Goal: Task Accomplishment & Management: Manage account settings

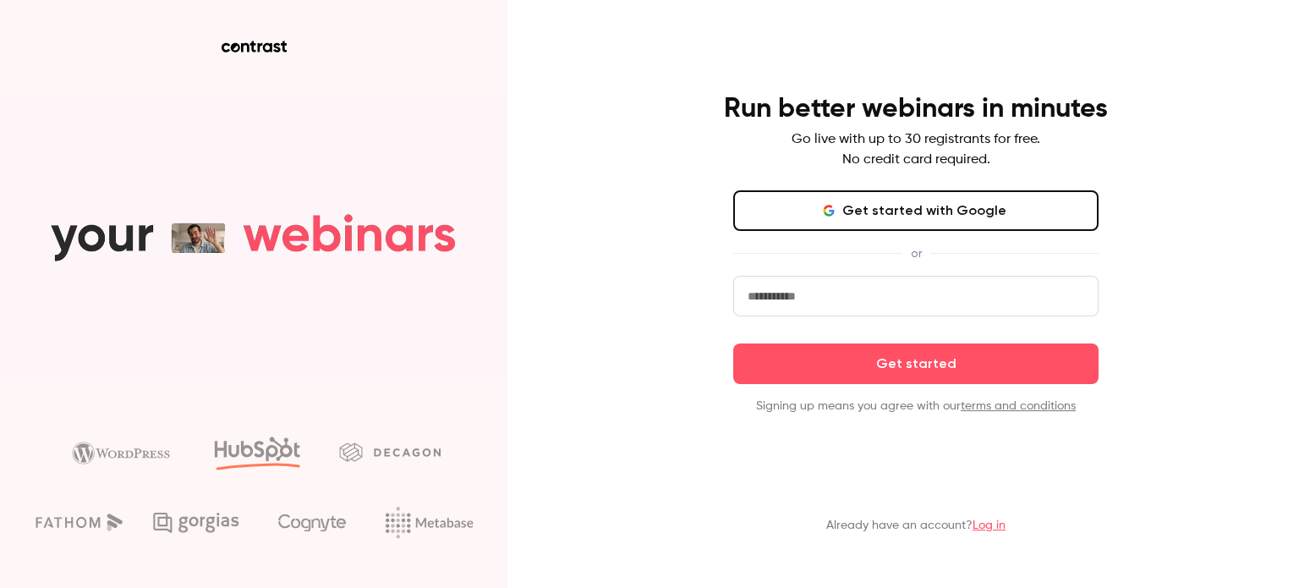
click at [988, 294] on input "email" at bounding box center [915, 296] width 365 height 41
type input "**********"
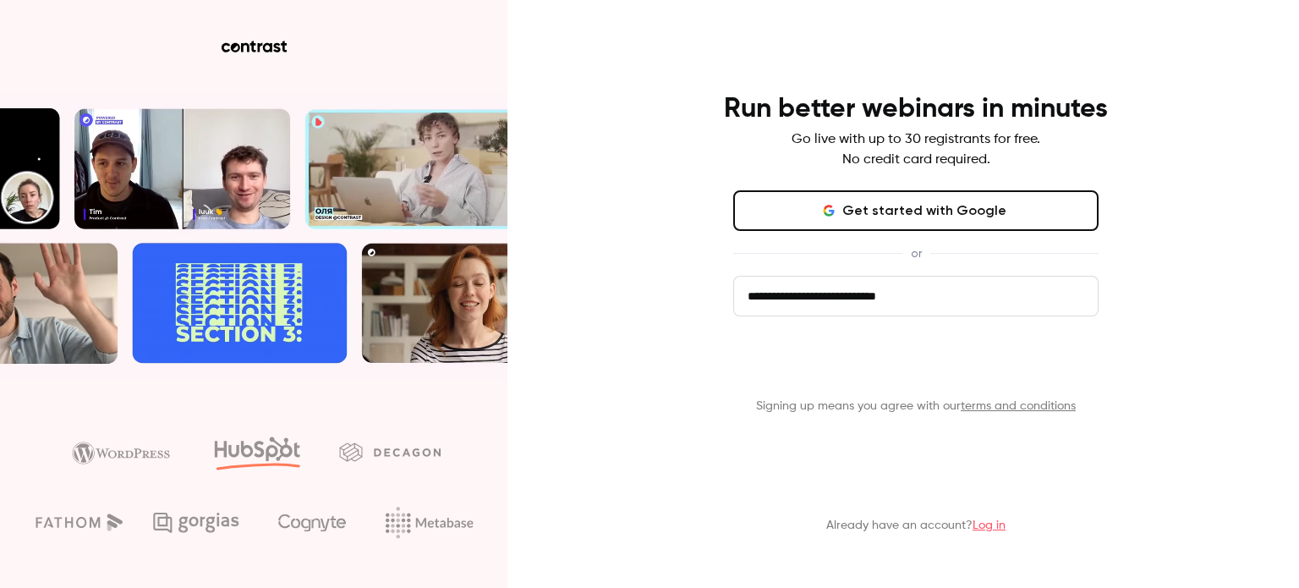
click at [862, 367] on button "Get started" at bounding box center [915, 363] width 365 height 41
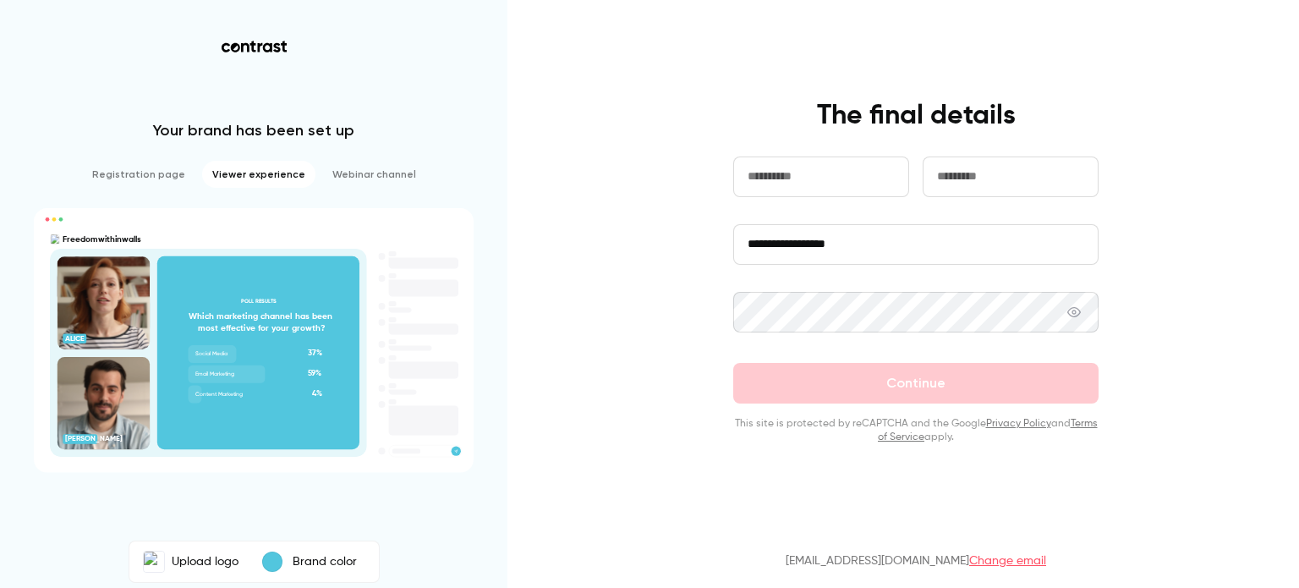
click at [189, 561] on label "Upload logo" at bounding box center [191, 561] width 116 height 34
click at [0, 0] on input "Upload logo" at bounding box center [0, 0] width 0 height 0
click at [818, 188] on input "text" at bounding box center [821, 176] width 176 height 41
type input "*******"
type input "******"
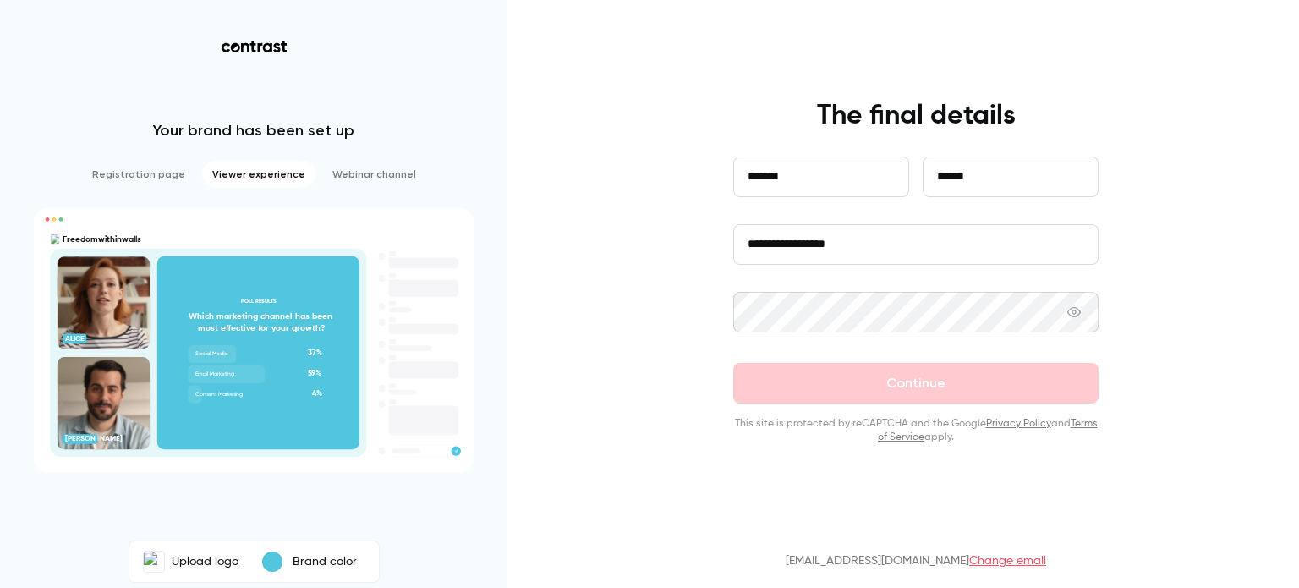
click at [867, 253] on input "**********" at bounding box center [915, 244] width 365 height 41
type input "*"
type input "**********"
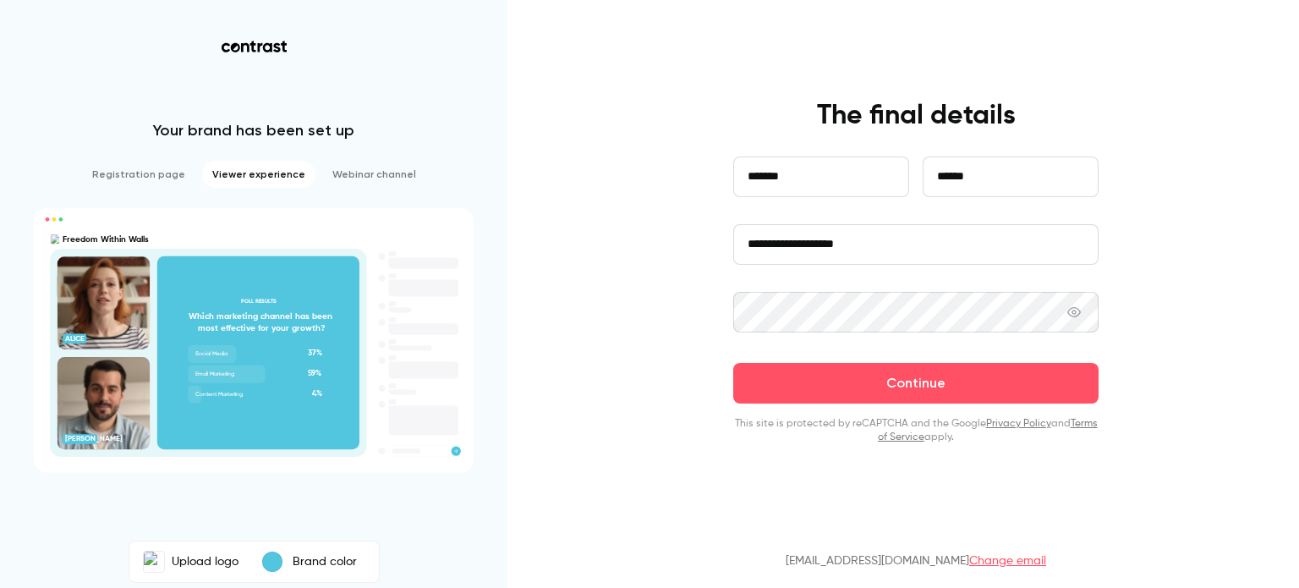
click at [1079, 309] on icon at bounding box center [1074, 312] width 14 height 10
click at [1079, 309] on icon at bounding box center [1074, 312] width 14 height 14
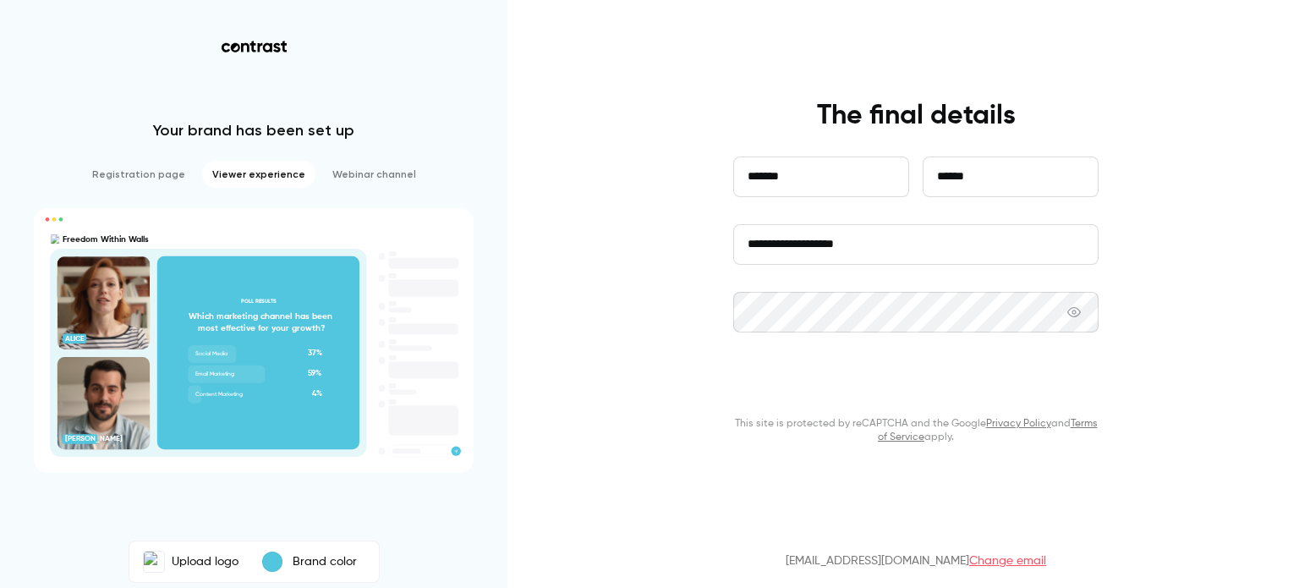
click at [886, 391] on button "Continue" at bounding box center [915, 383] width 365 height 41
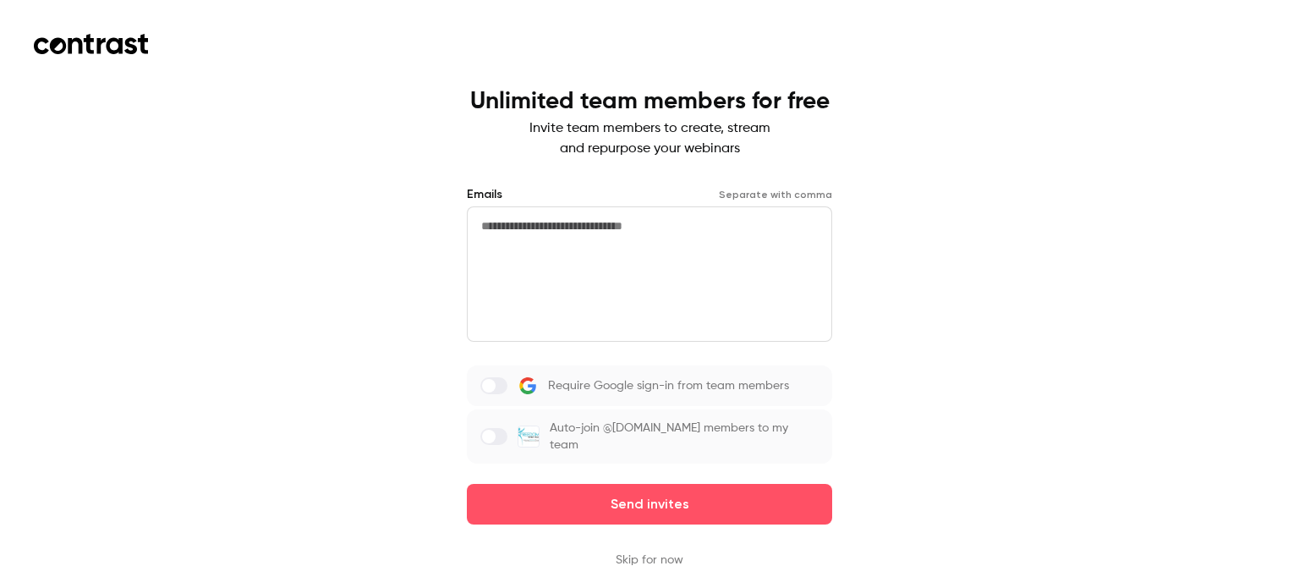
click at [666, 561] on button "Skip for now" at bounding box center [650, 559] width 68 height 17
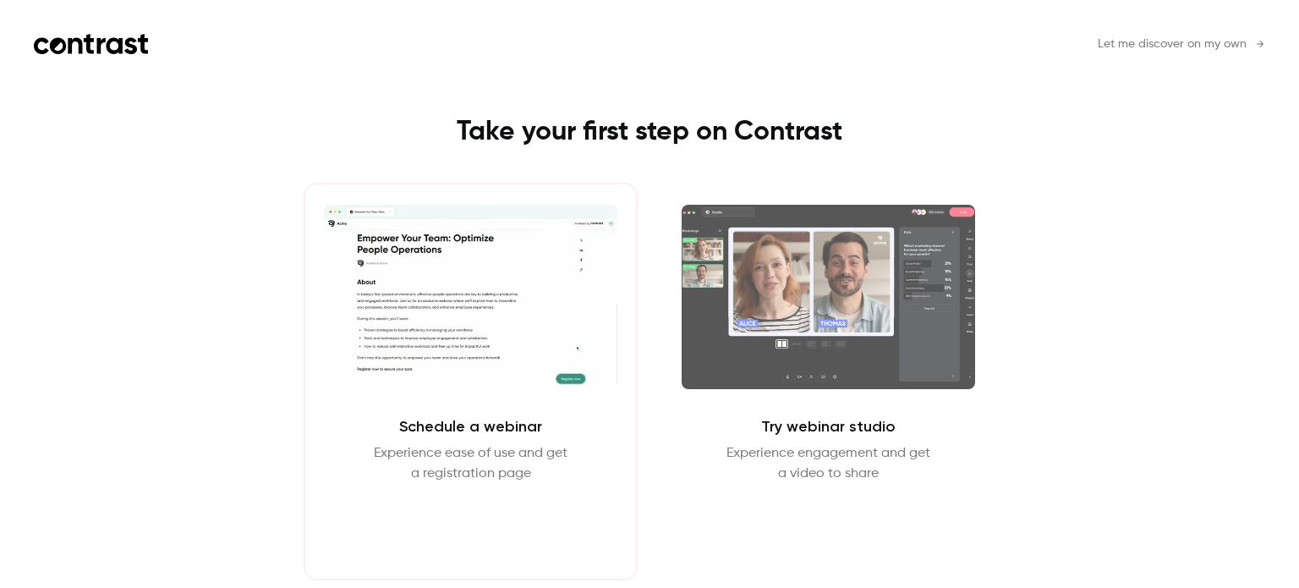
click at [483, 519] on button "Schedule webinar" at bounding box center [470, 524] width 145 height 41
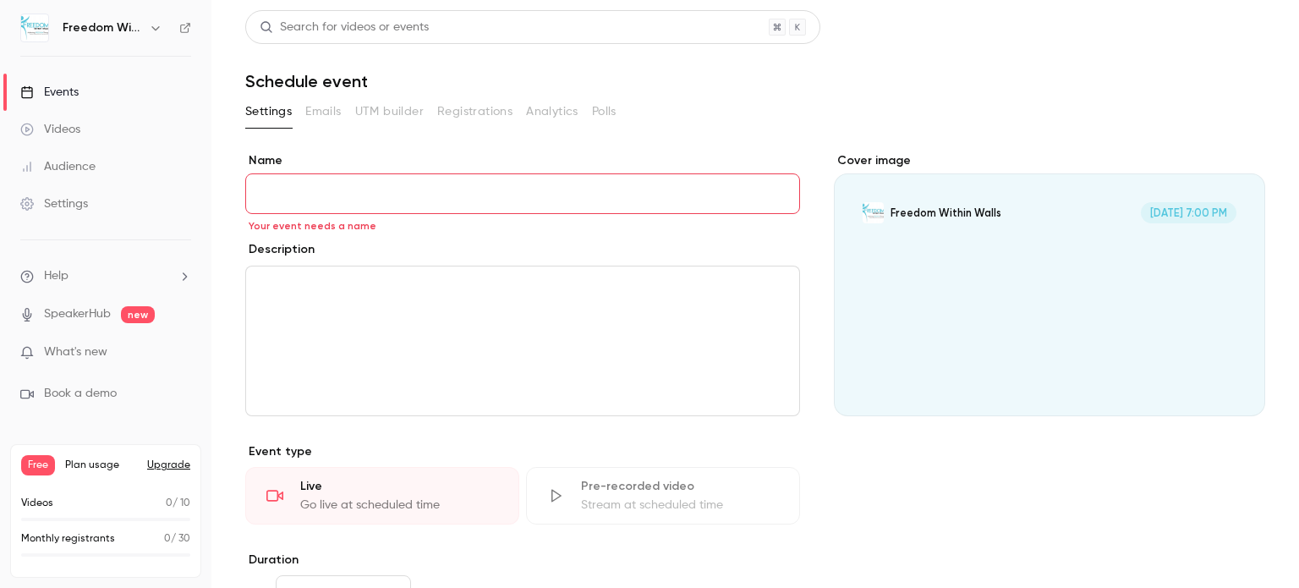
click at [578, 202] on input "Name" at bounding box center [522, 193] width 555 height 41
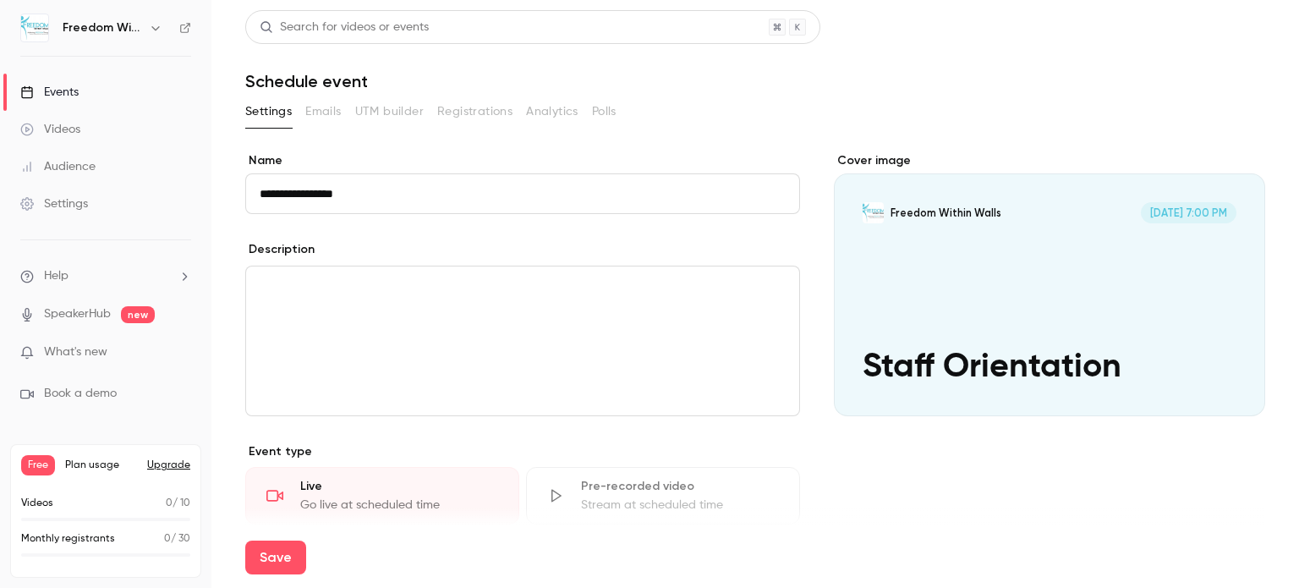
type input "**********"
click at [453, 304] on p "editor" at bounding box center [523, 314] width 526 height 20
click at [424, 285] on p "editor" at bounding box center [523, 286] width 526 height 20
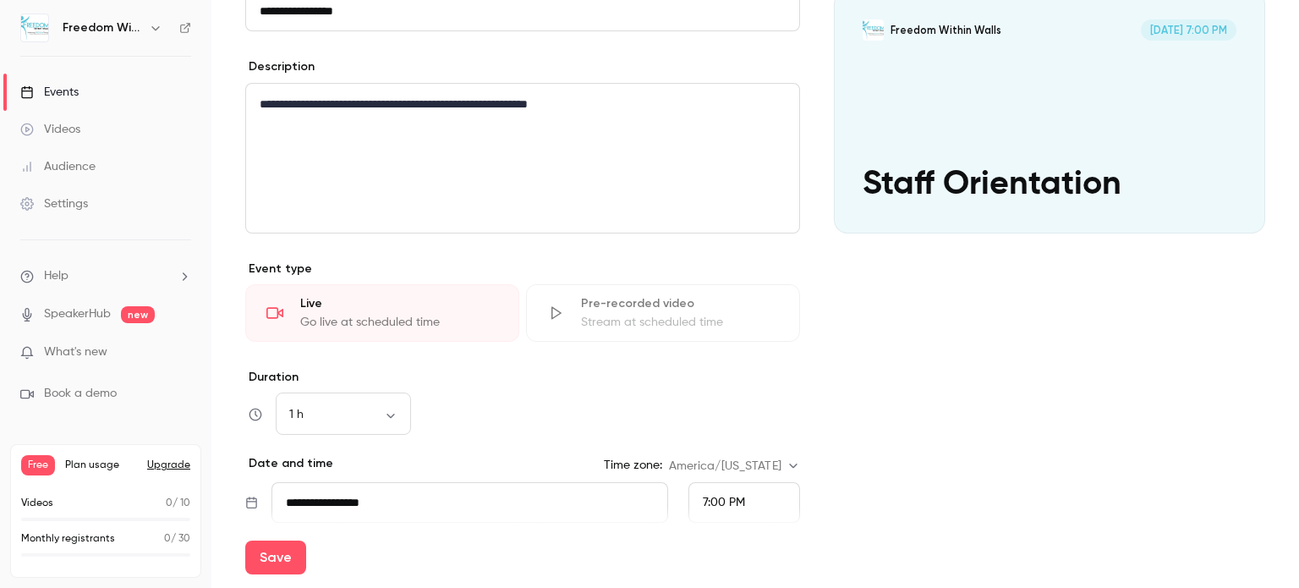
scroll to position [230, 0]
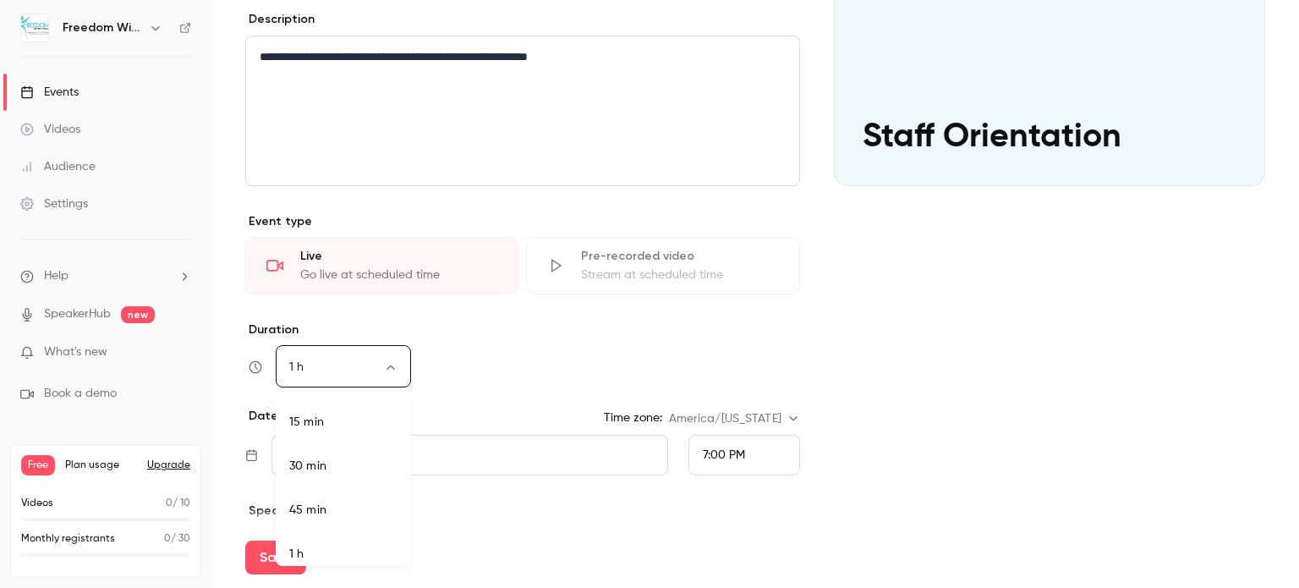
click at [396, 368] on body "**********" at bounding box center [649, 294] width 1299 height 588
click at [340, 443] on li "2 h 15 min" at bounding box center [343, 443] width 135 height 44
type input "***"
click at [547, 362] on div "2 h 15 min *** ​" at bounding box center [522, 367] width 555 height 41
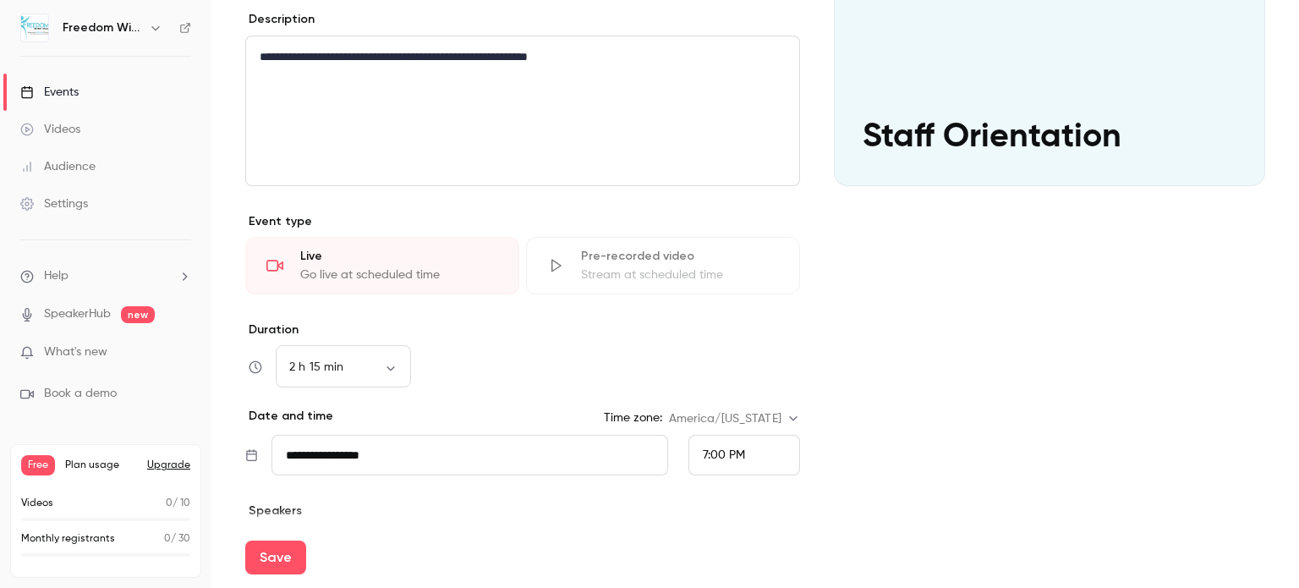
click at [430, 452] on input "**********" at bounding box center [469, 455] width 397 height 41
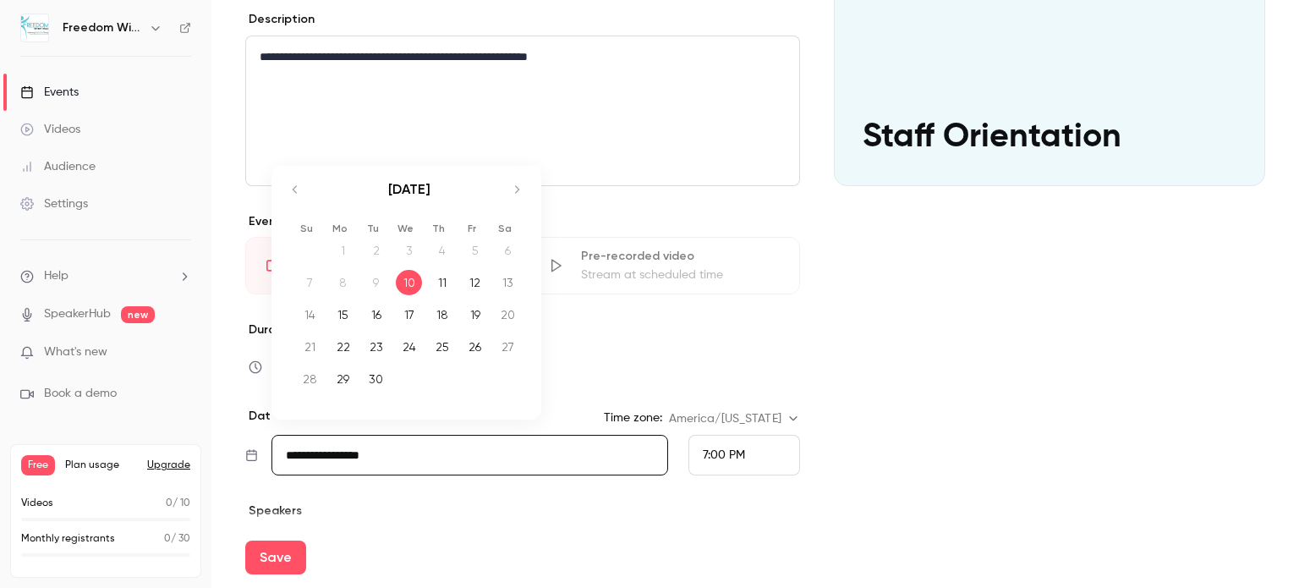
click at [473, 276] on div "12" at bounding box center [475, 282] width 26 height 25
type input "**********"
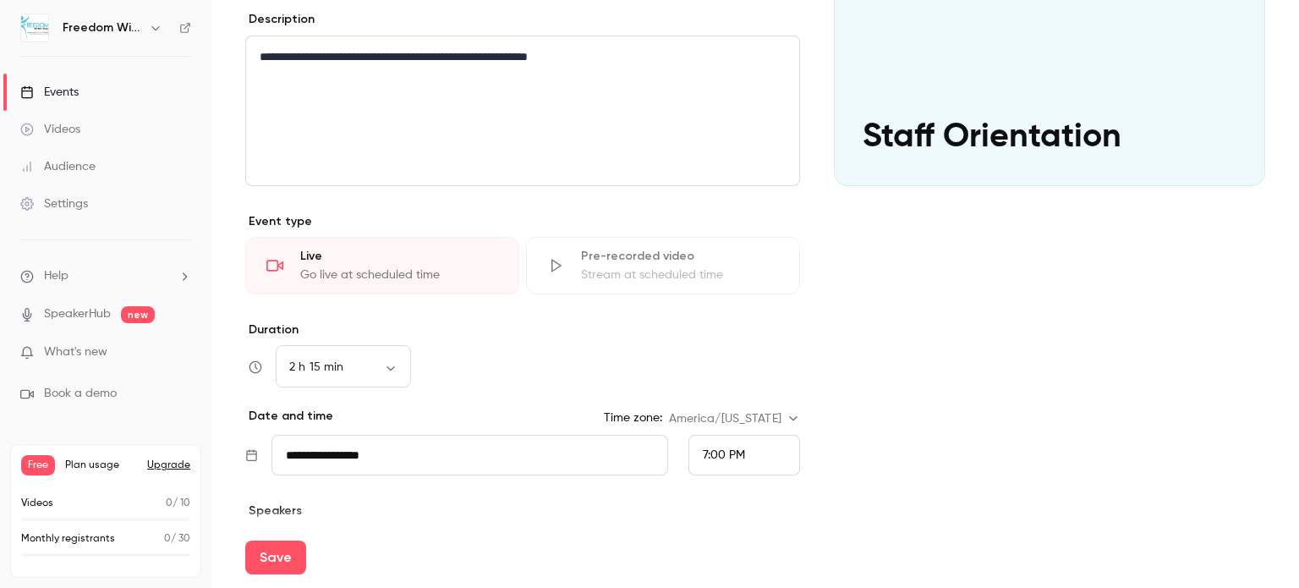
click at [774, 456] on div "7:00 PM" at bounding box center [744, 455] width 112 height 41
click at [725, 320] on span "3:45 PM" at bounding box center [716, 324] width 42 height 12
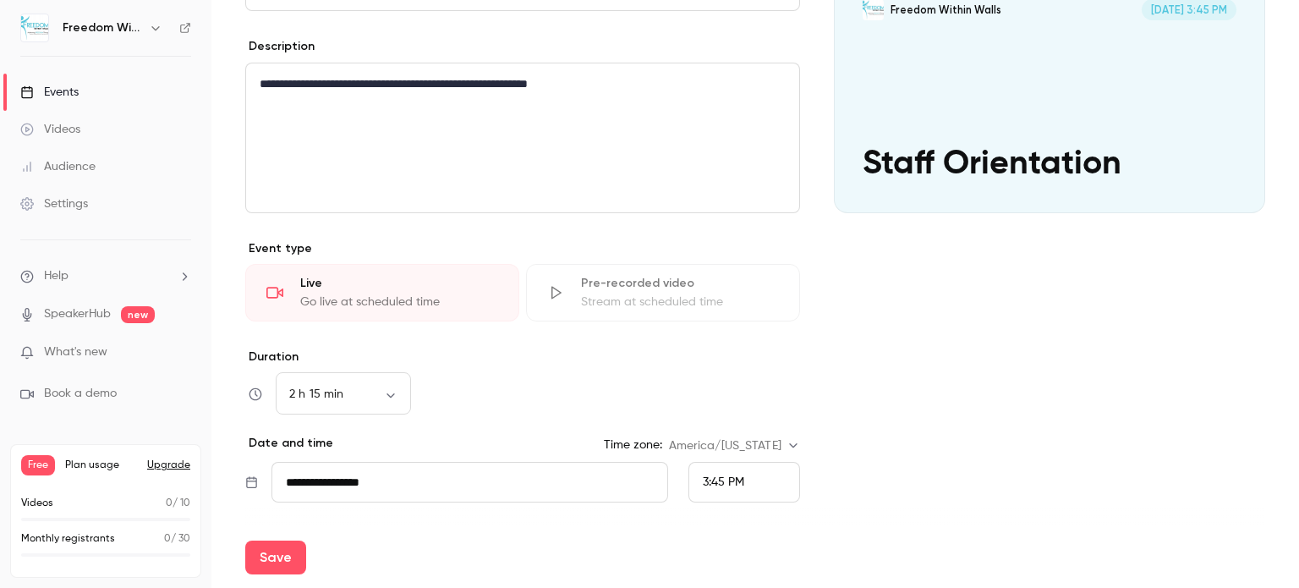
scroll to position [372, 0]
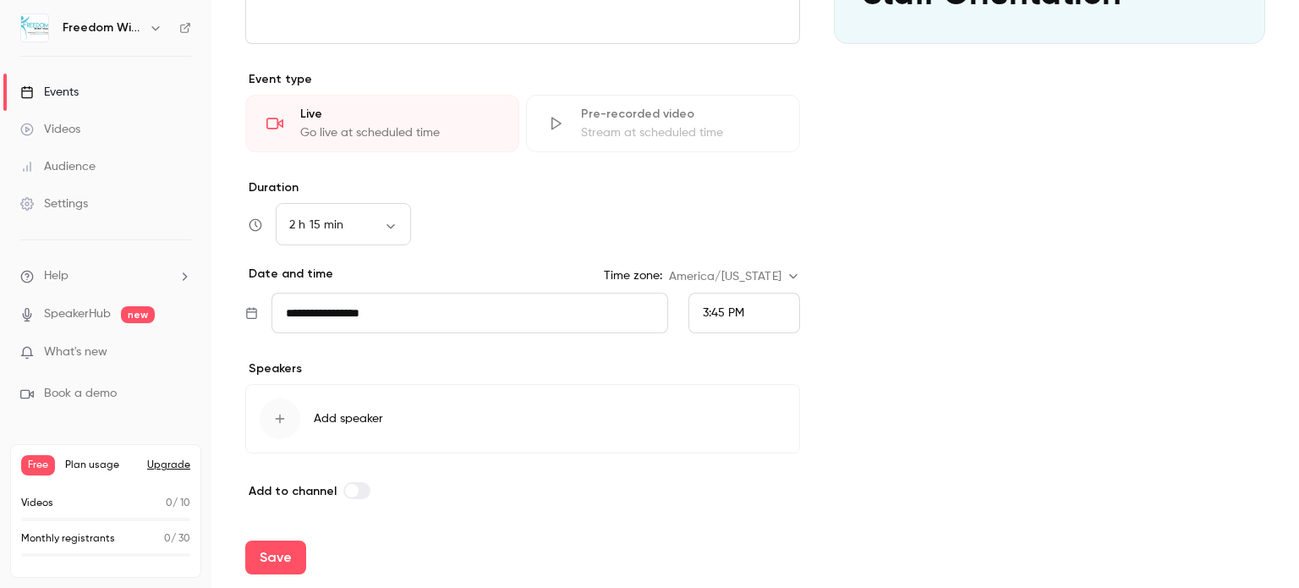
click at [279, 415] on icon "button" at bounding box center [280, 418] width 9 height 9
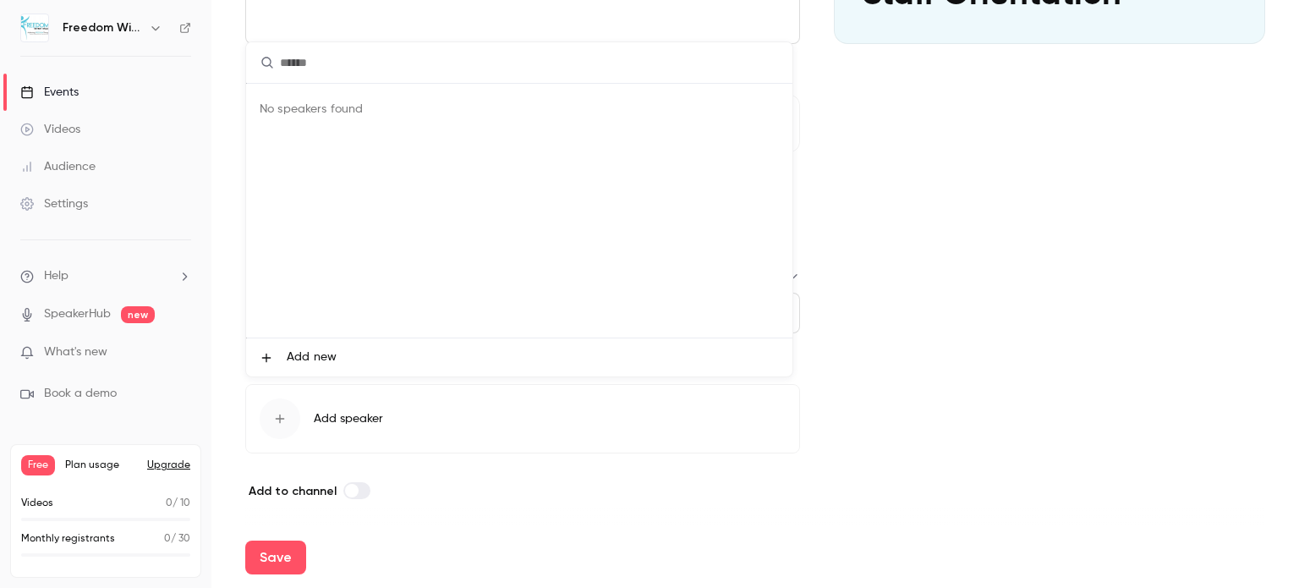
click at [306, 352] on span "Add new" at bounding box center [312, 357] width 50 height 18
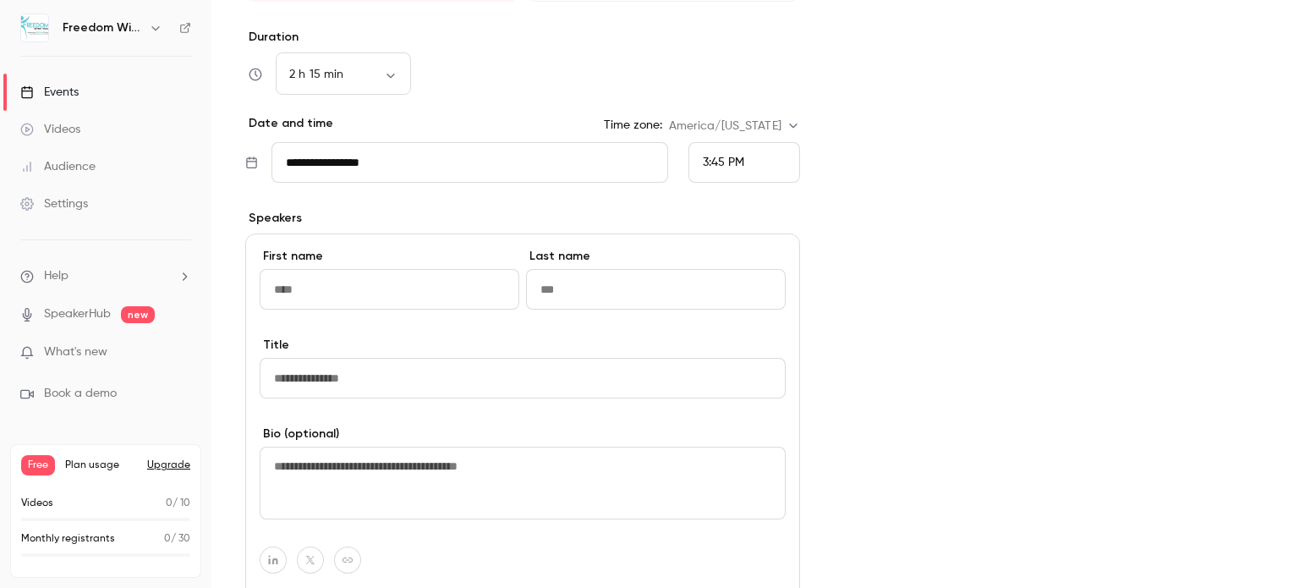
scroll to position [523, 0]
type input "*******"
type input "******"
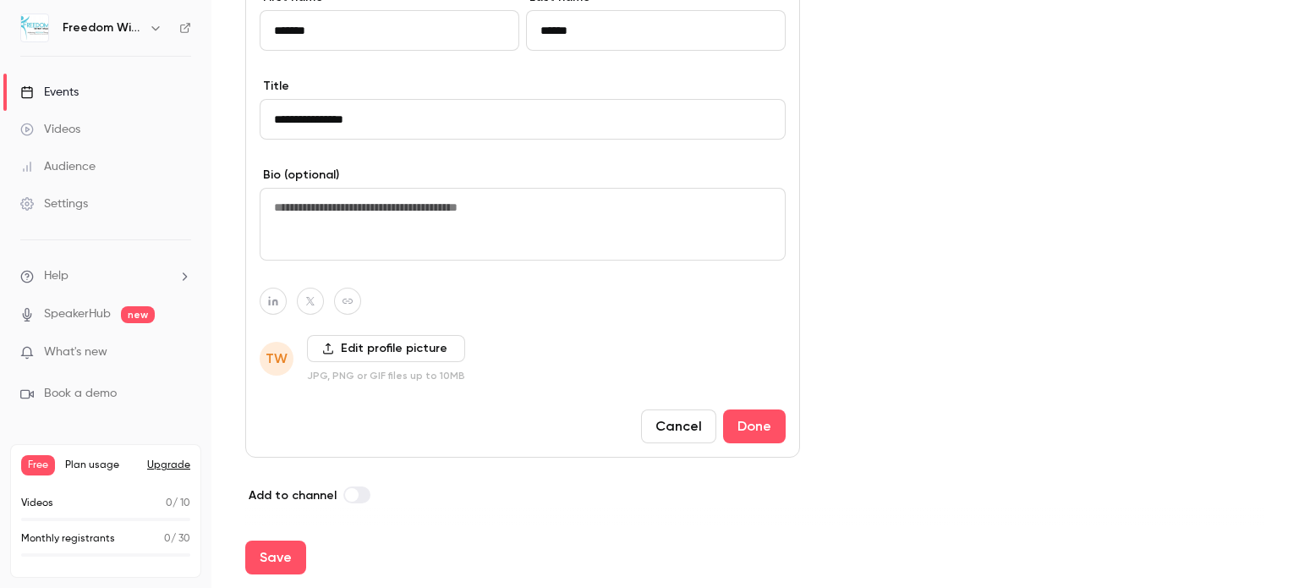
scroll to position [785, 0]
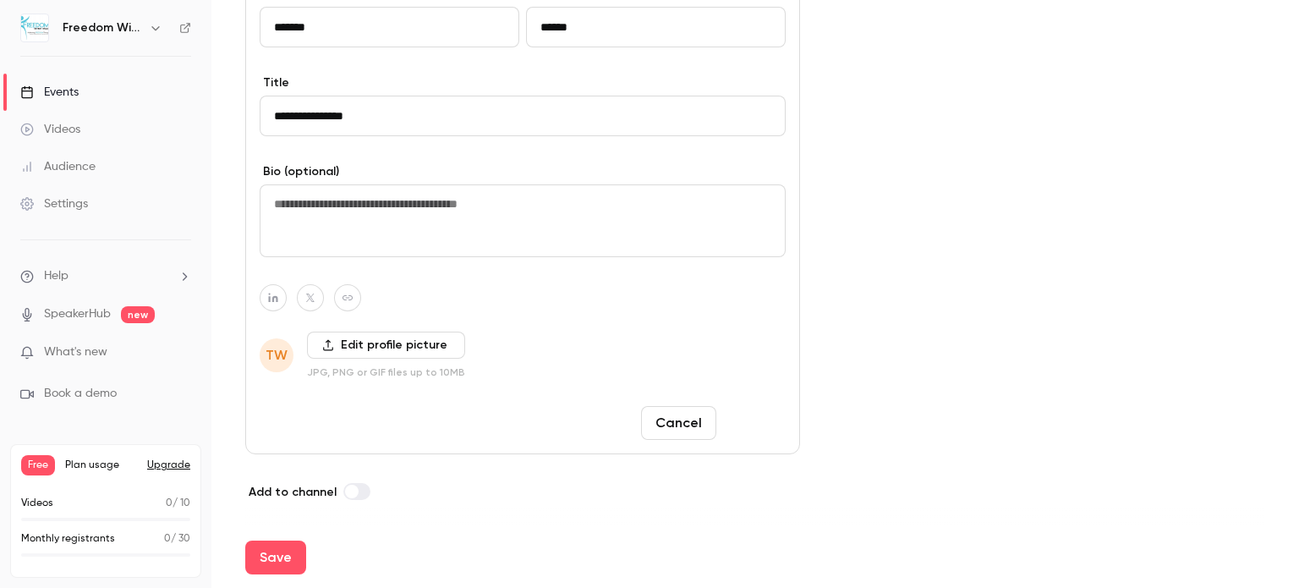
type input "**********"
click at [747, 422] on button "Done" at bounding box center [754, 423] width 63 height 34
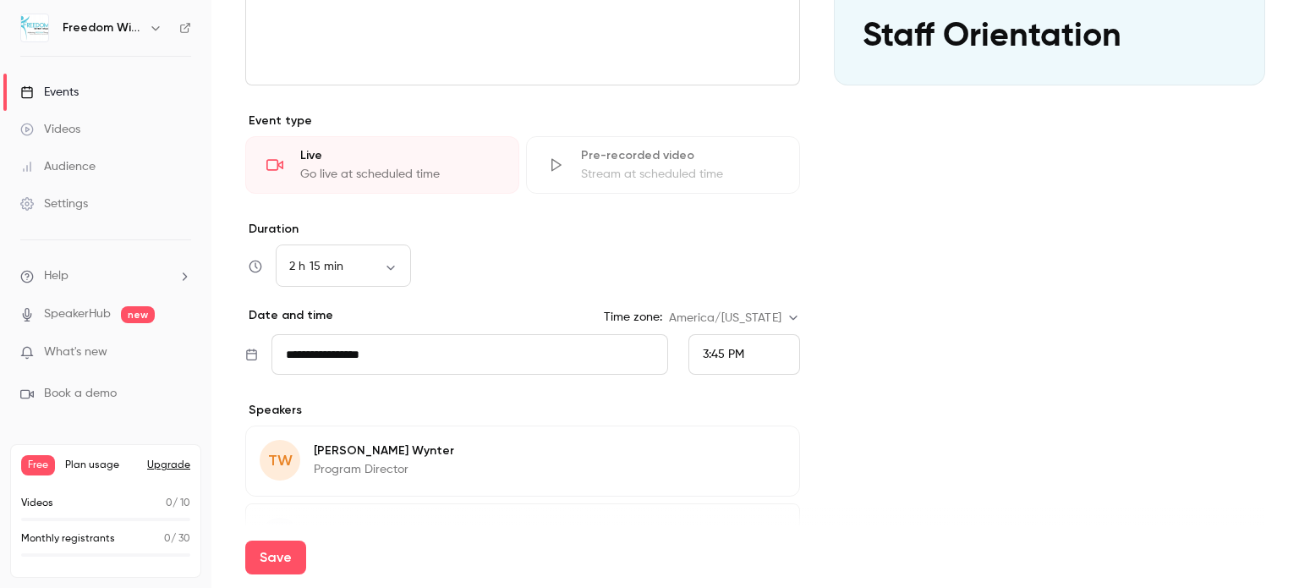
scroll to position [449, 0]
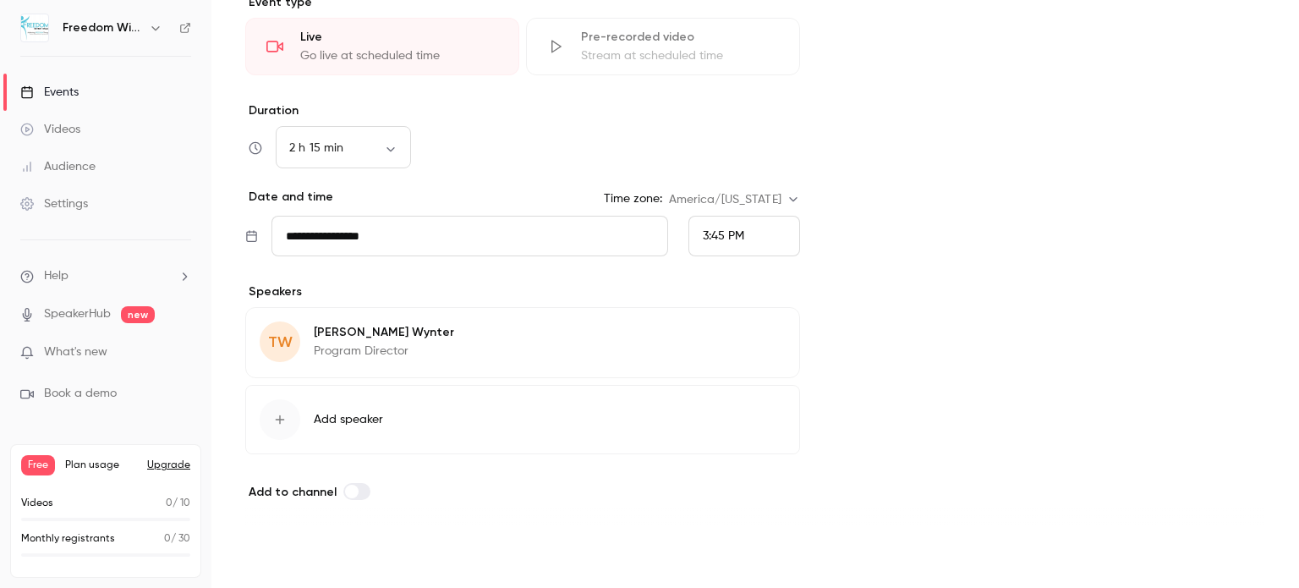
click at [262, 561] on button "Save" at bounding box center [275, 557] width 61 height 34
type input "**"
type input "**********"
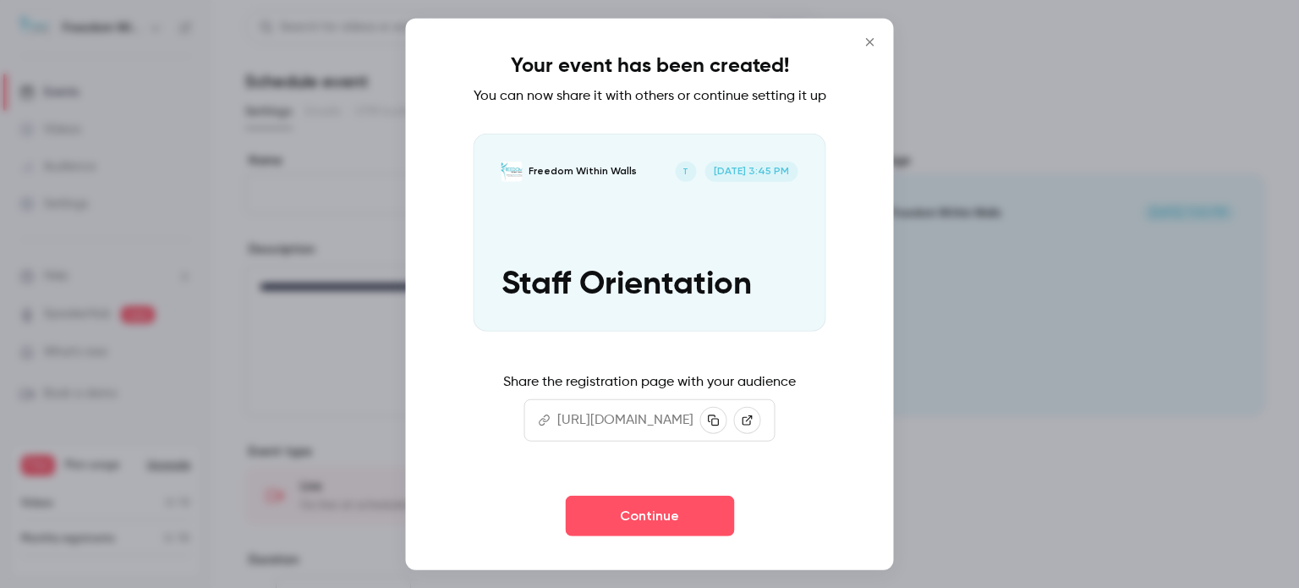
scroll to position [0, 0]
click at [720, 426] on icon "button" at bounding box center [714, 420] width 12 height 12
click at [672, 535] on button "Continue" at bounding box center [649, 515] width 169 height 41
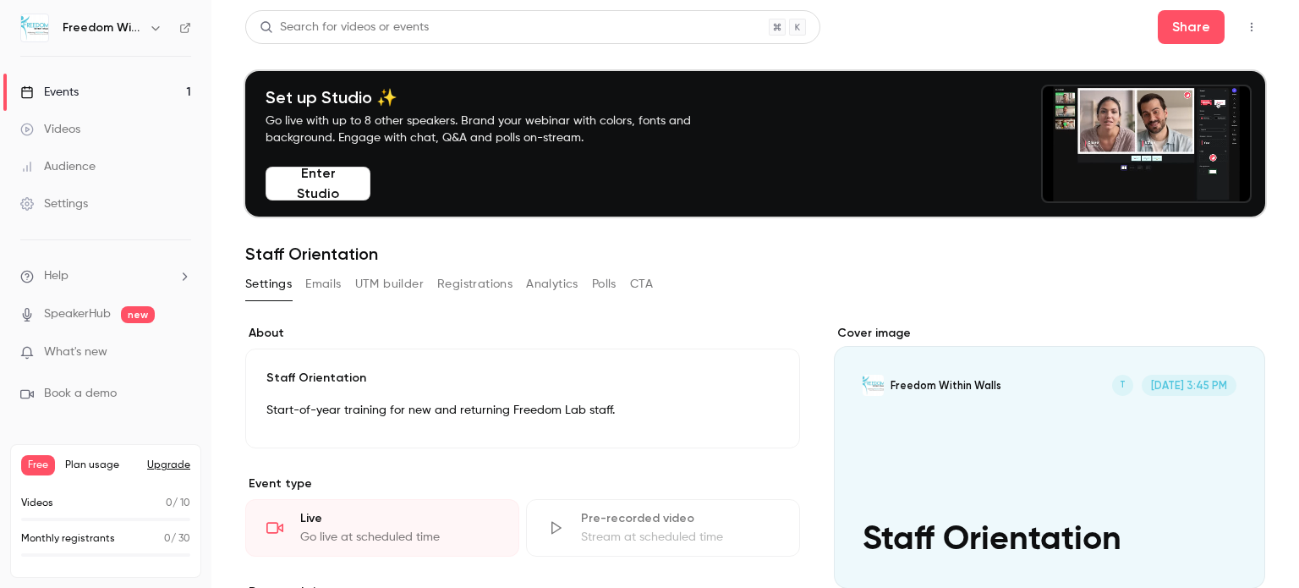
click at [328, 290] on button "Emails" at bounding box center [323, 284] width 36 height 27
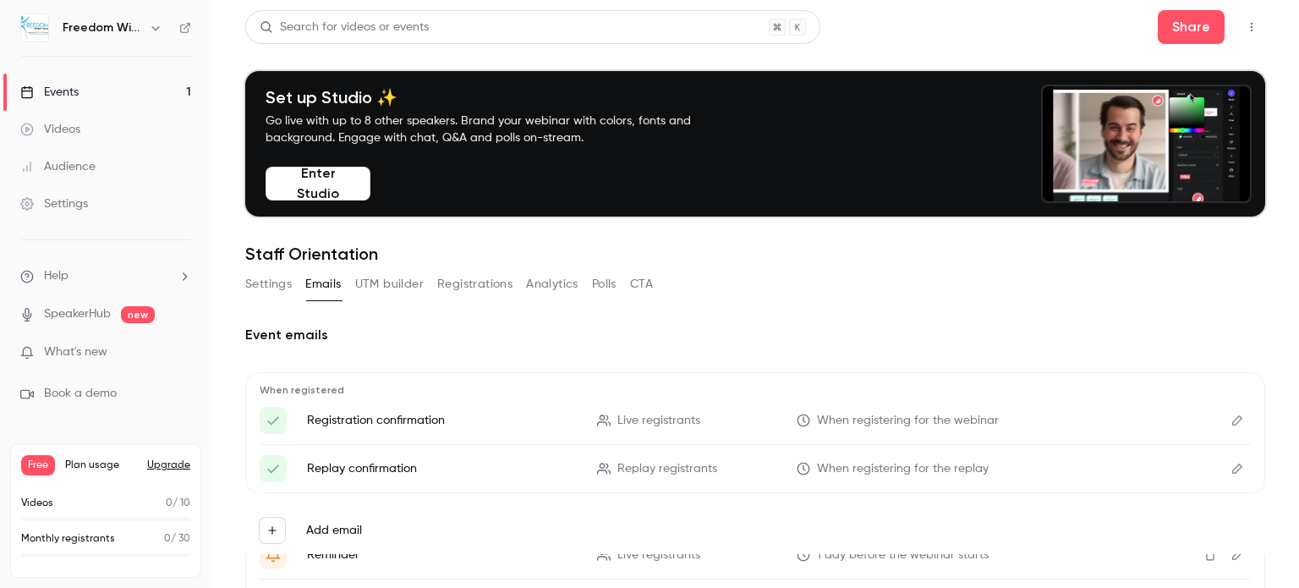
click at [400, 290] on button "UTM builder" at bounding box center [389, 284] width 68 height 27
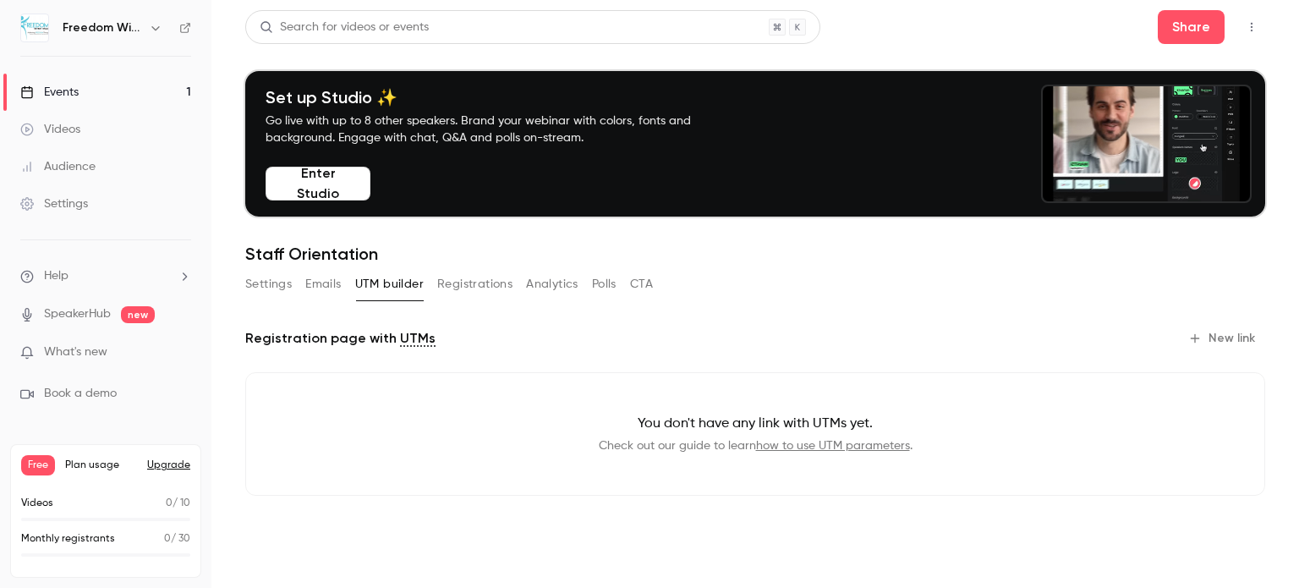
click at [461, 293] on button "Registrations" at bounding box center [474, 284] width 75 height 27
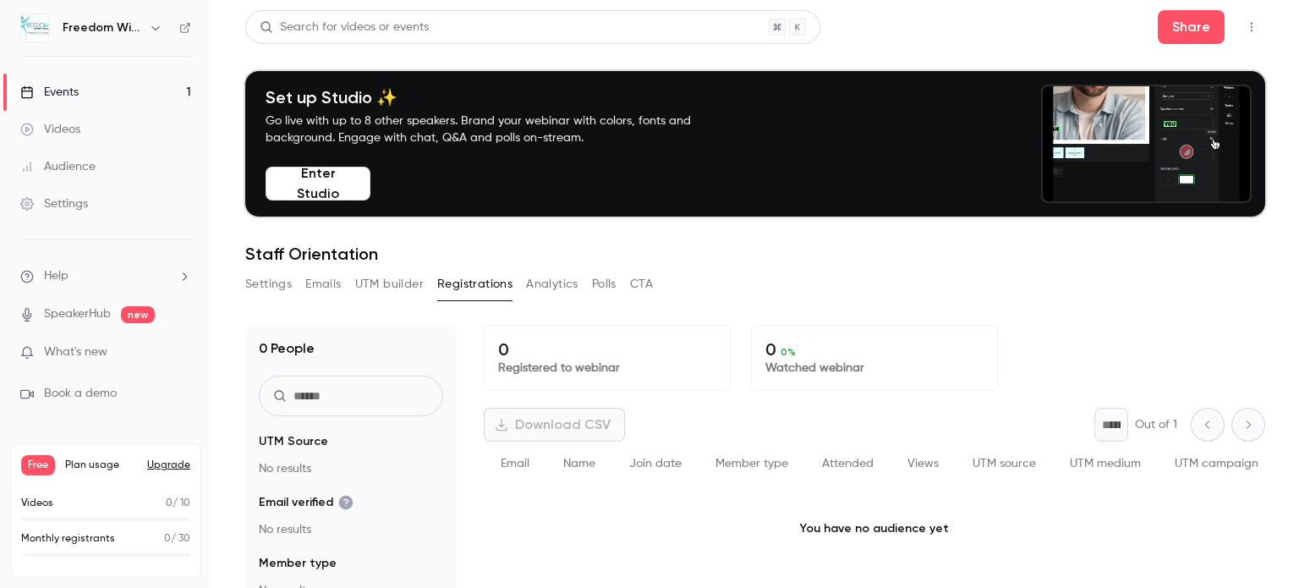
click at [559, 285] on button "Analytics" at bounding box center [552, 284] width 52 height 27
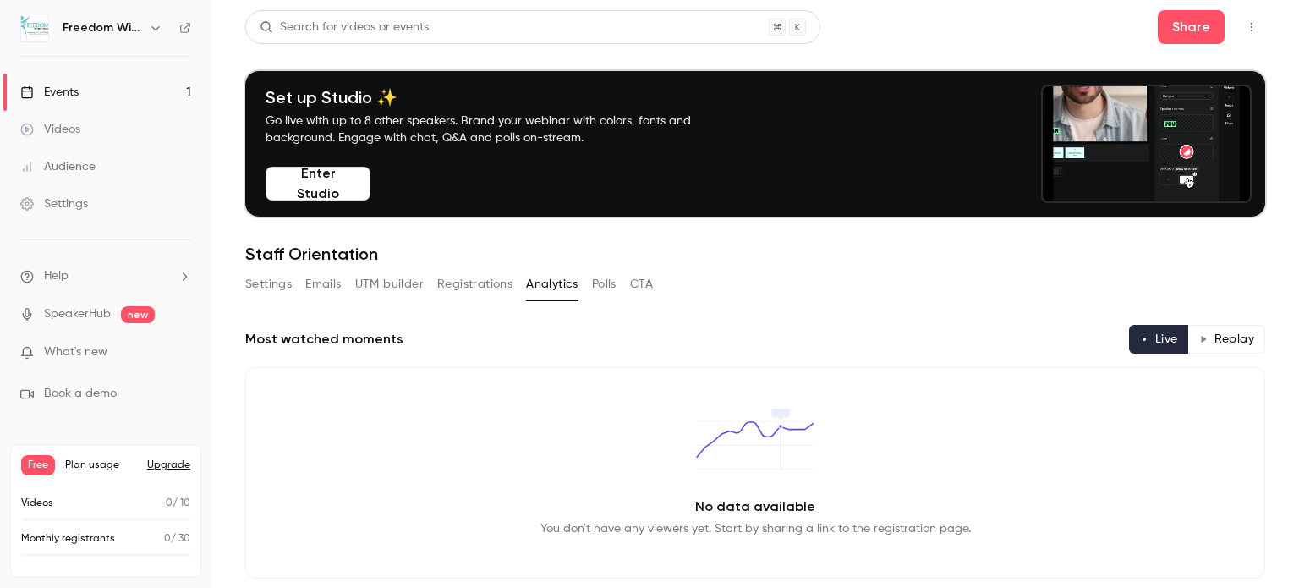
click at [603, 286] on button "Polls" at bounding box center [604, 284] width 25 height 27
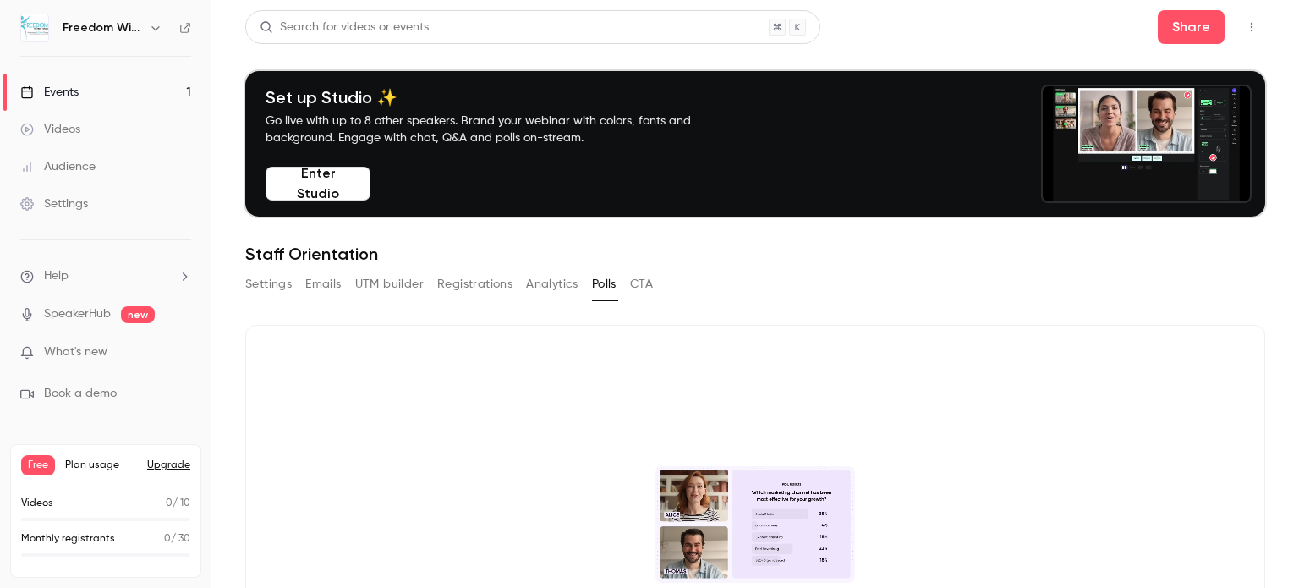
click at [646, 286] on button "CTA" at bounding box center [641, 284] width 23 height 27
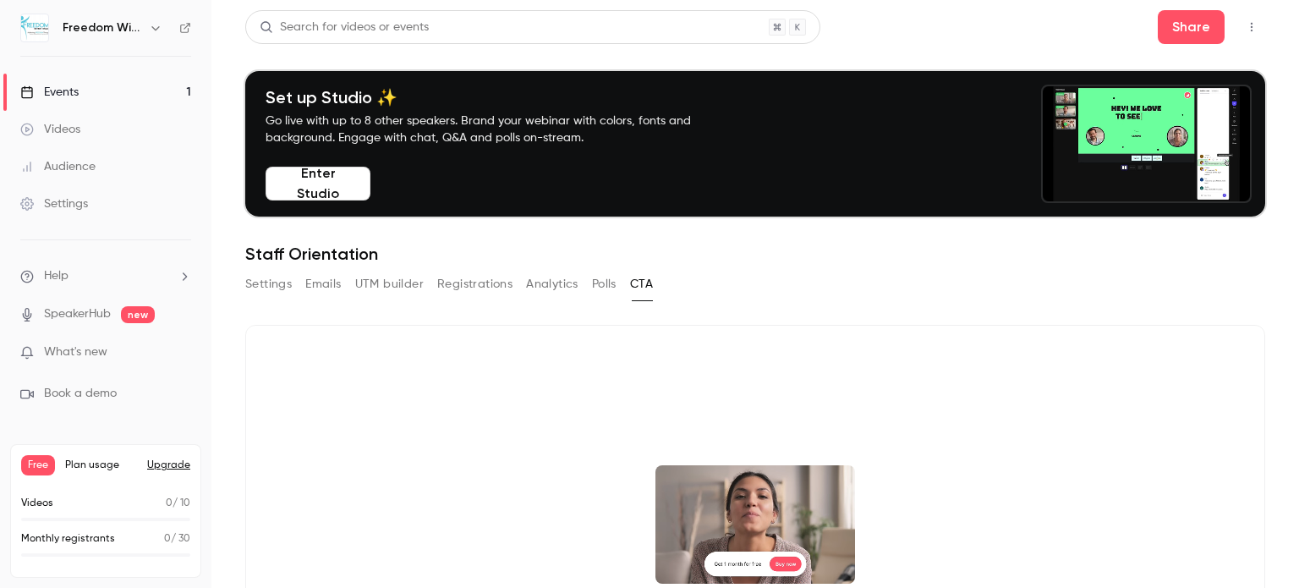
click at [276, 282] on button "Settings" at bounding box center [268, 284] width 47 height 27
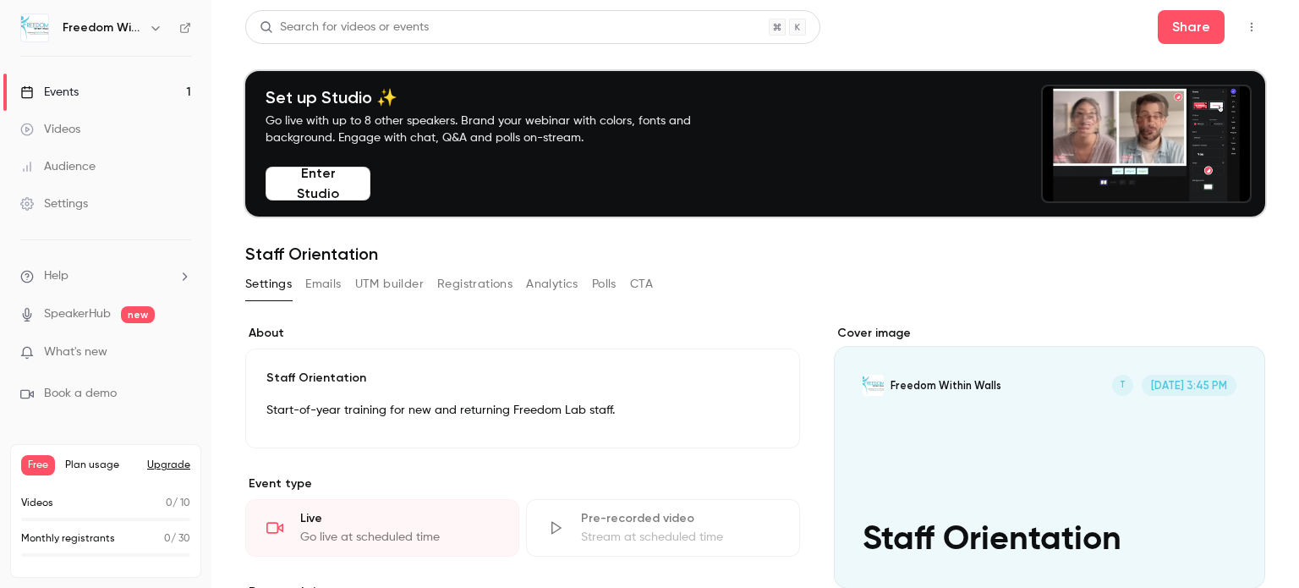
click at [88, 130] on link "Videos" at bounding box center [105, 129] width 211 height 37
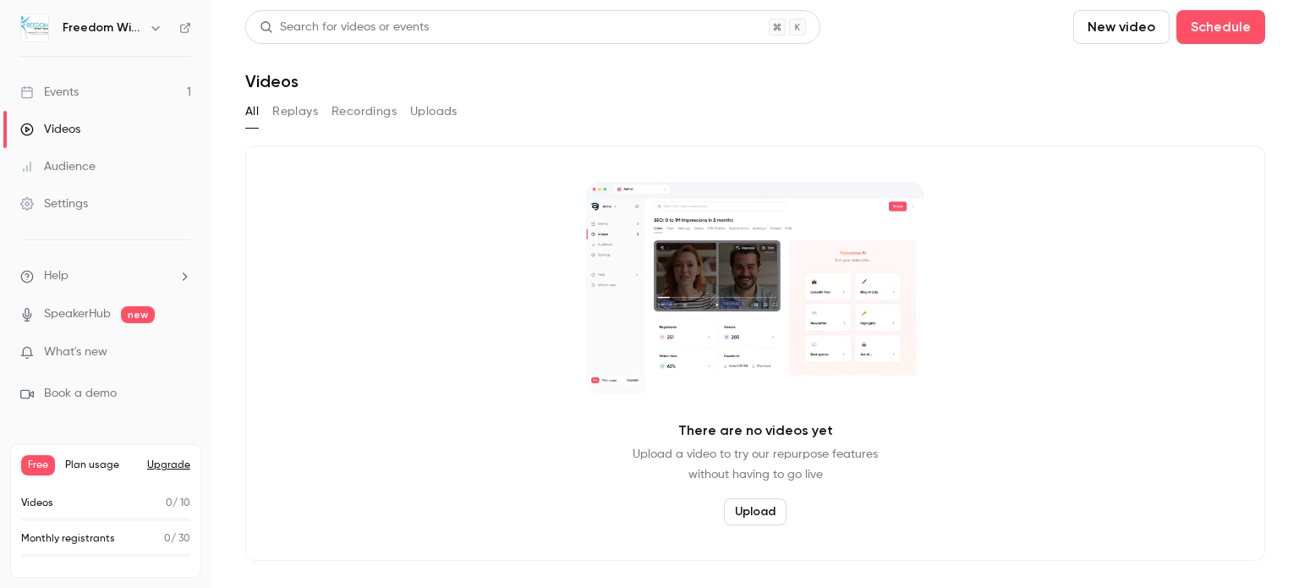
click at [86, 165] on div "Audience" at bounding box center [57, 166] width 75 height 17
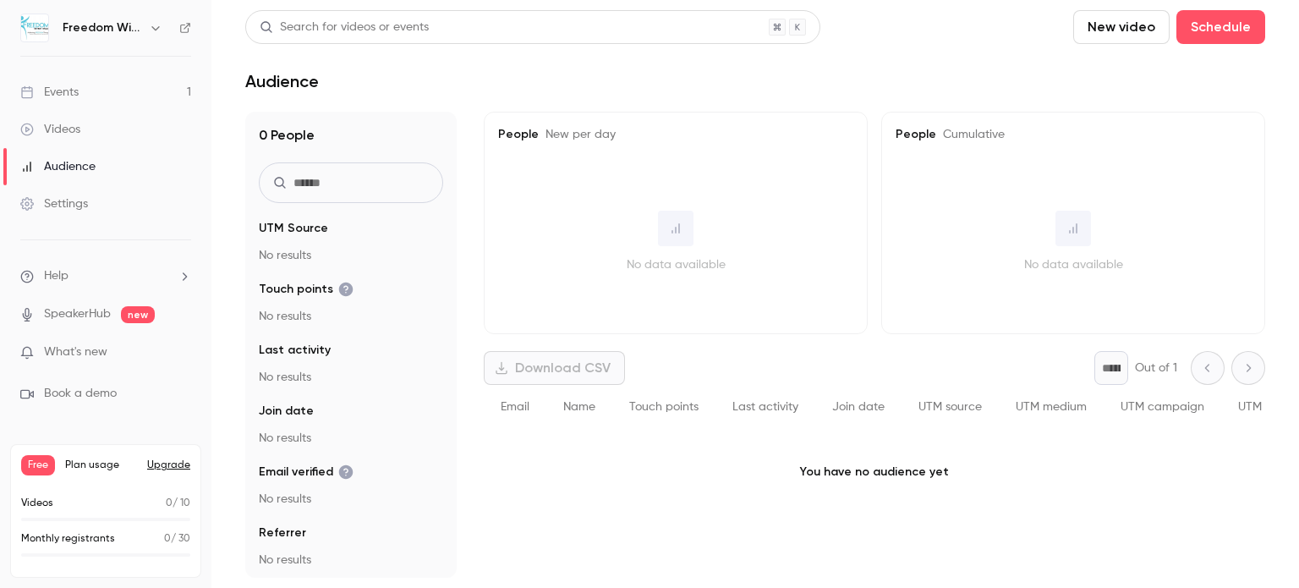
click at [79, 209] on div "Settings" at bounding box center [54, 203] width 68 height 17
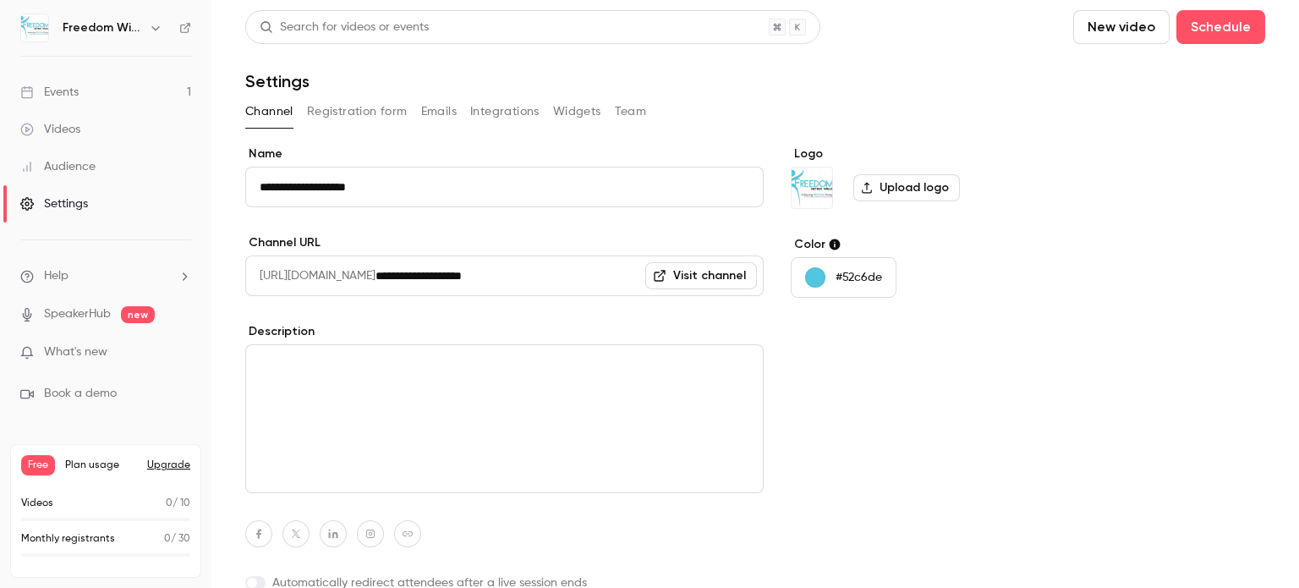
click at [368, 106] on button "Registration form" at bounding box center [357, 111] width 101 height 27
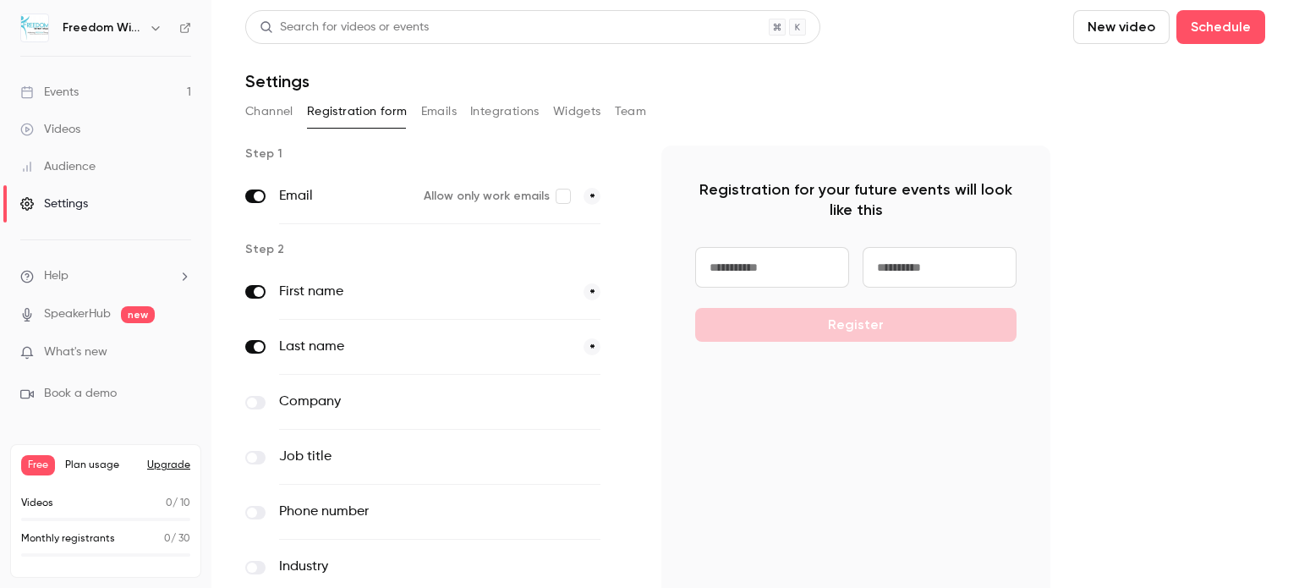
click at [440, 109] on button "Emails" at bounding box center [439, 111] width 36 height 27
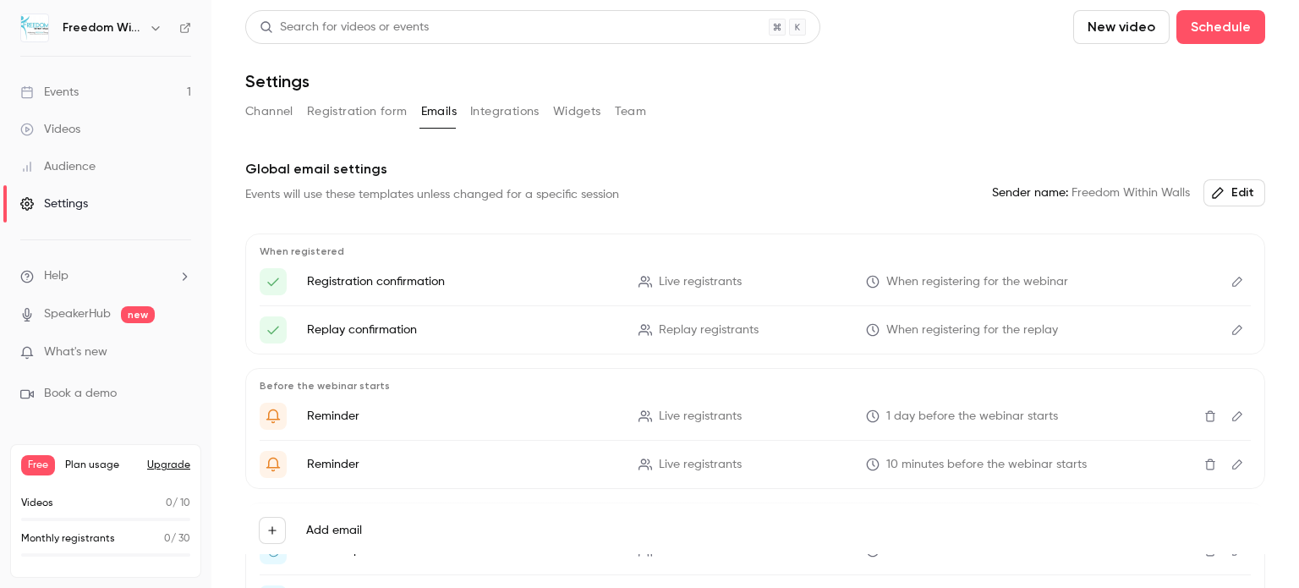
click at [496, 108] on button "Integrations" at bounding box center [504, 111] width 69 height 27
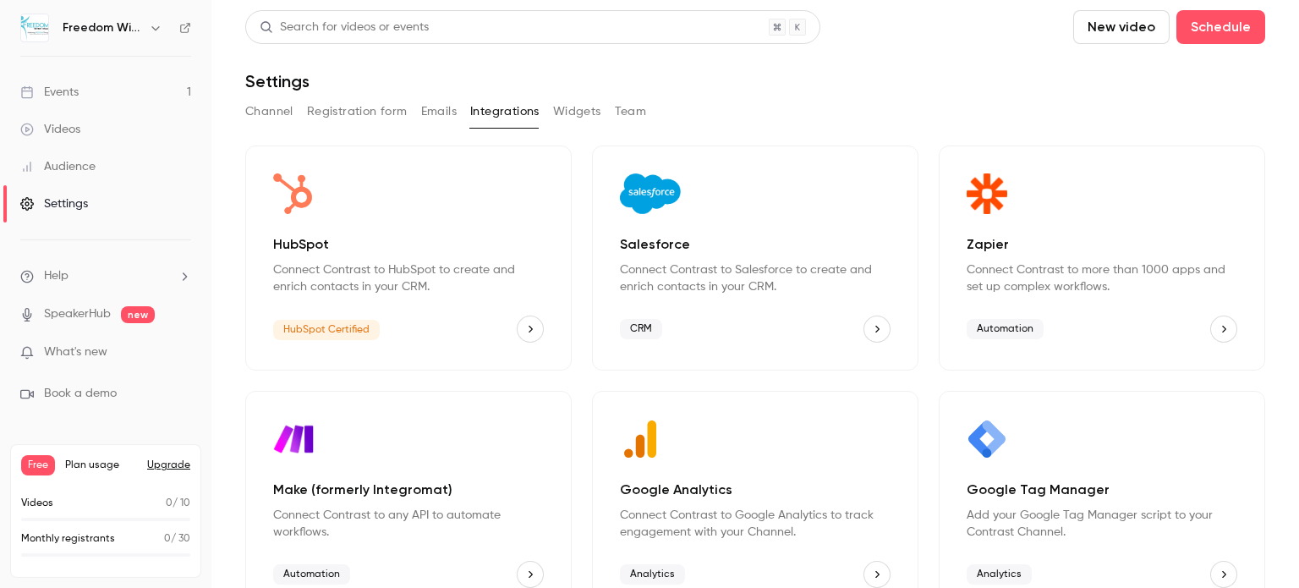
click at [574, 109] on button "Widgets" at bounding box center [577, 111] width 48 height 27
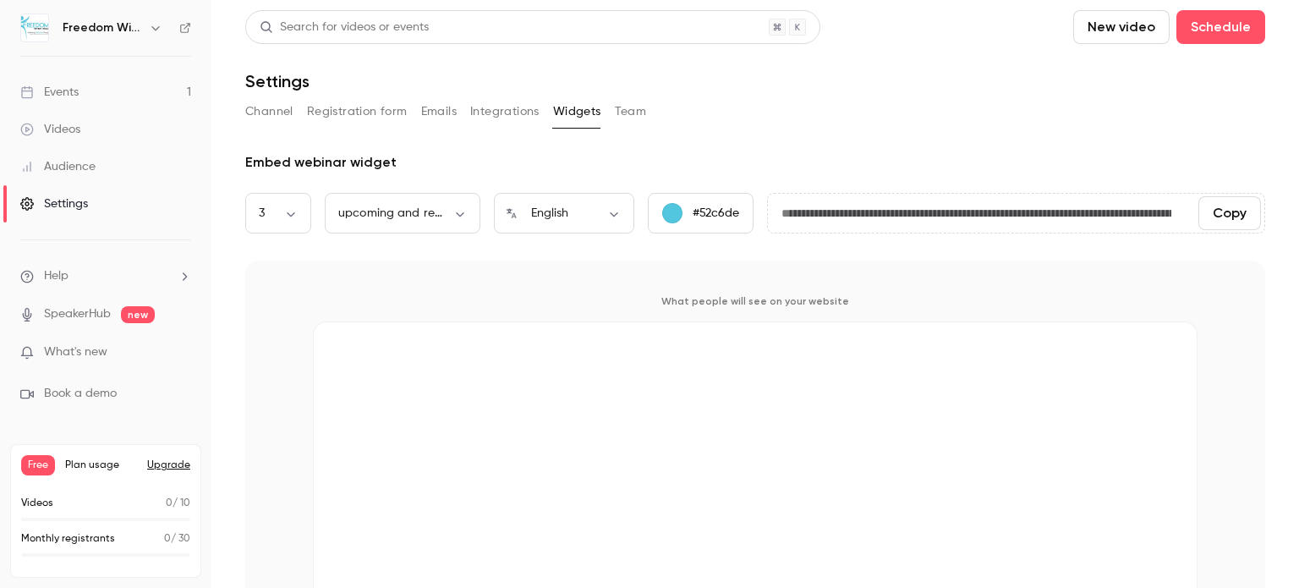
click at [630, 111] on button "Team" at bounding box center [631, 111] width 32 height 27
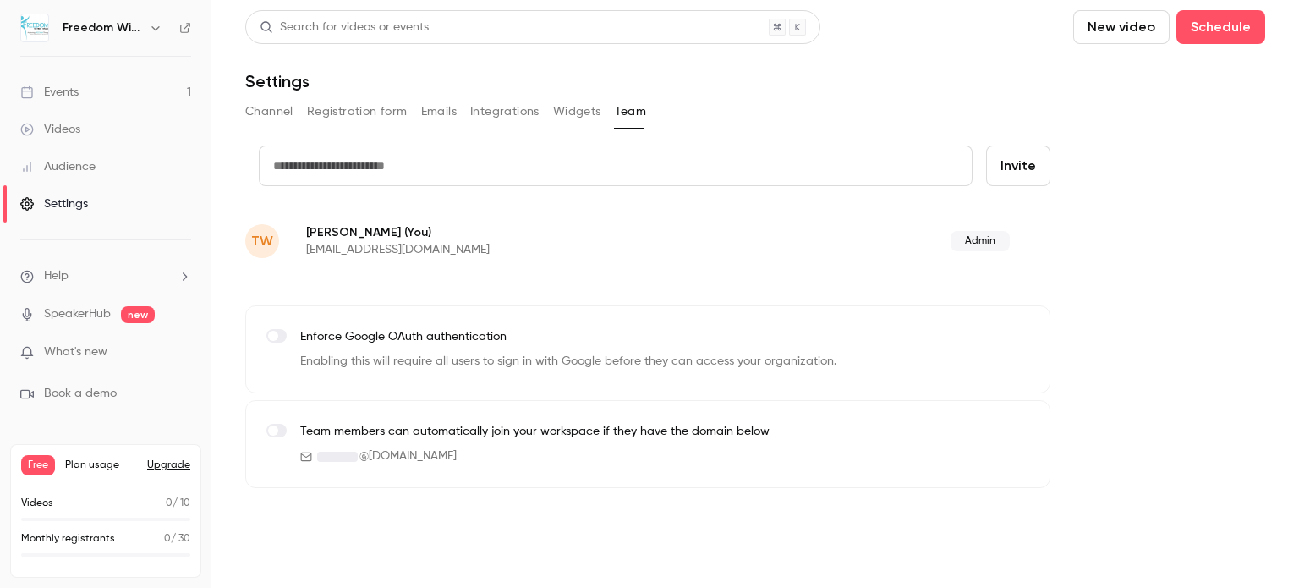
click at [274, 430] on span at bounding box center [273, 430] width 10 height 10
click at [264, 107] on button "Channel" at bounding box center [269, 111] width 48 height 27
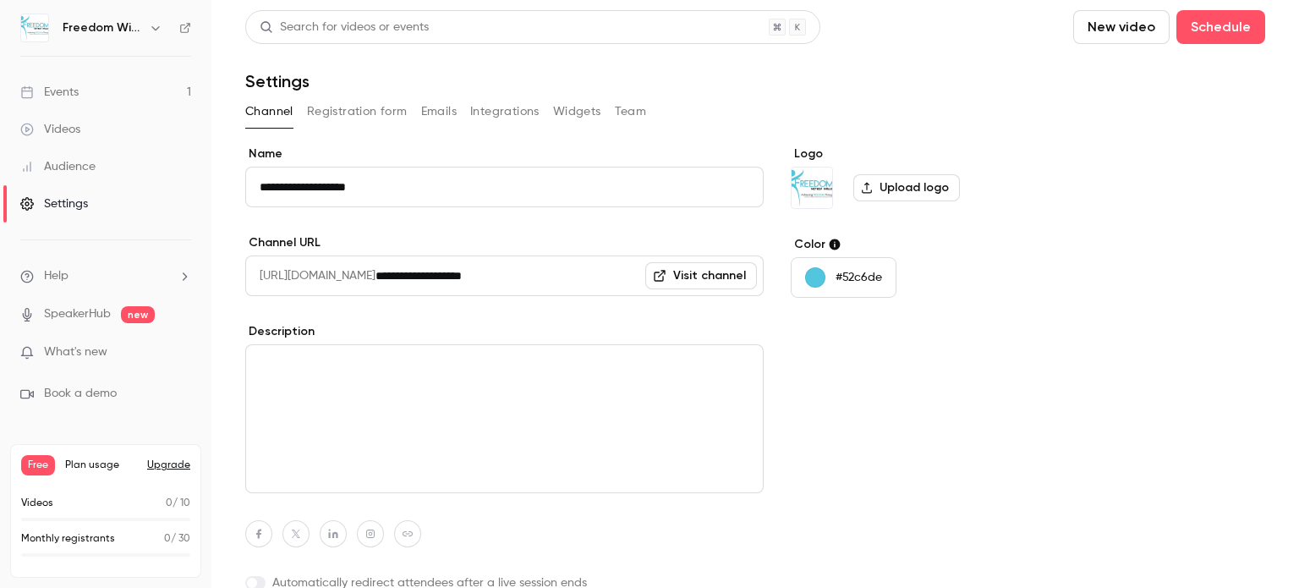
click at [64, 320] on link "SpeakerHub" at bounding box center [77, 314] width 67 height 18
click at [93, 352] on span "What's new" at bounding box center [75, 352] width 63 height 18
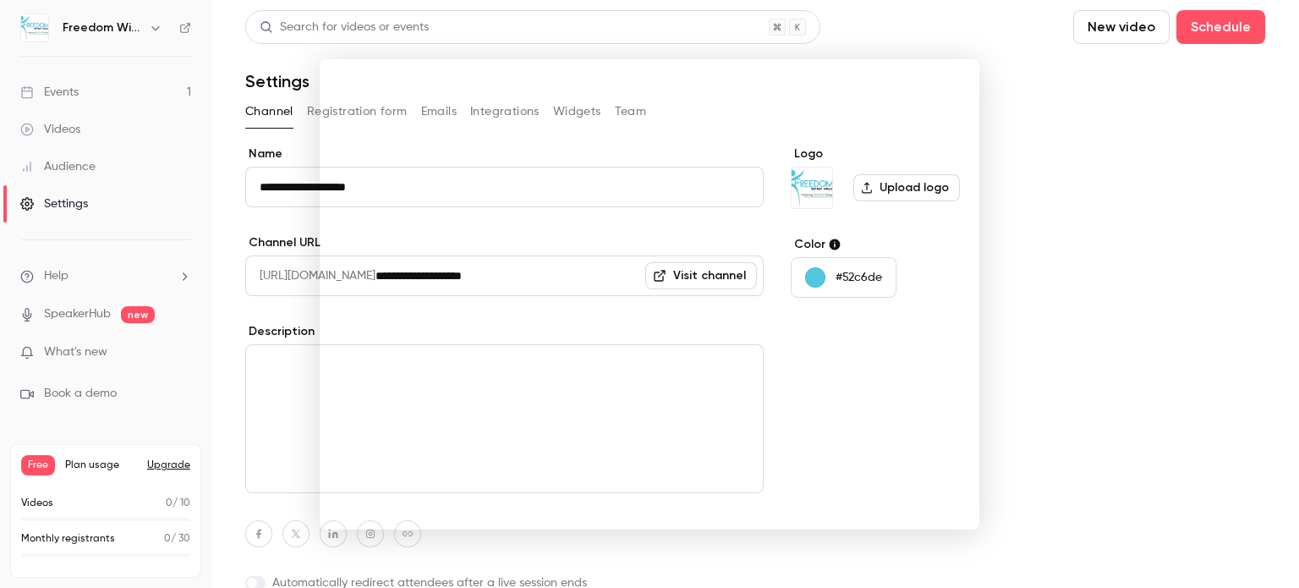
click at [1020, 169] on div at bounding box center [649, 294] width 1299 height 588
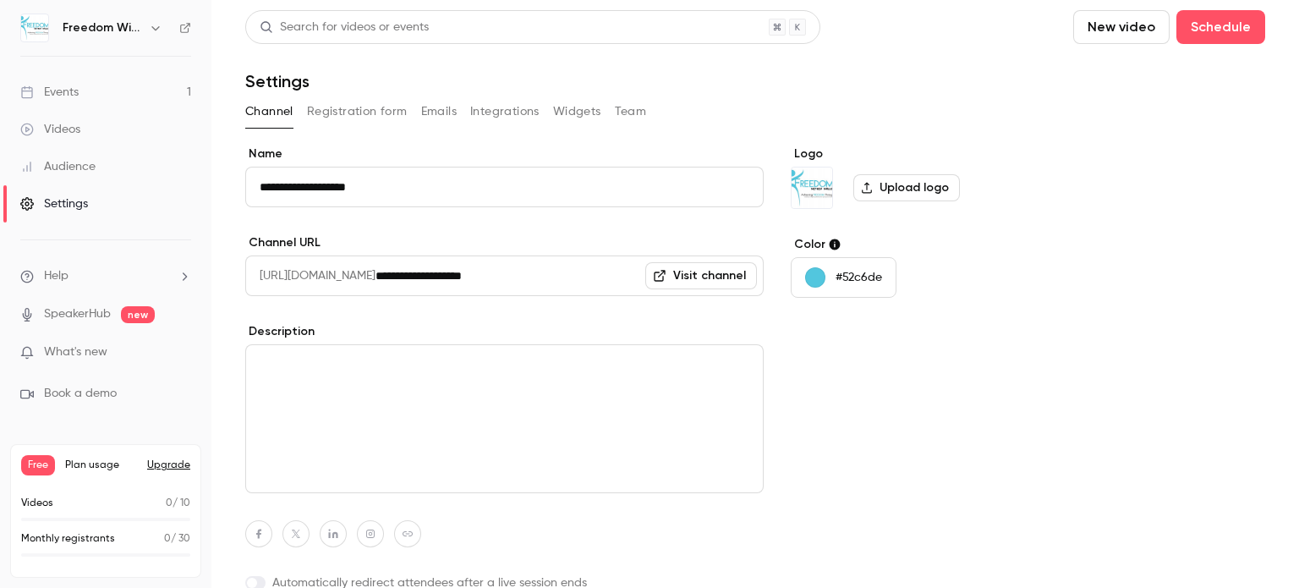
click at [72, 276] on li "Help" at bounding box center [105, 276] width 171 height 18
click at [257, 303] on span "Help center" at bounding box center [265, 308] width 64 height 18
click at [52, 96] on div "Events" at bounding box center [49, 92] width 58 height 17
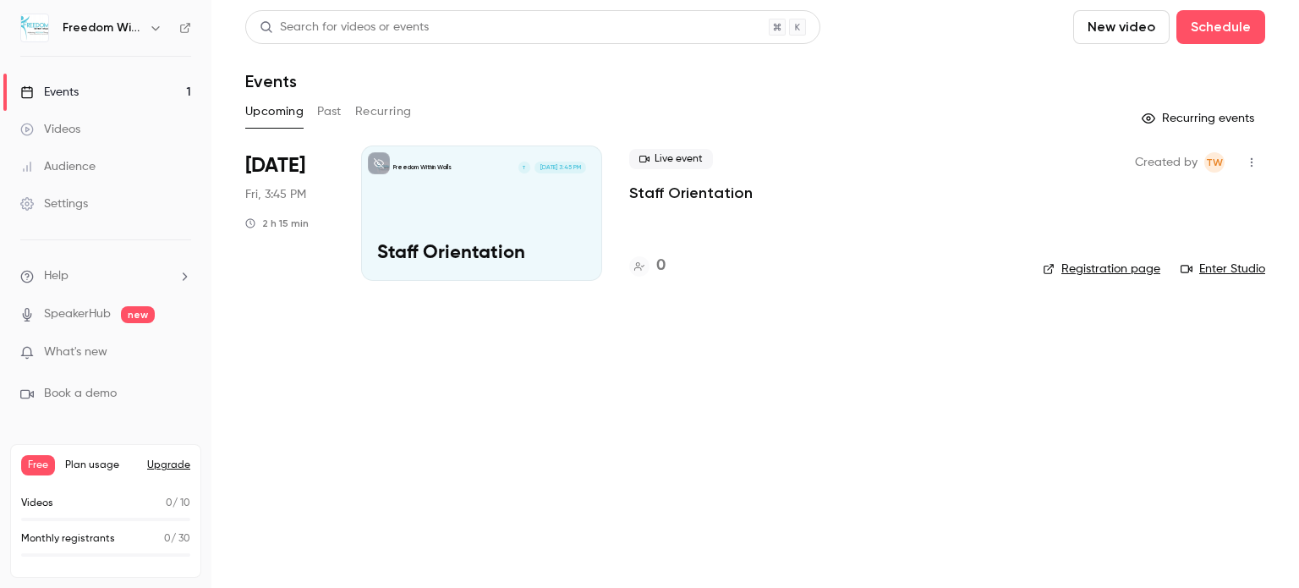
click at [1257, 166] on icon "button" at bounding box center [1252, 162] width 14 height 12
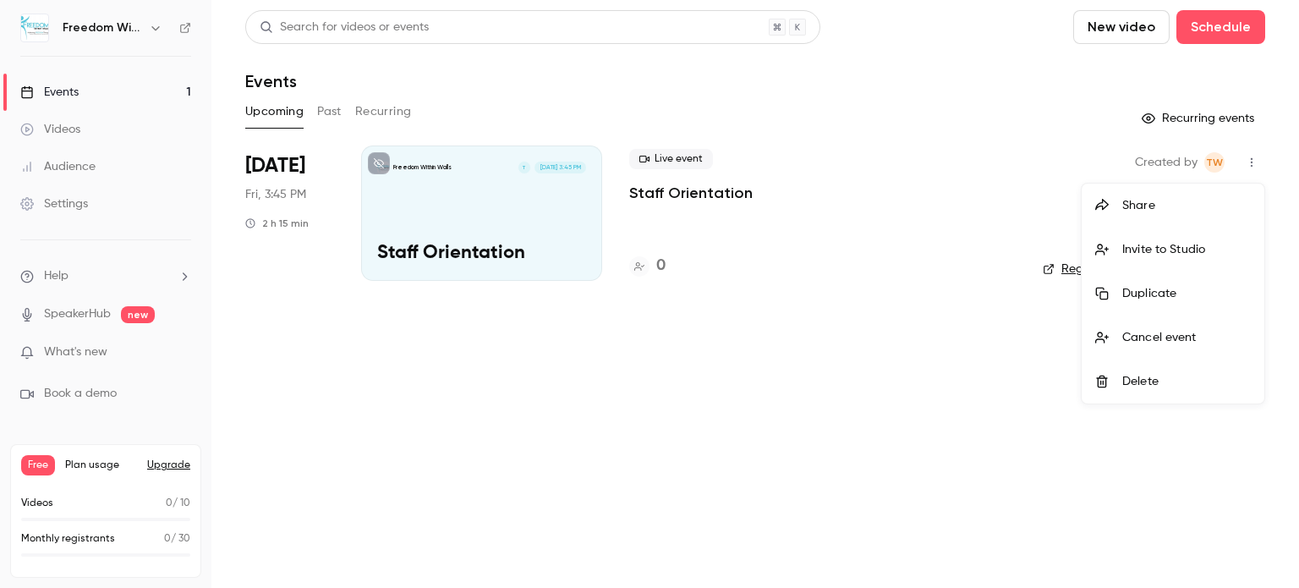
click at [1170, 300] on div "Duplicate" at bounding box center [1186, 293] width 129 height 17
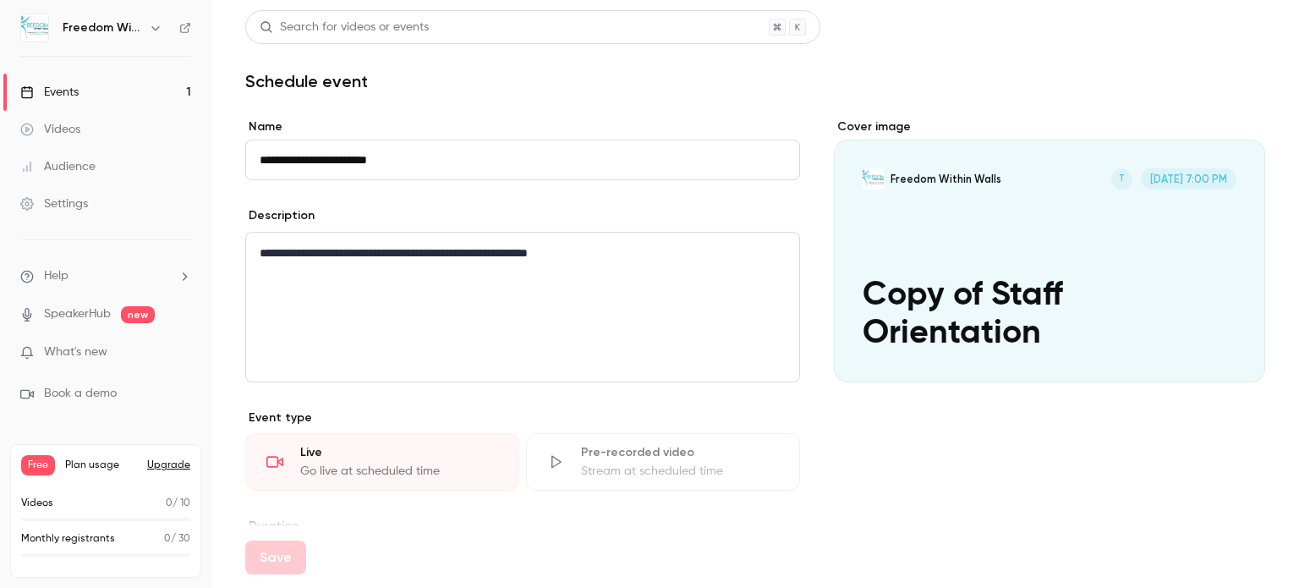
click at [266, 164] on input "**********" at bounding box center [522, 160] width 555 height 41
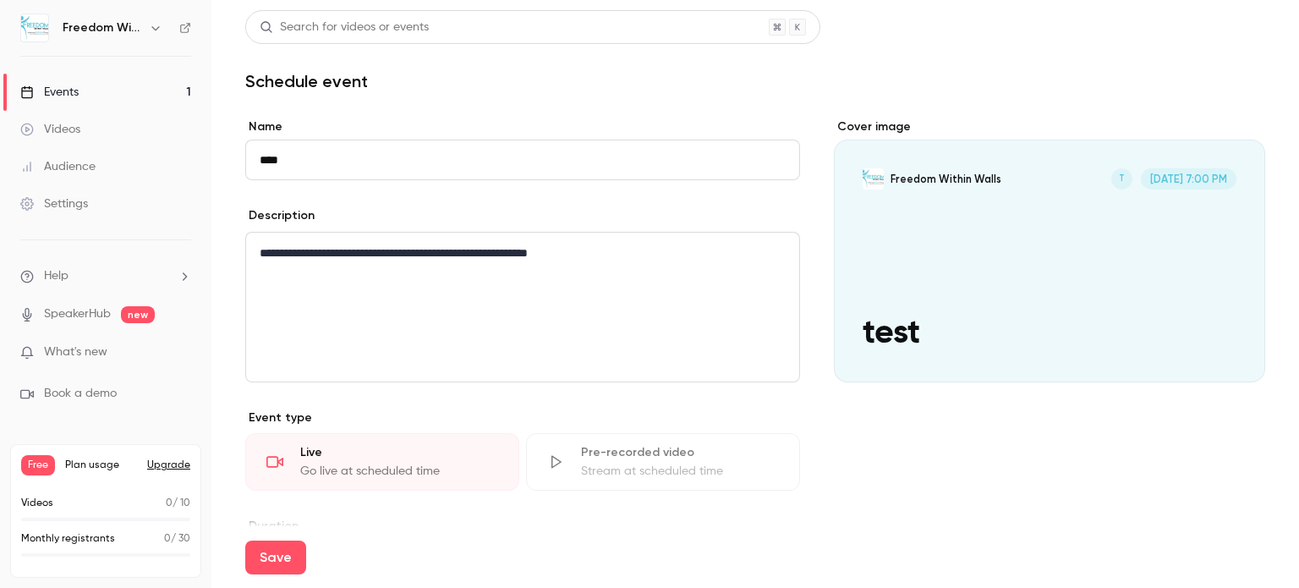
type input "****"
click at [305, 238] on div "**********" at bounding box center [522, 307] width 553 height 149
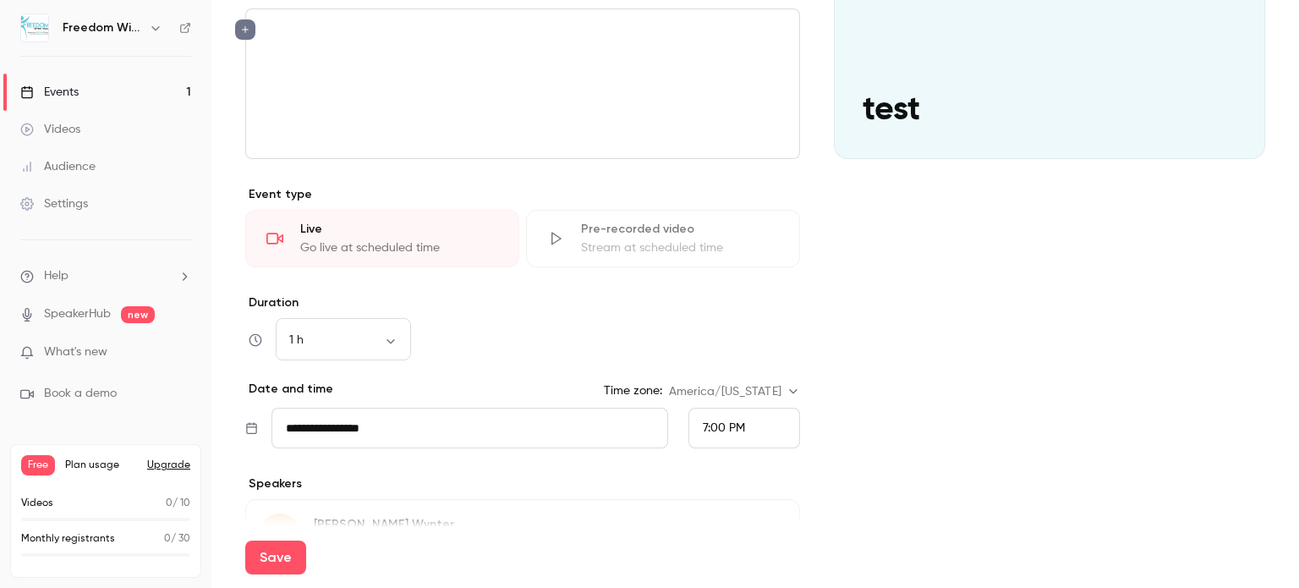
scroll to position [227, 0]
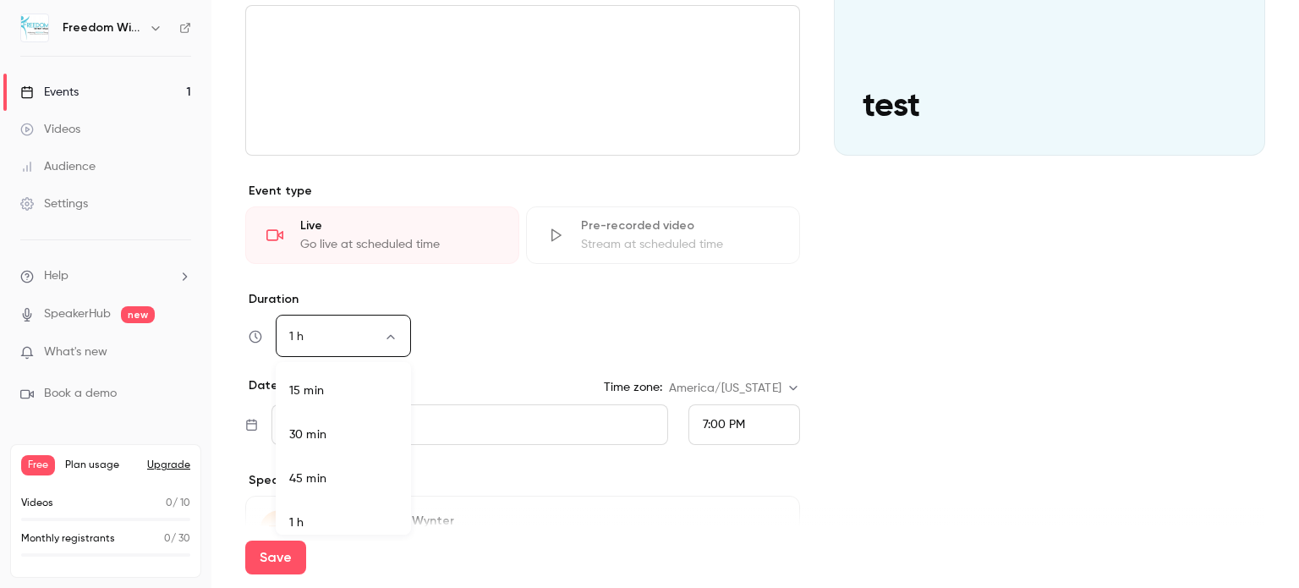
click at [366, 333] on body "**********" at bounding box center [649, 294] width 1299 height 588
click at [353, 379] on li "15 min" at bounding box center [343, 380] width 135 height 44
type input "**"
click at [746, 424] on div "7:00 PM" at bounding box center [744, 424] width 112 height 41
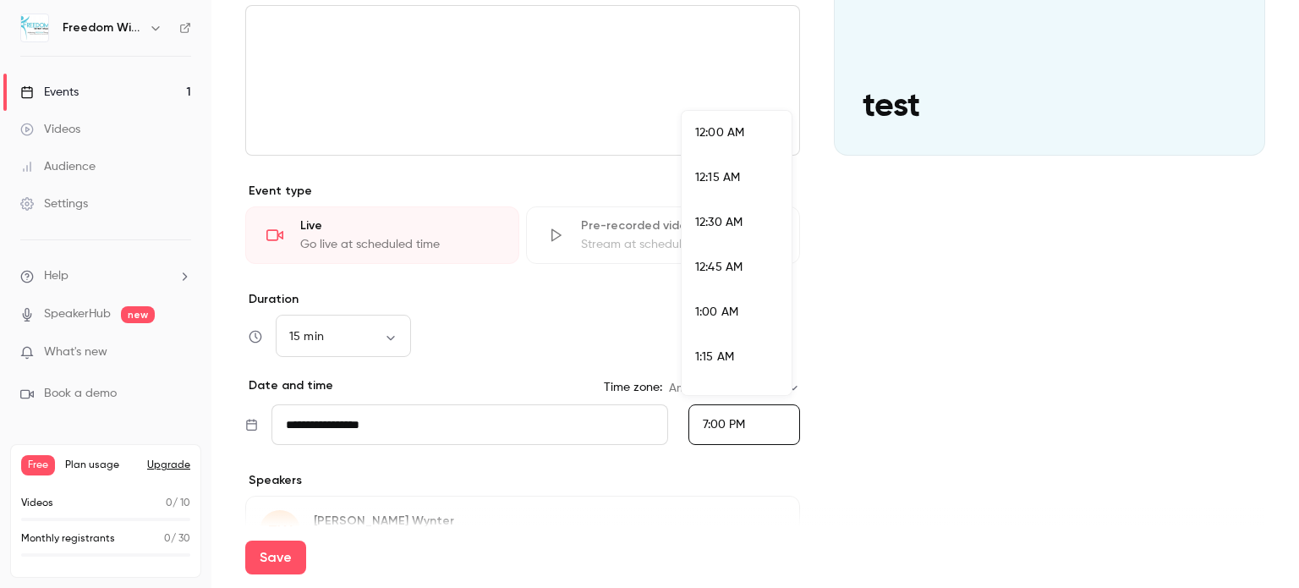
scroll to position [3286, 0]
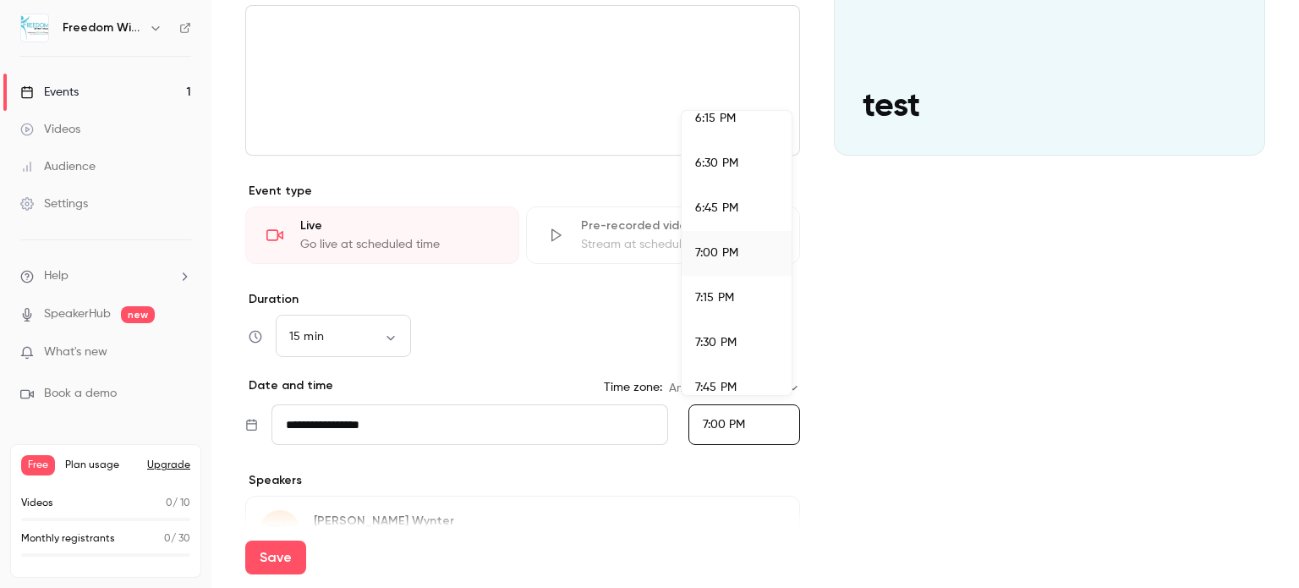
click at [717, 297] on span "7:15 PM" at bounding box center [714, 298] width 39 height 12
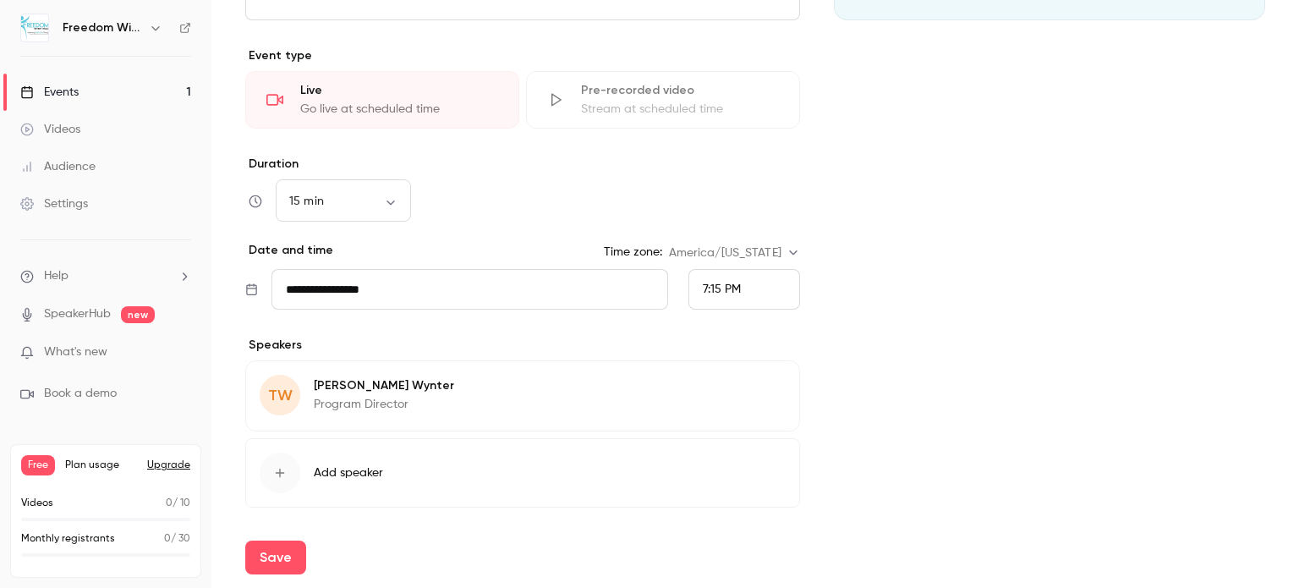
scroll to position [415, 0]
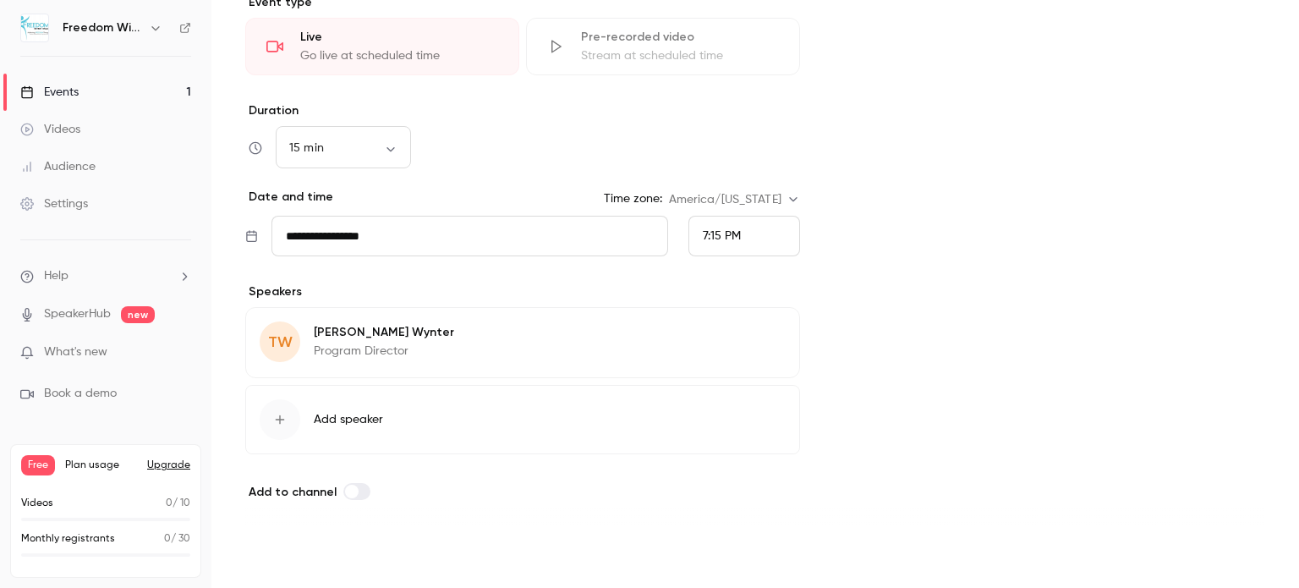
click at [282, 560] on button "Save" at bounding box center [275, 557] width 61 height 34
type input "**********"
type input "**"
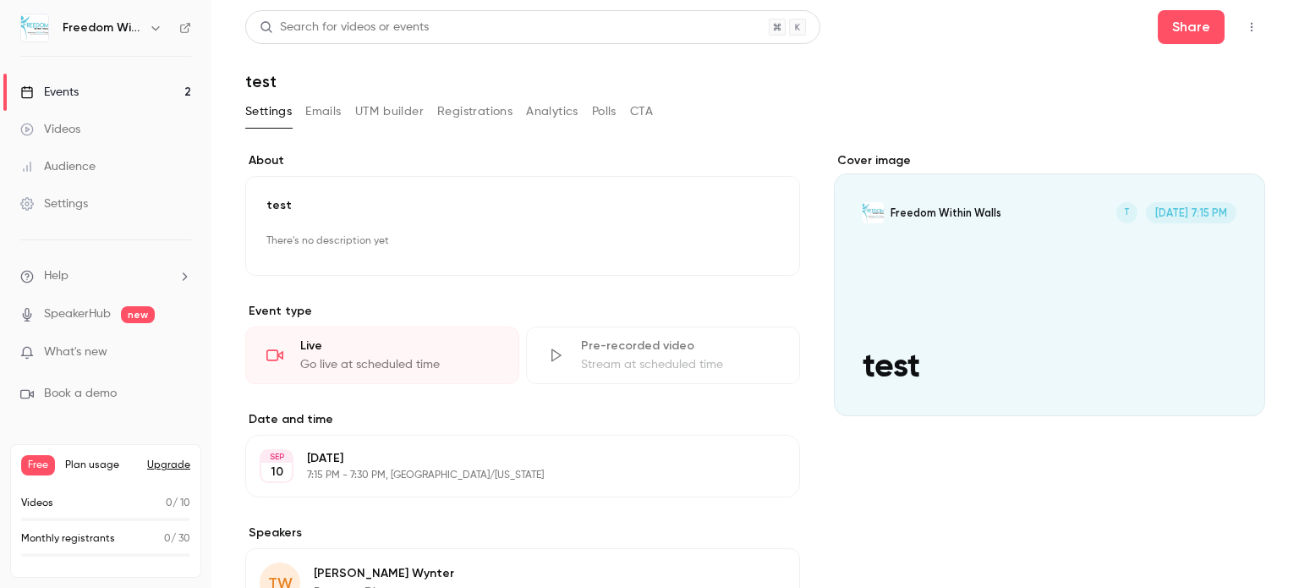
click at [884, 358] on div "Cover image" at bounding box center [1049, 284] width 431 height 264
click at [0, 0] on input "Freedom Within Walls T [DATE] 7:15 PM test" at bounding box center [0, 0] width 0 height 0
click at [1238, 32] on button "button" at bounding box center [1251, 27] width 27 height 27
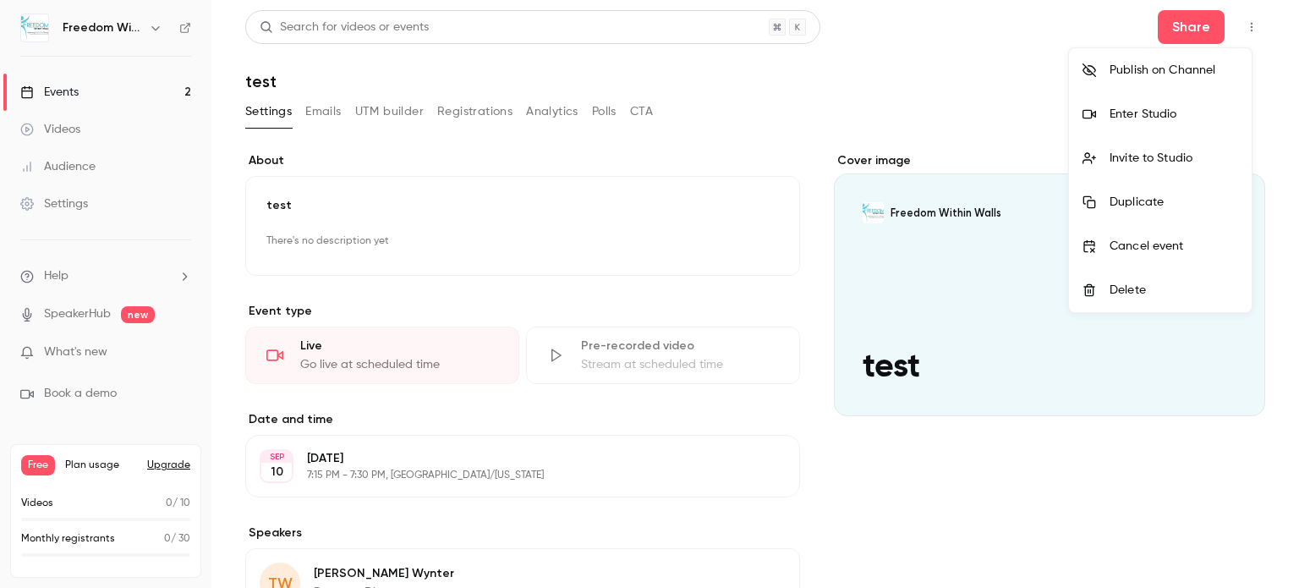
click at [986, 96] on div at bounding box center [649, 294] width 1299 height 588
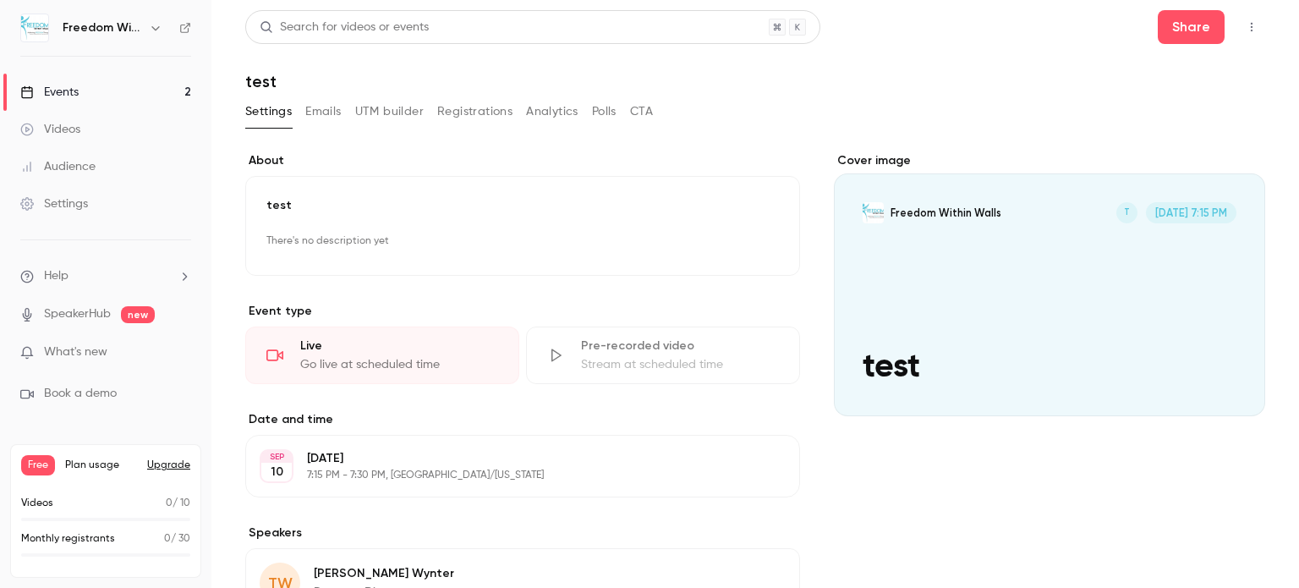
click at [1245, 24] on icon "button" at bounding box center [1252, 27] width 14 height 12
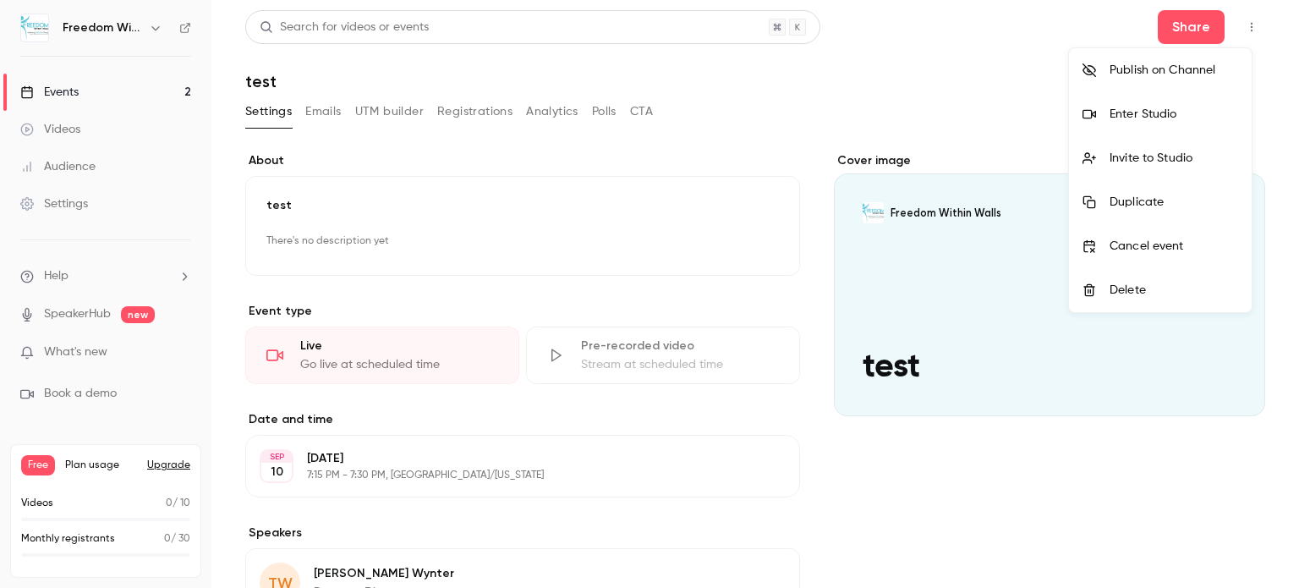
click at [1166, 116] on div "Enter Studio" at bounding box center [1173, 114] width 129 height 17
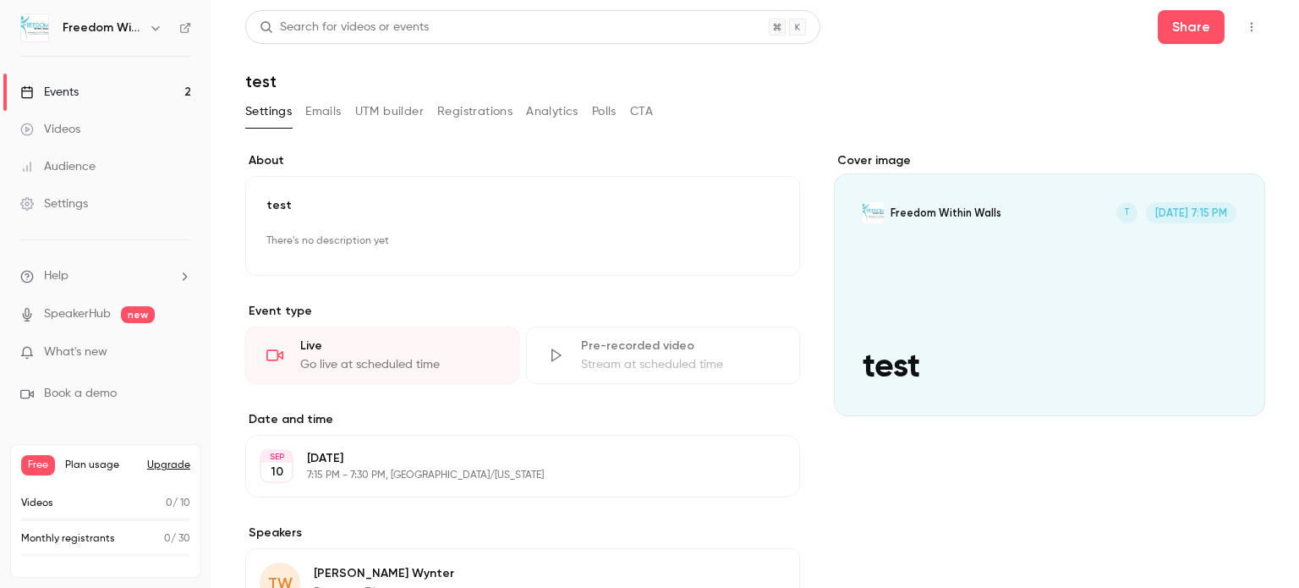
click at [77, 202] on div "Settings" at bounding box center [54, 203] width 68 height 17
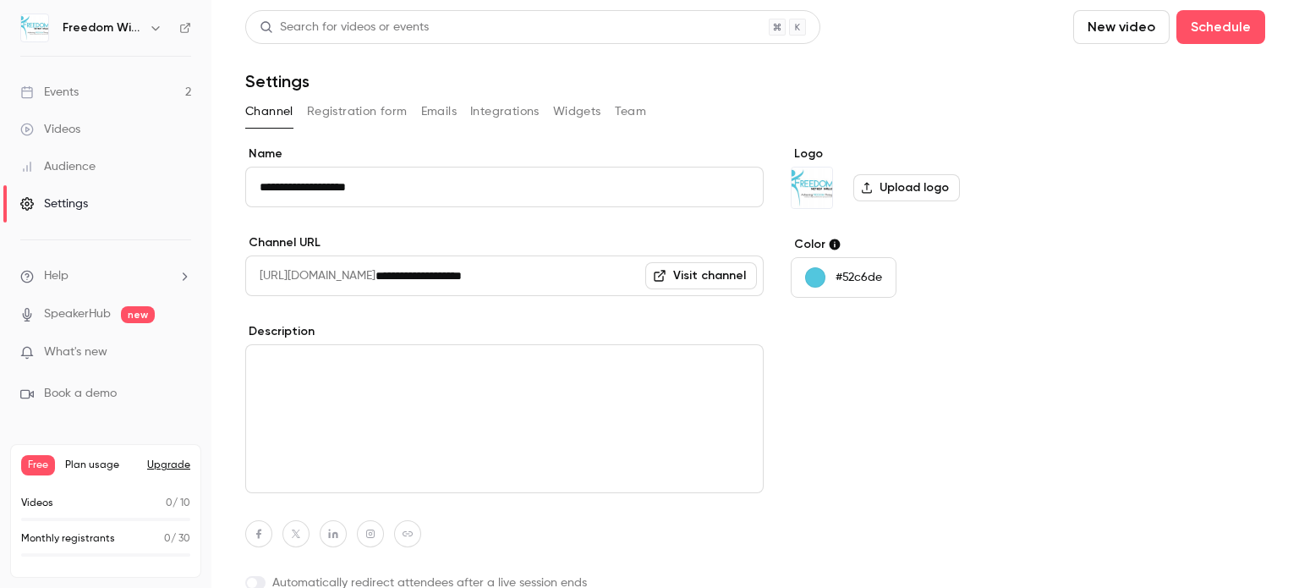
click at [855, 274] on p "#52c6de" at bounding box center [858, 277] width 47 height 17
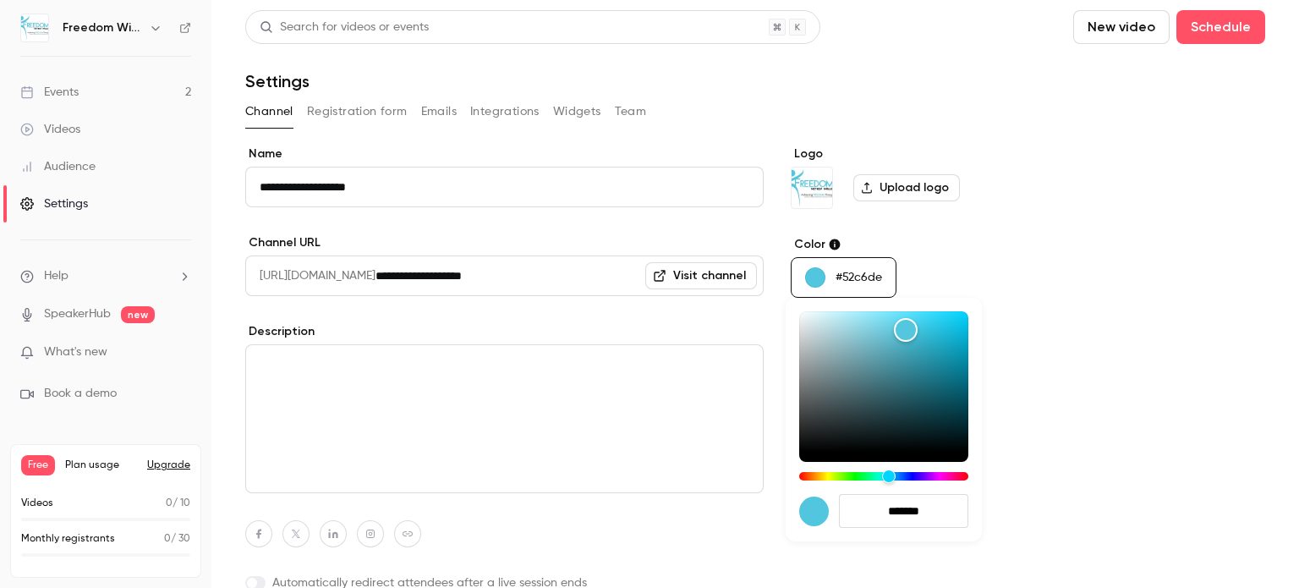
click at [855, 274] on div at bounding box center [649, 294] width 1299 height 588
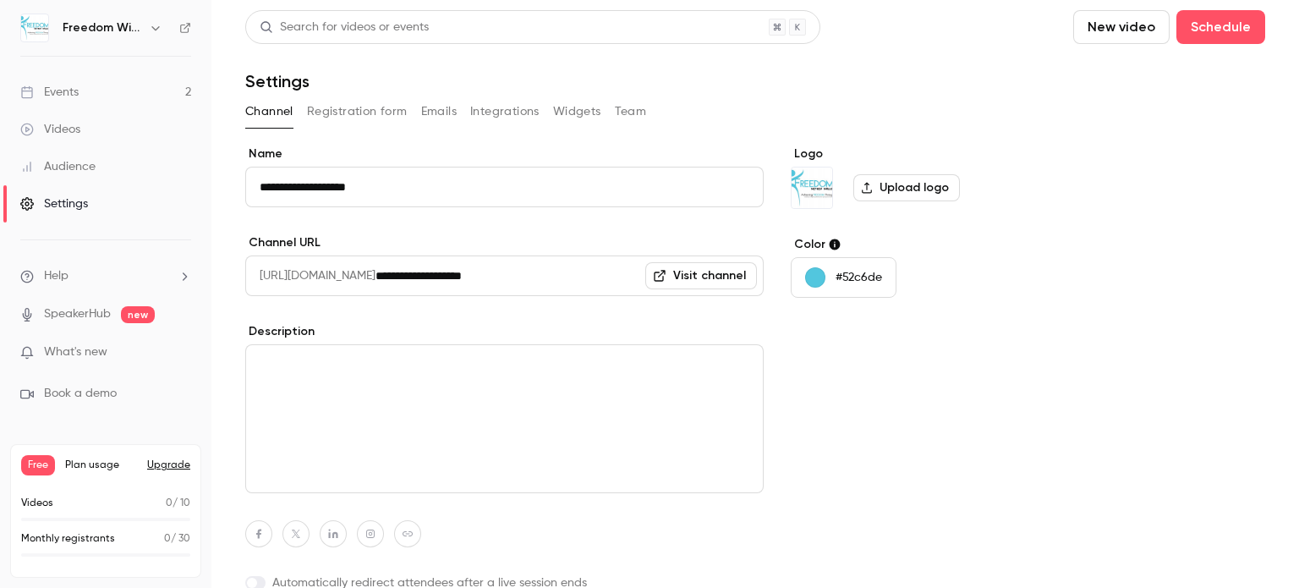
click at [64, 126] on div "Videos" at bounding box center [50, 129] width 60 height 17
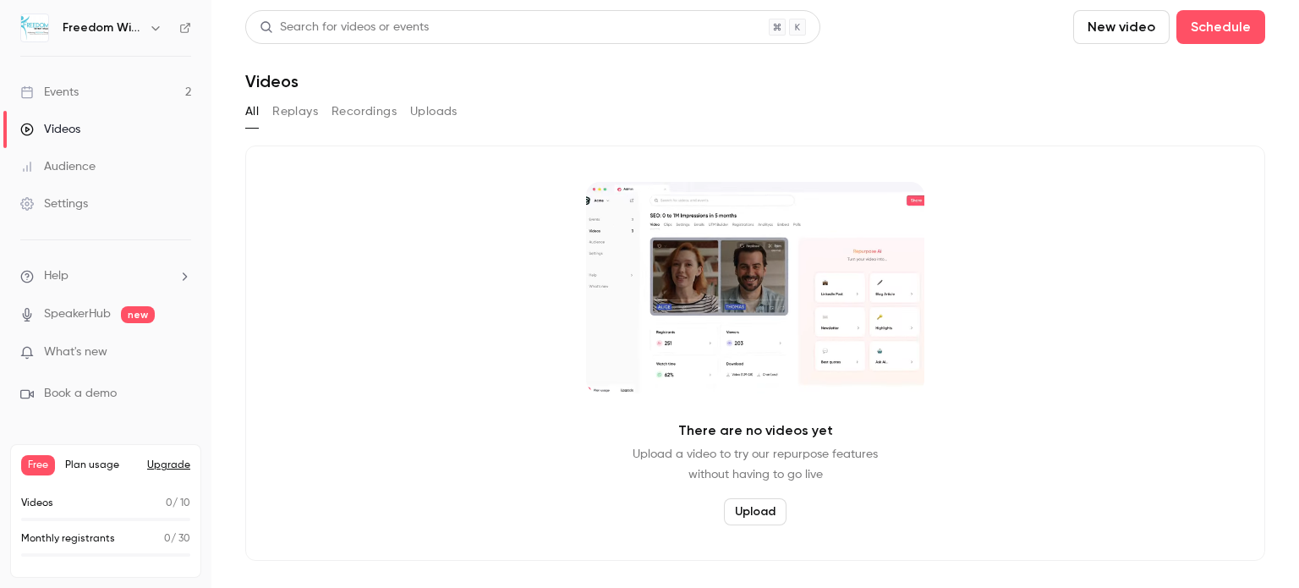
click at [160, 30] on icon "button" at bounding box center [156, 28] width 14 height 14
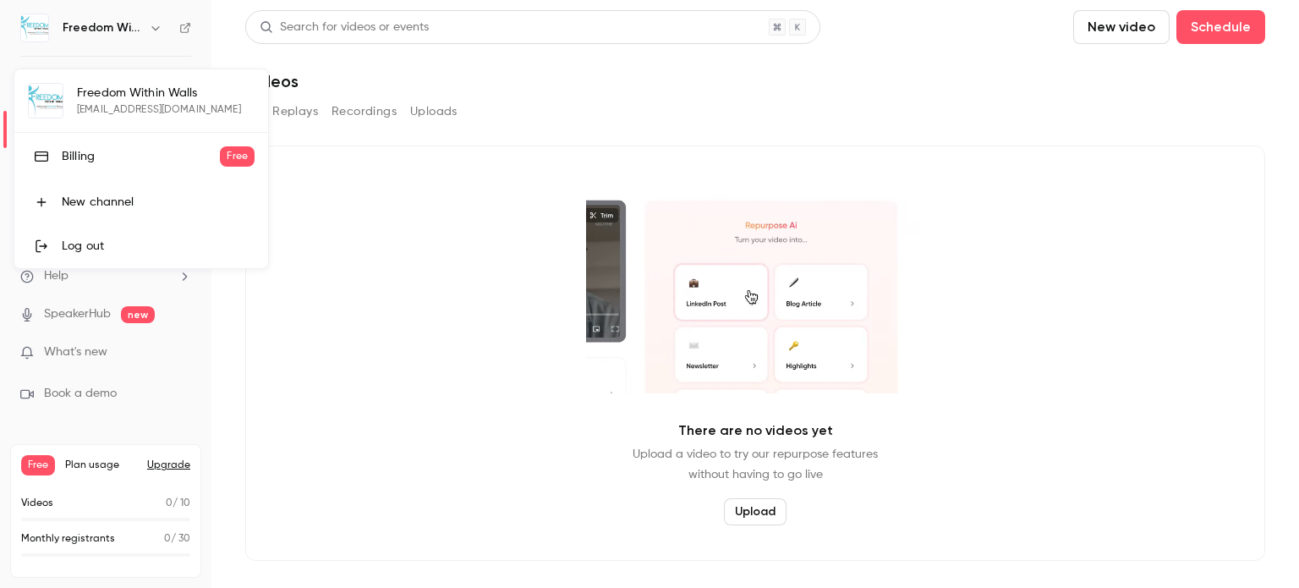
click at [130, 151] on div "Billing" at bounding box center [141, 156] width 158 height 17
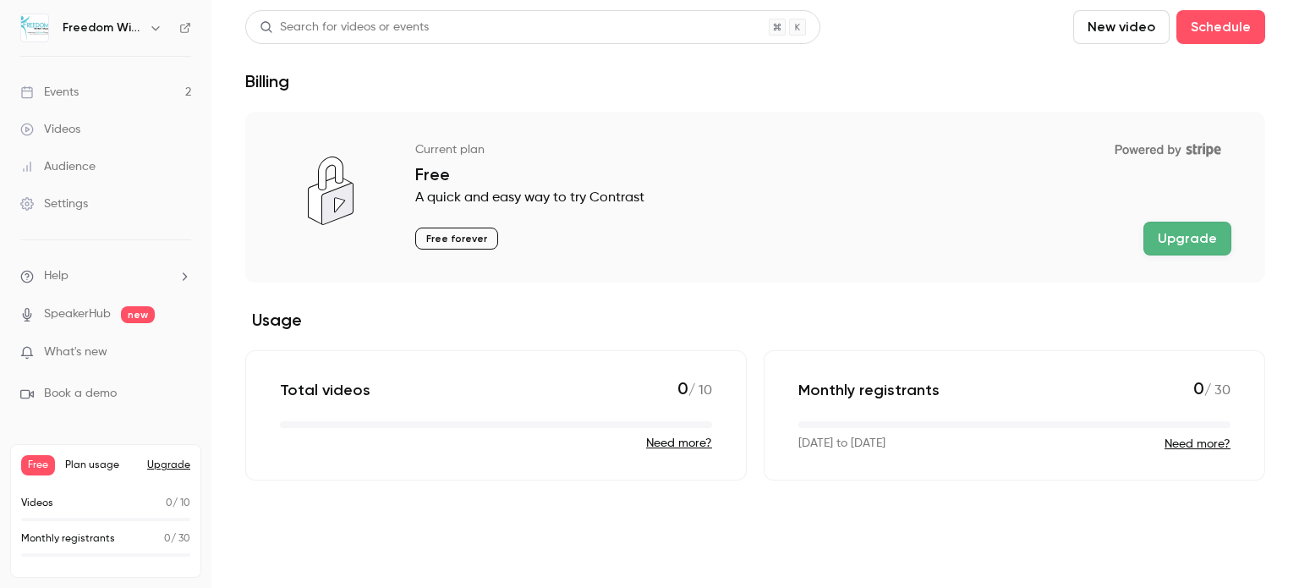
click at [1179, 246] on button "Upgrade" at bounding box center [1187, 239] width 88 height 34
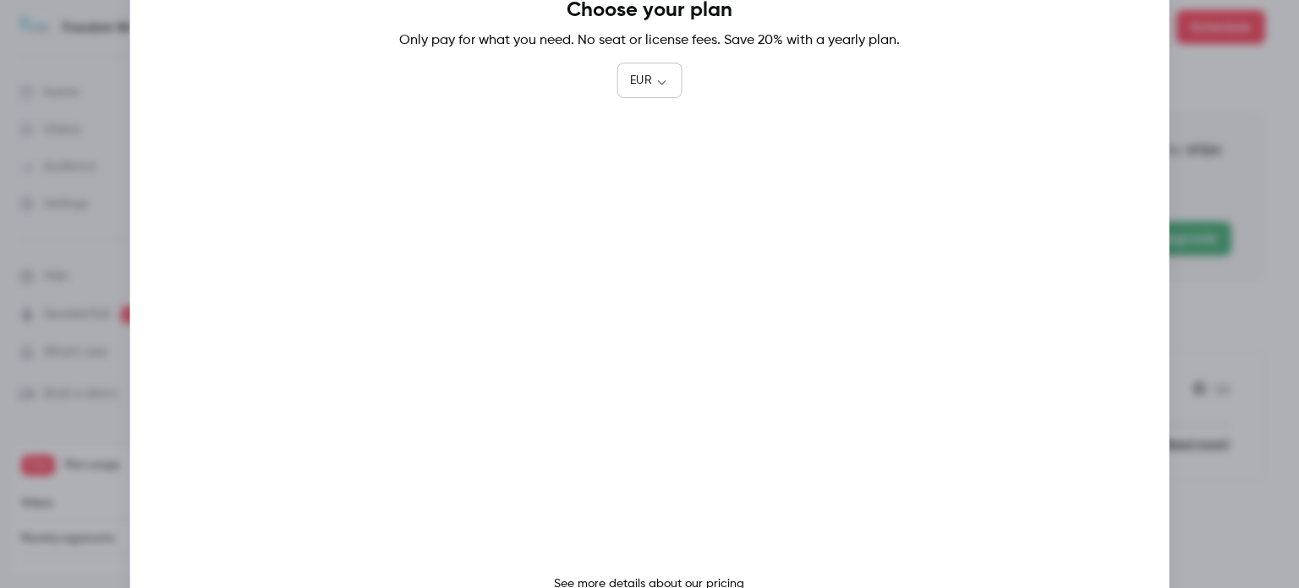
click at [648, 90] on div "EUR *** ​" at bounding box center [648, 81] width 65 height 34
click at [659, 84] on body "Freedom Within Walls Events 2 Videos Audience Settings Help SpeakerHub new What…" at bounding box center [649, 294] width 1299 height 588
click at [659, 172] on li "USD" at bounding box center [649, 178] width 66 height 44
type input "***"
click at [631, 581] on link "See more details about our pricing" at bounding box center [649, 583] width 190 height 12
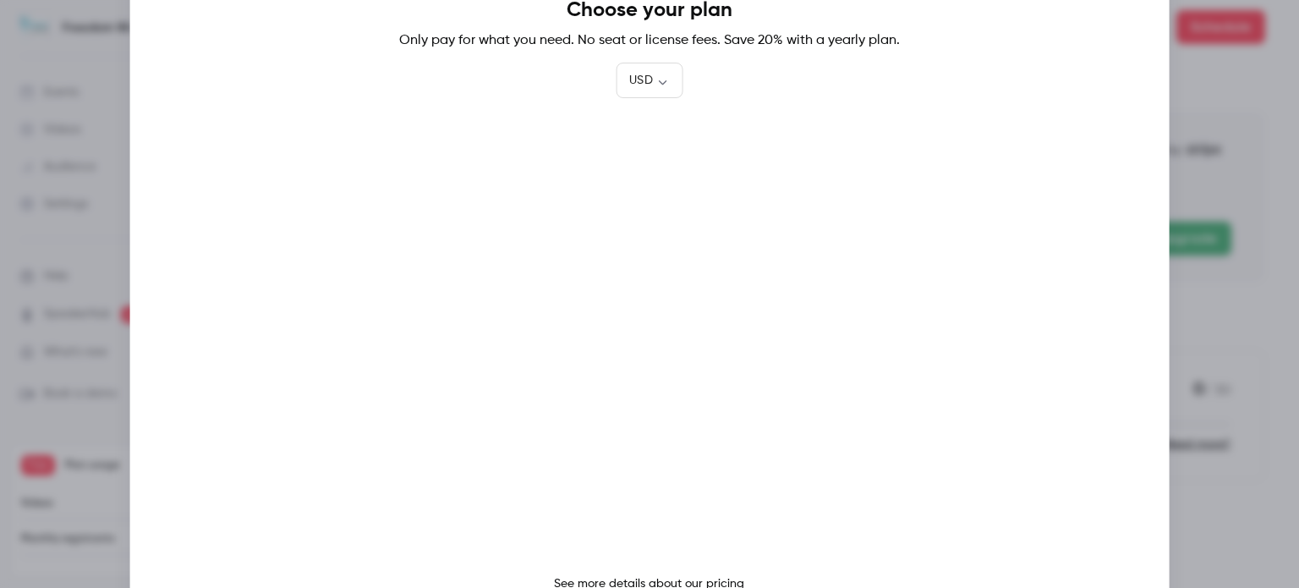
click at [1238, 155] on div at bounding box center [649, 294] width 1299 height 588
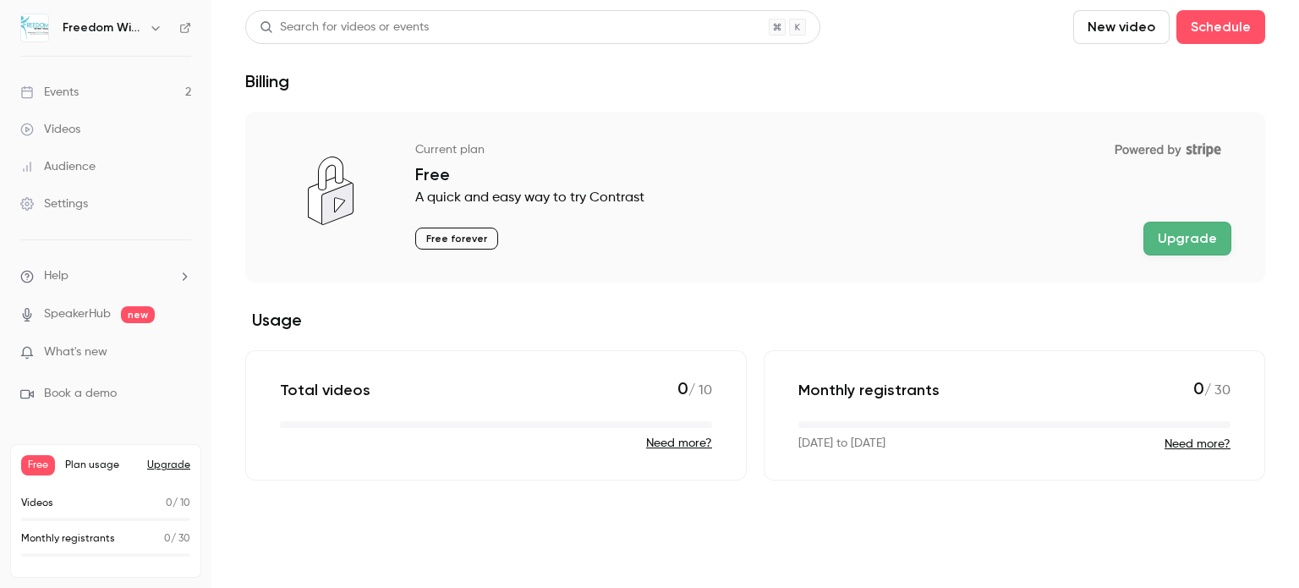
click at [85, 90] on link "Events 2" at bounding box center [105, 92] width 211 height 37
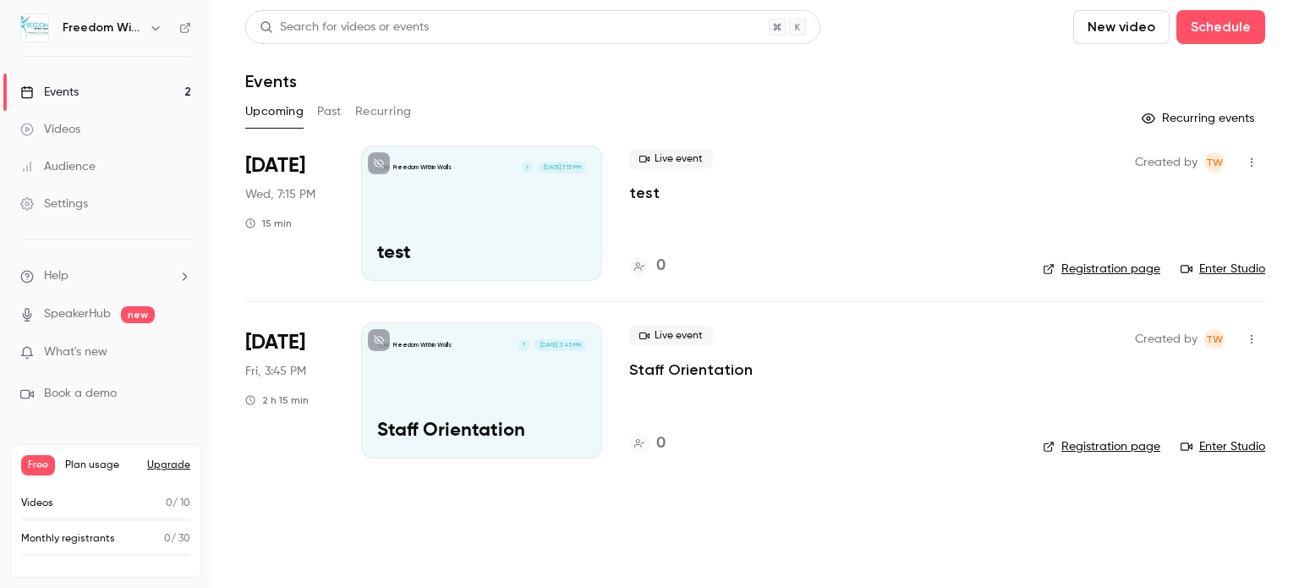
click at [1256, 161] on icon "button" at bounding box center [1252, 162] width 14 height 12
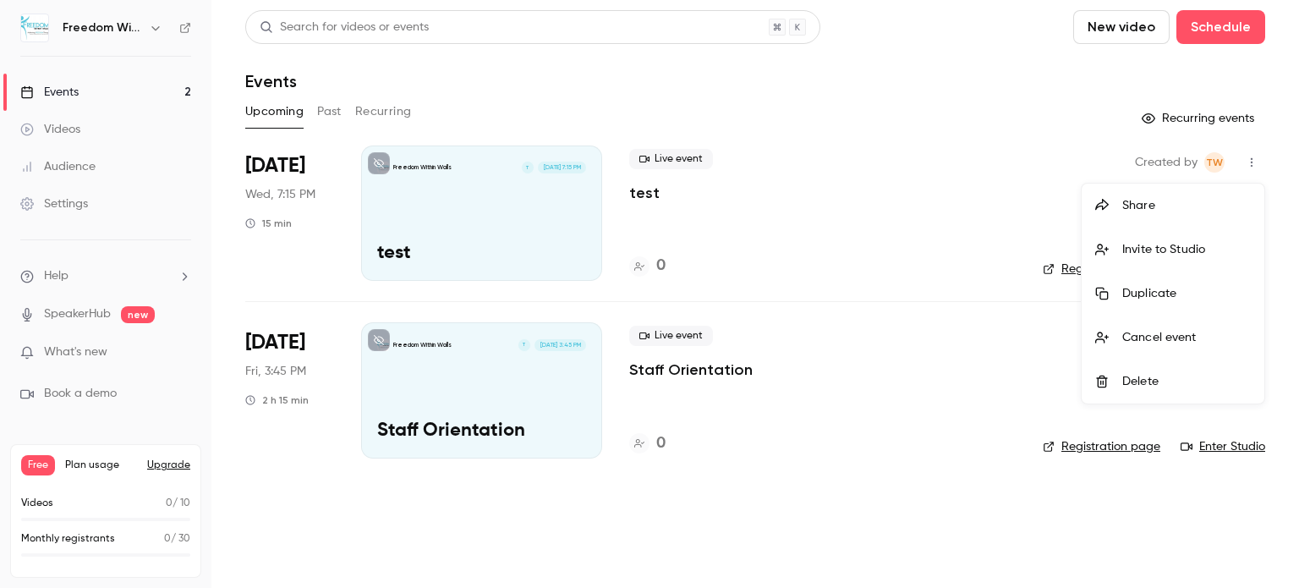
click at [1167, 380] on div "Delete" at bounding box center [1186, 381] width 129 height 17
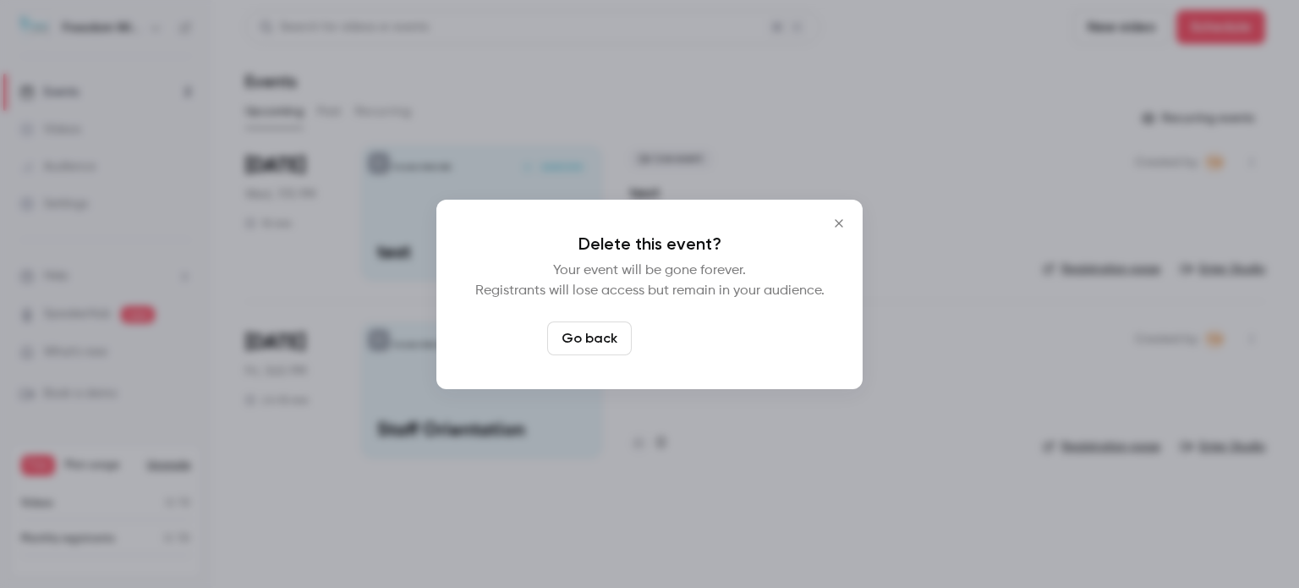
click at [694, 341] on button "Delete event" at bounding box center [694, 338] width 113 height 34
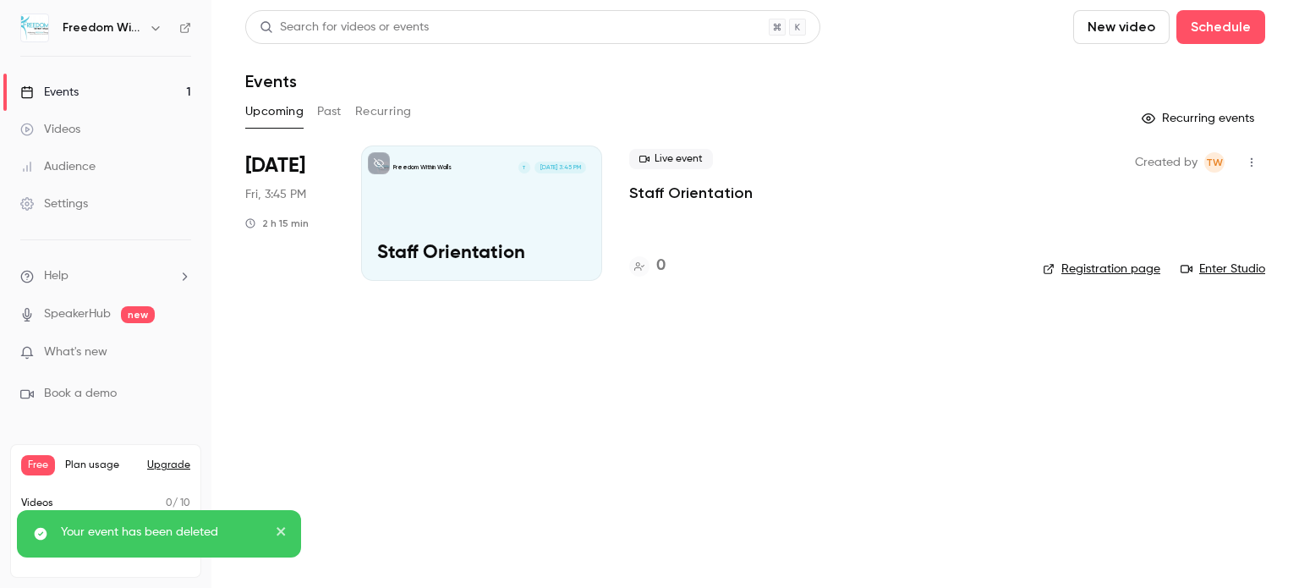
click at [1224, 263] on link "Enter Studio" at bounding box center [1222, 268] width 85 height 17
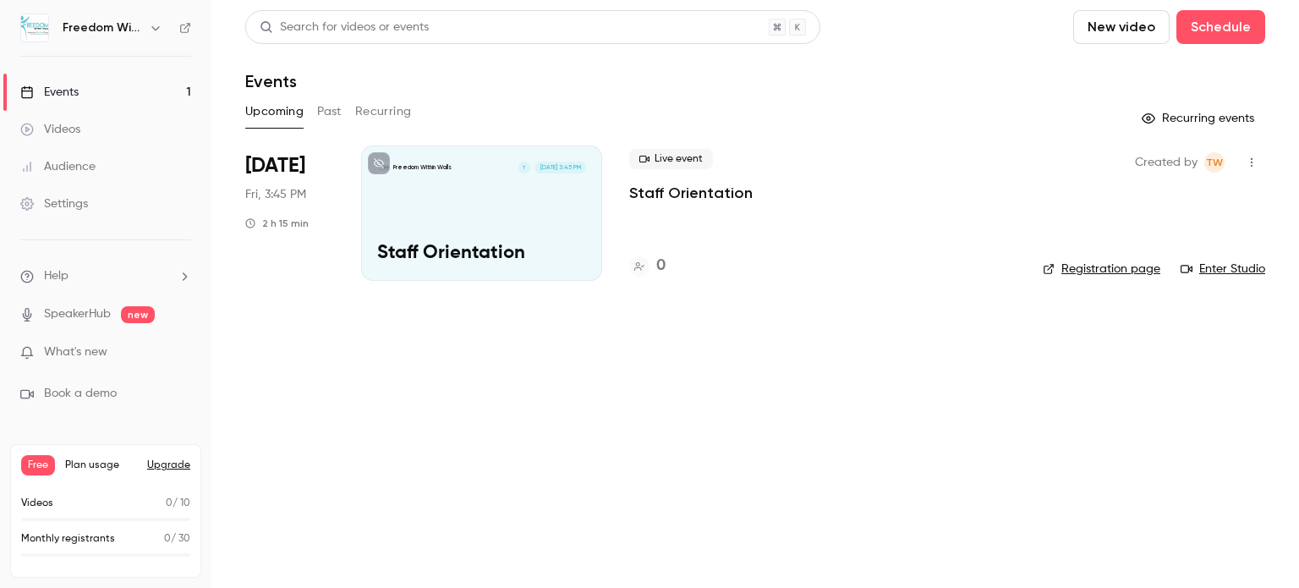
click at [1247, 161] on icon "button" at bounding box center [1252, 162] width 14 height 12
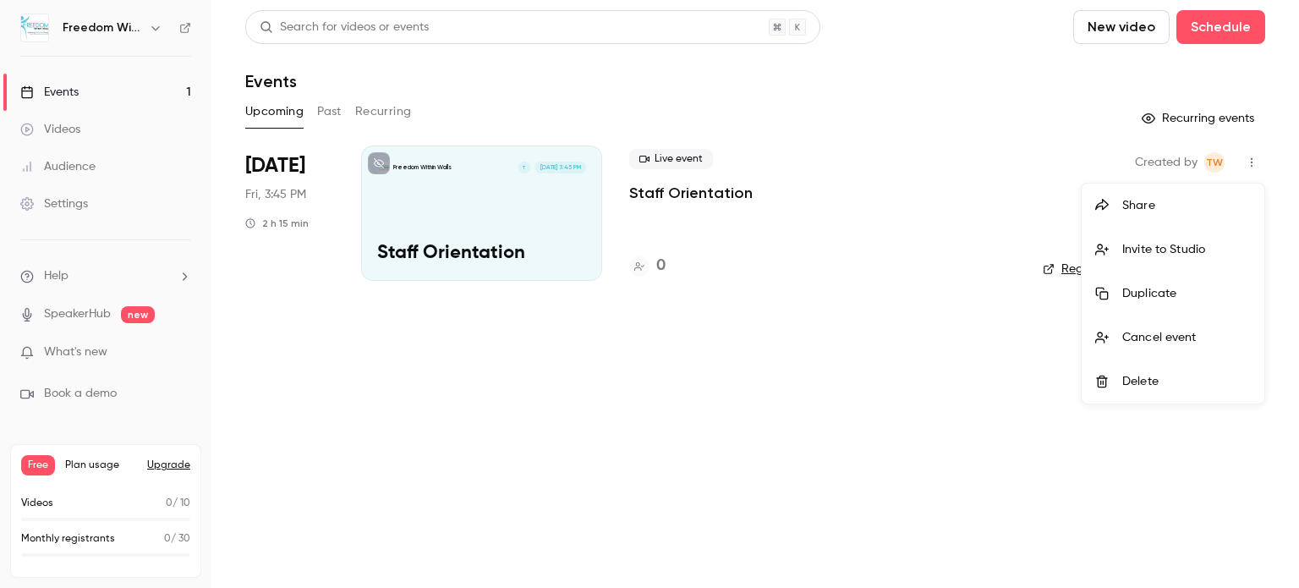
click at [1247, 161] on div at bounding box center [649, 294] width 1299 height 588
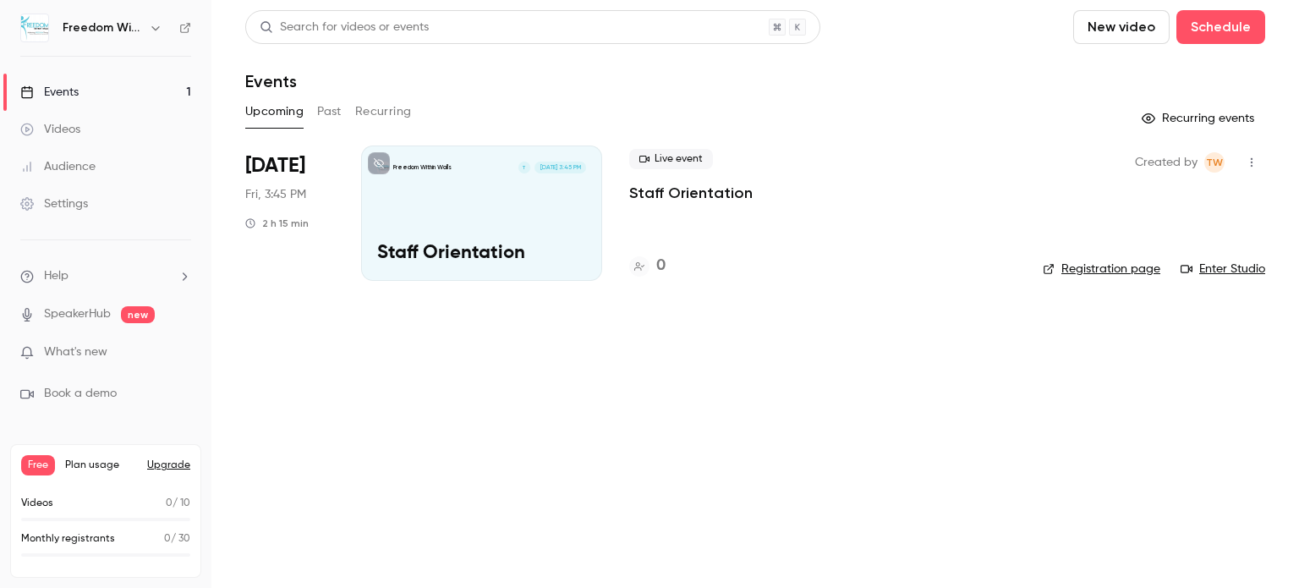
click at [975, 391] on main "Search for videos or events New video Schedule Events Upcoming Past Recurring R…" at bounding box center [754, 294] width 1087 height 588
click at [70, 212] on link "Settings" at bounding box center [105, 203] width 211 height 37
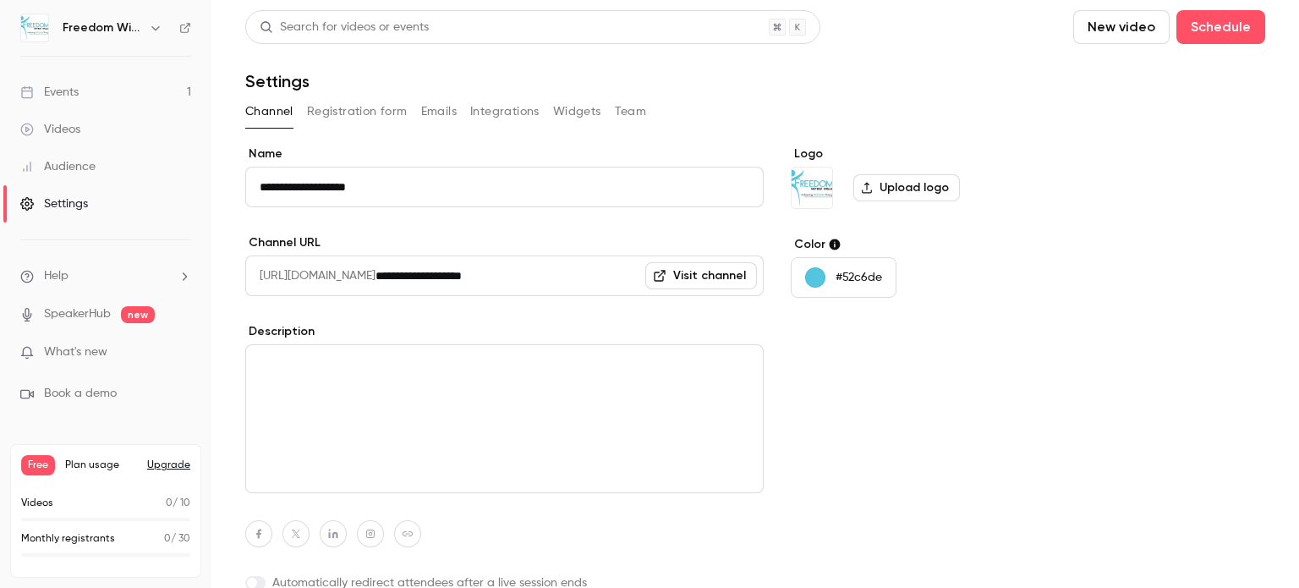
click at [337, 109] on button "Registration form" at bounding box center [357, 111] width 101 height 27
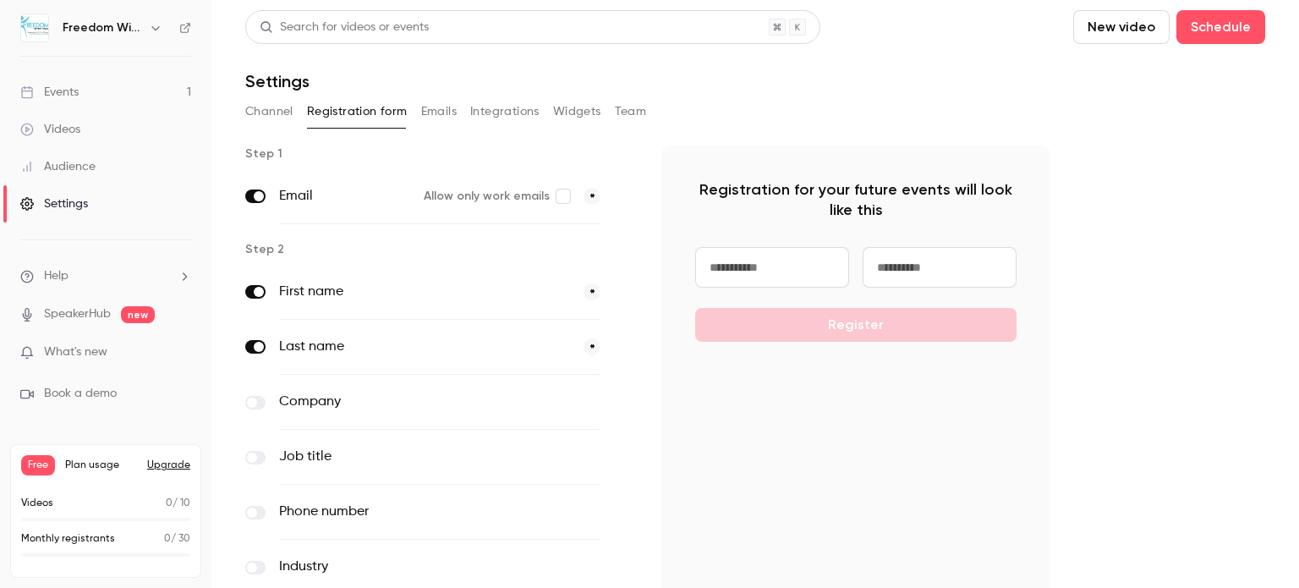
click at [271, 110] on button "Channel" at bounding box center [269, 111] width 48 height 27
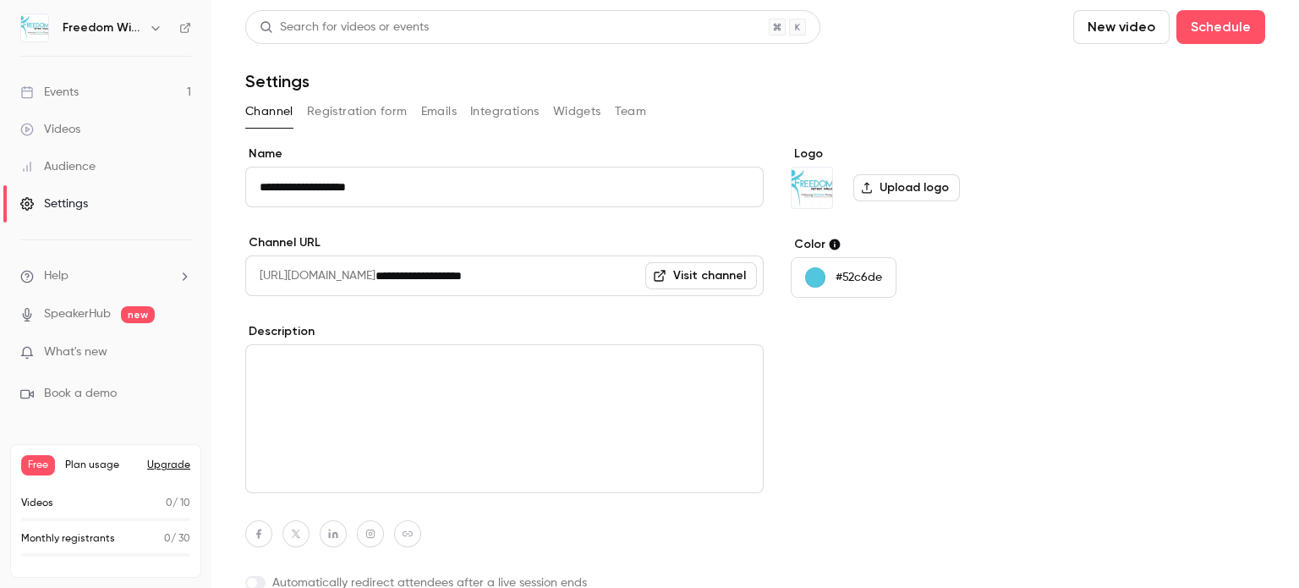
click at [909, 189] on label "Upload logo" at bounding box center [906, 187] width 107 height 27
click at [0, 0] on input "Upload logo" at bounding box center [0, 0] width 0 height 0
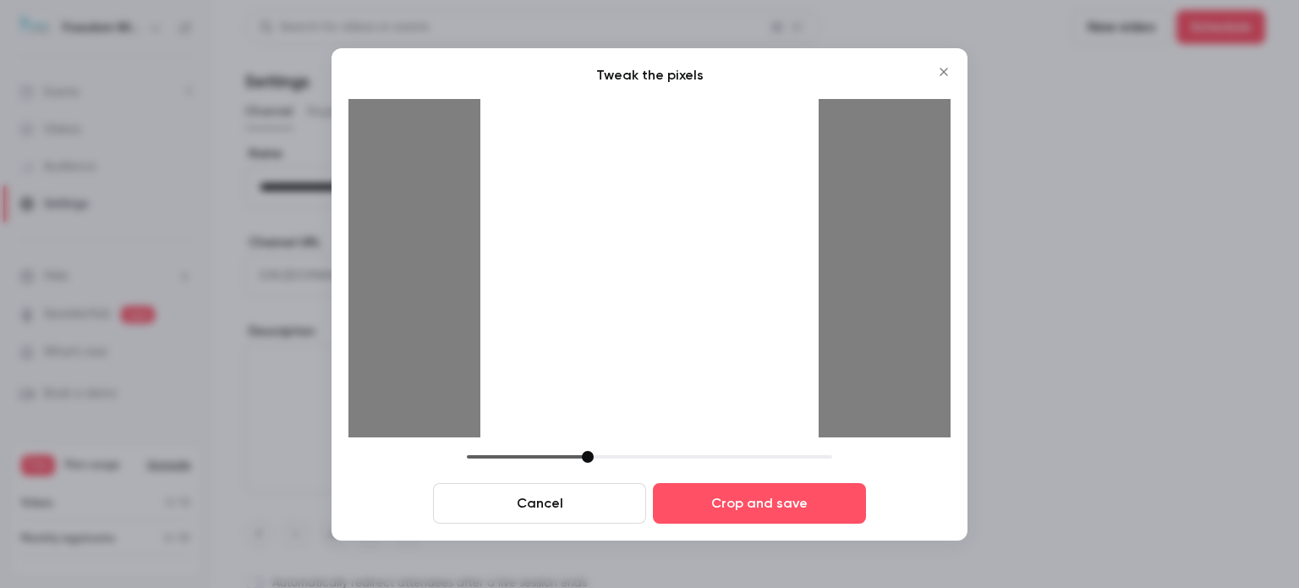
click at [565, 498] on button "Cancel" at bounding box center [539, 503] width 213 height 41
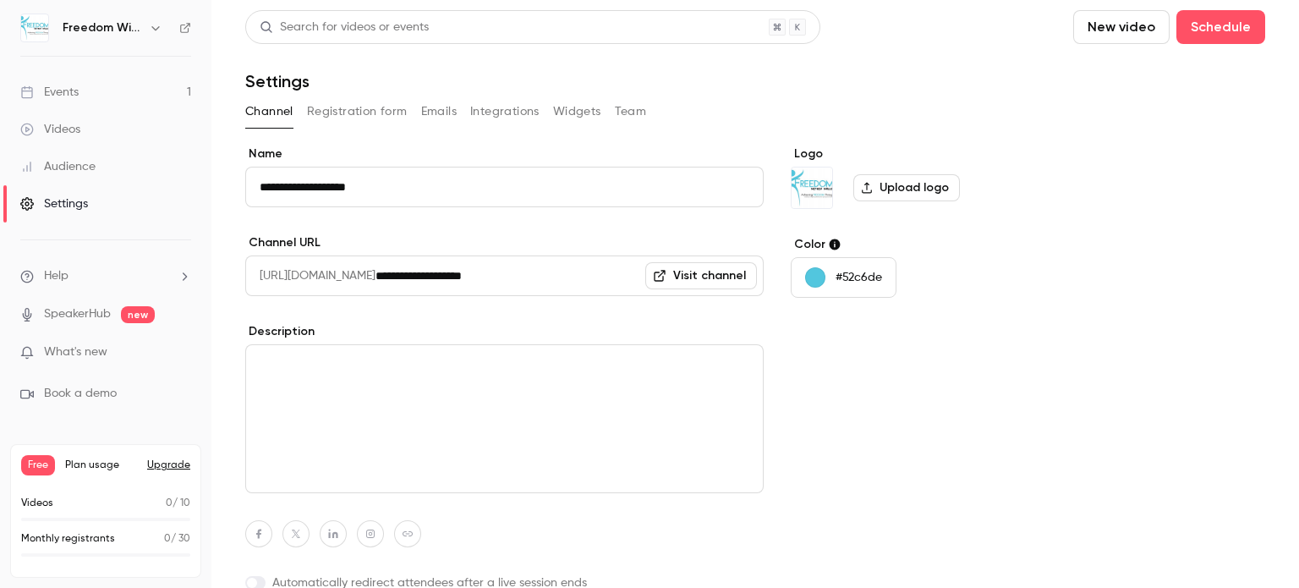
click at [895, 189] on label "Upload logo" at bounding box center [906, 187] width 107 height 27
click at [0, 0] on input "Upload logo" at bounding box center [0, 0] width 0 height 0
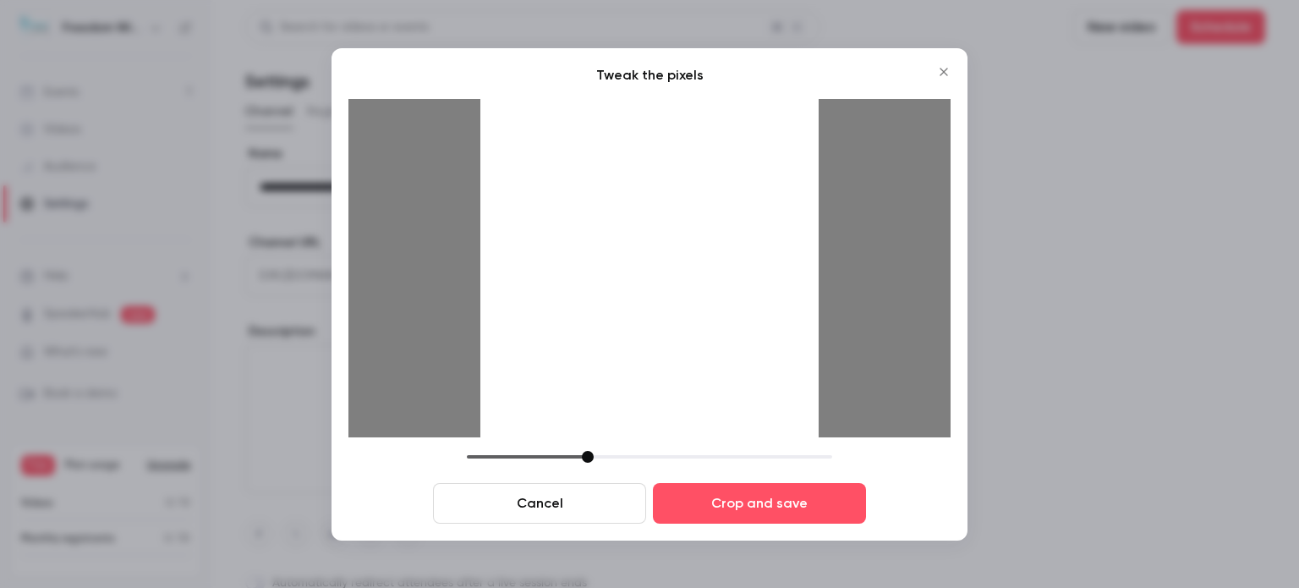
drag, startPoint x: 626, startPoint y: 266, endPoint x: 613, endPoint y: 337, distance: 71.3
click at [613, 337] on div at bounding box center [649, 268] width 338 height 338
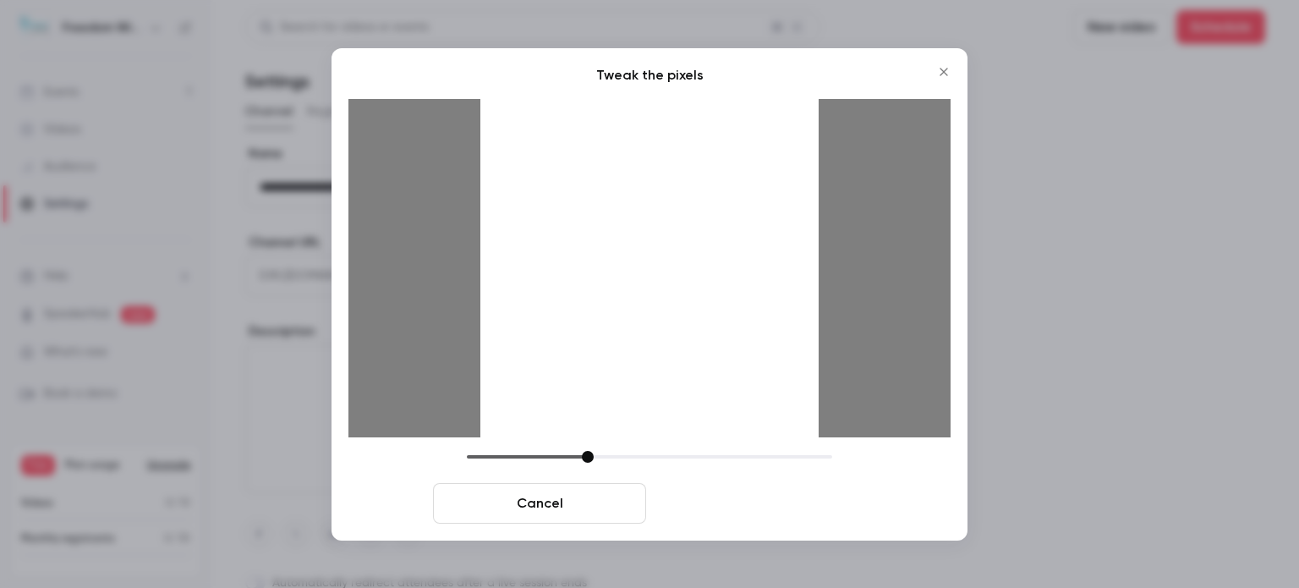
click at [680, 503] on button "Crop and save" at bounding box center [759, 503] width 213 height 41
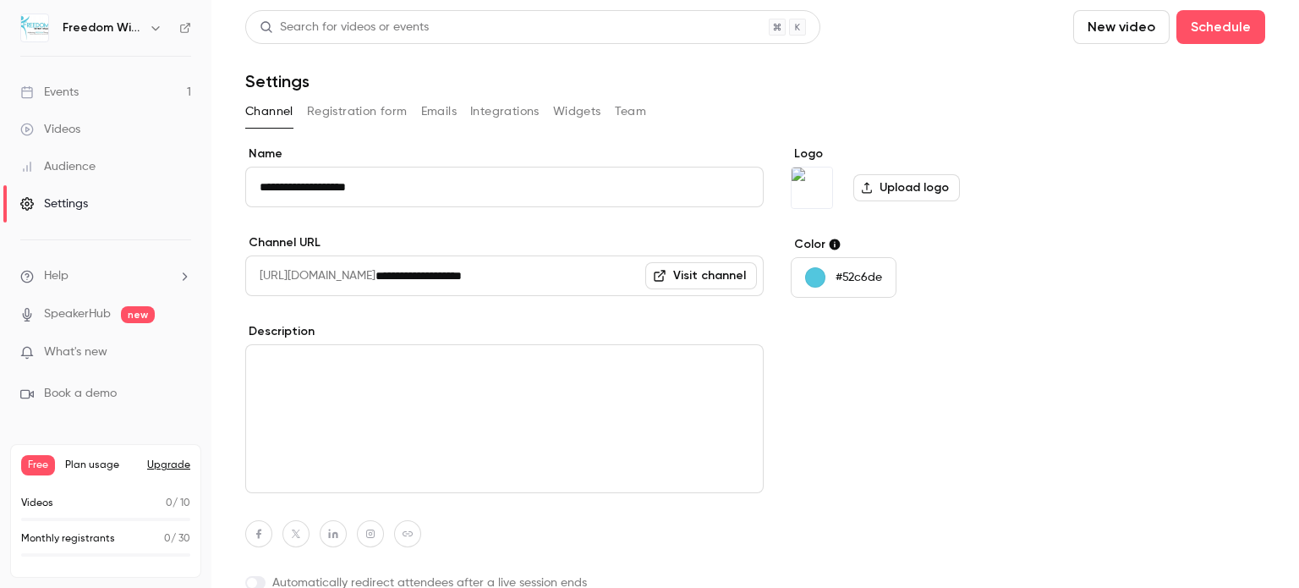
click at [386, 398] on textarea at bounding box center [504, 418] width 518 height 149
paste textarea "**********"
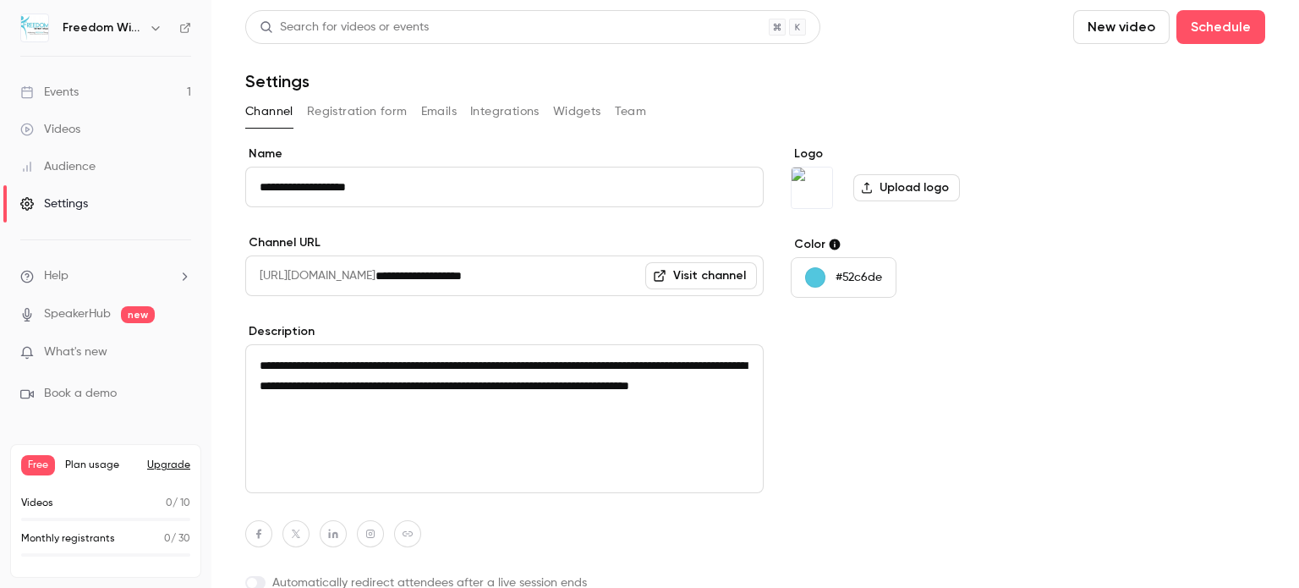
type textarea "**********"
click at [856, 416] on div "Logo Upload logo Color #52c6de" at bounding box center [921, 398] width 260 height 506
click at [693, 276] on link "Visit channel" at bounding box center [701, 275] width 112 height 27
click at [936, 432] on div "Logo Upload logo Color #52c6de" at bounding box center [921, 398] width 260 height 506
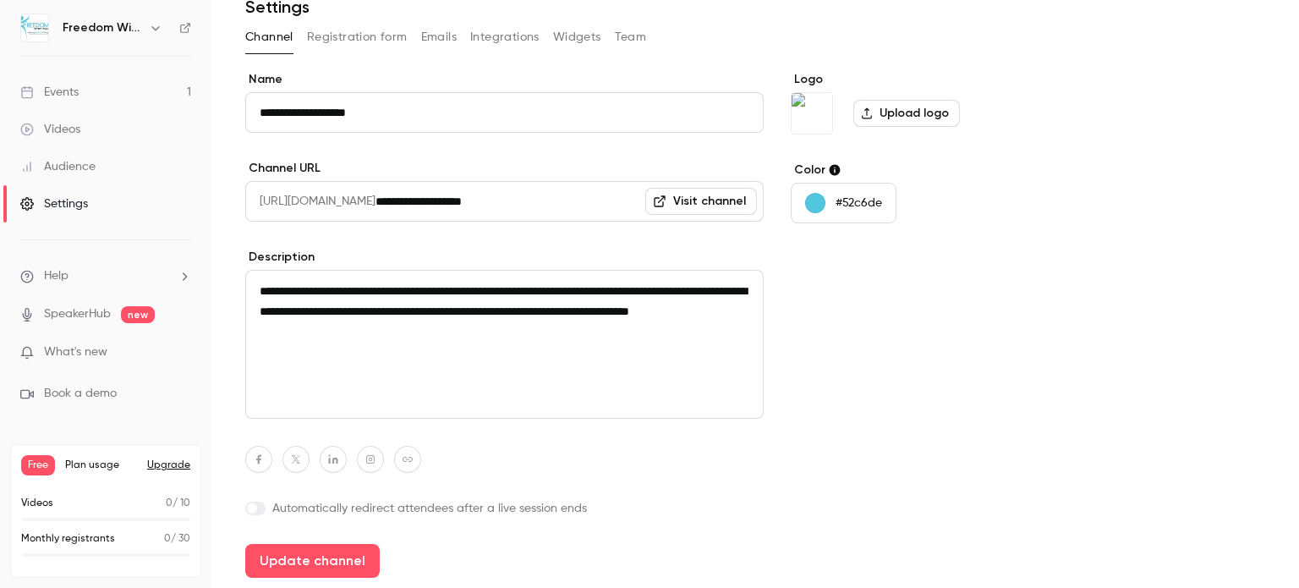
click at [410, 457] on icon "button" at bounding box center [407, 459] width 10 height 5
click at [497, 424] on icon "button" at bounding box center [495, 419] width 10 height 10
type input "**********"
click at [333, 564] on button "Update channel" at bounding box center [312, 561] width 134 height 34
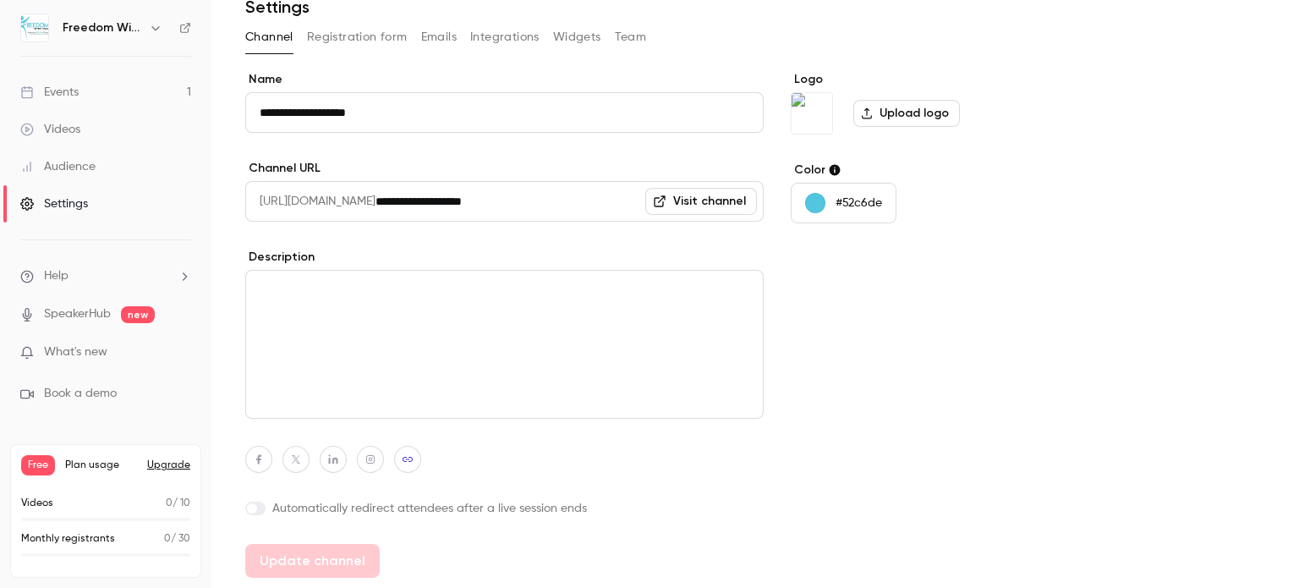
type textarea "**********"
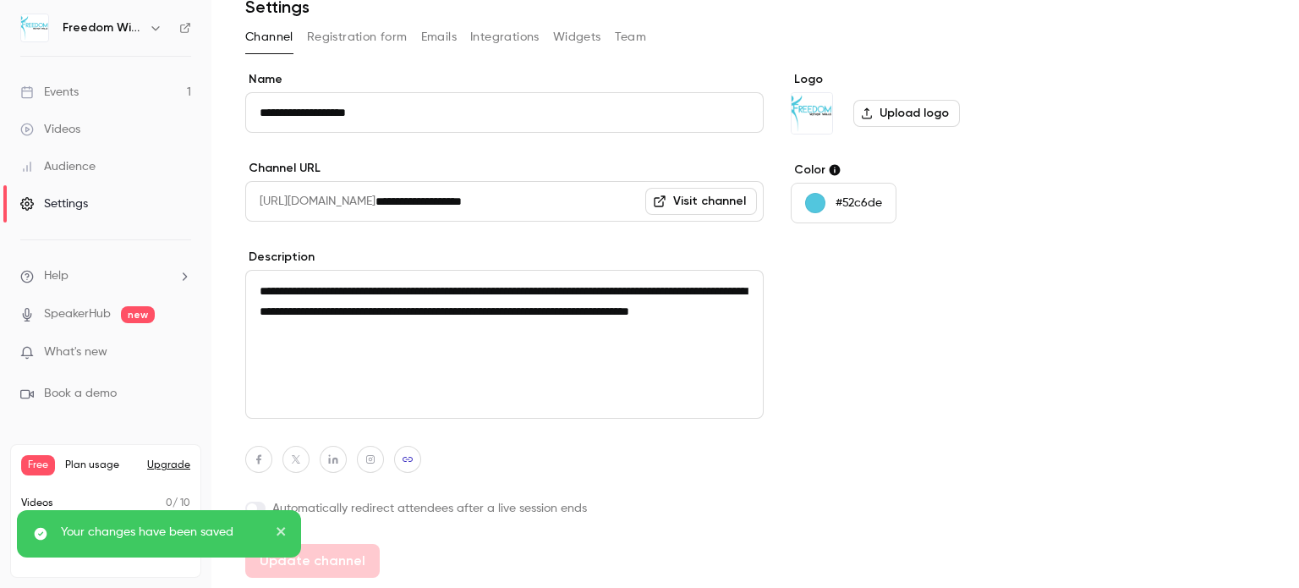
scroll to position [0, 0]
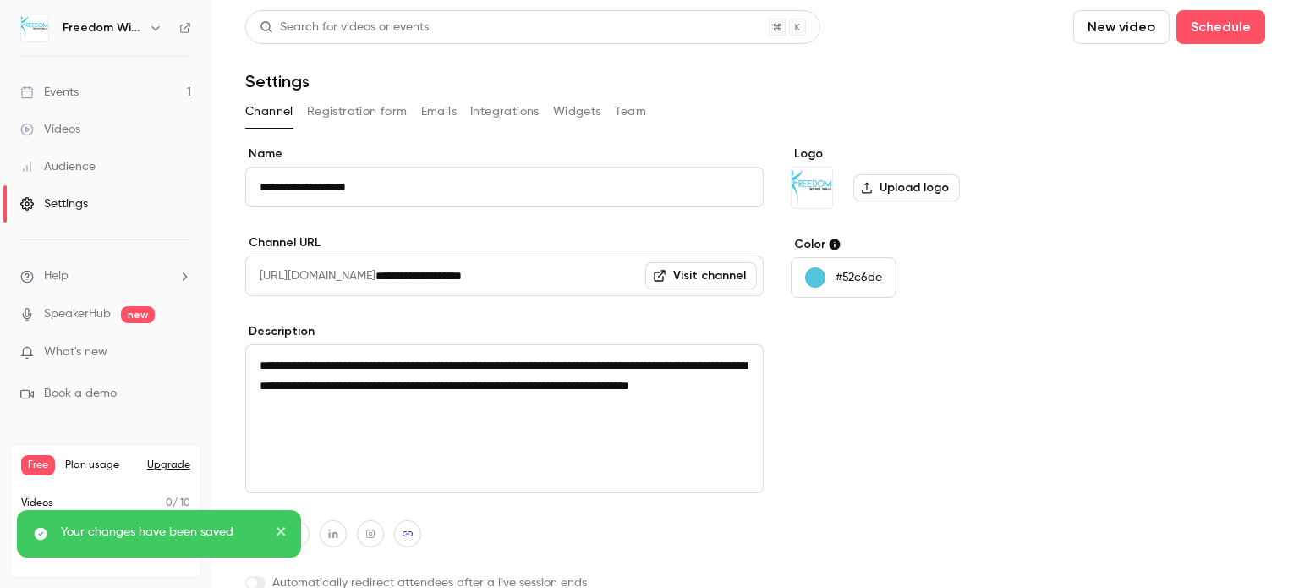
click at [680, 276] on link "Visit channel" at bounding box center [701, 275] width 112 height 27
click at [450, 102] on button "Emails" at bounding box center [439, 111] width 36 height 27
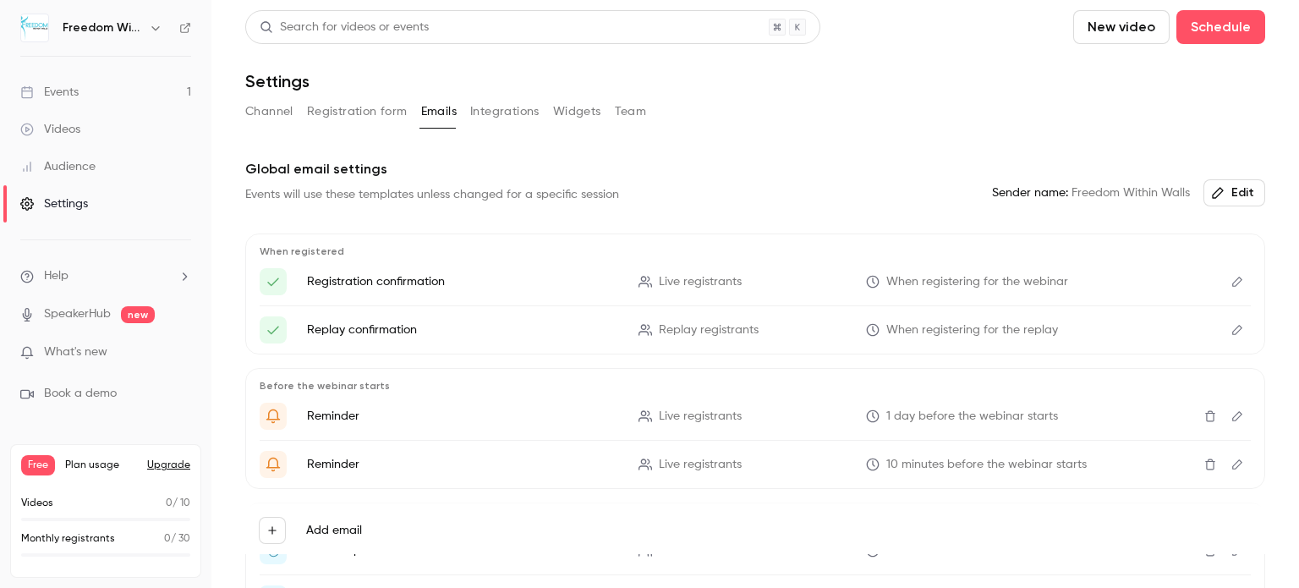
click at [491, 118] on button "Integrations" at bounding box center [504, 111] width 69 height 27
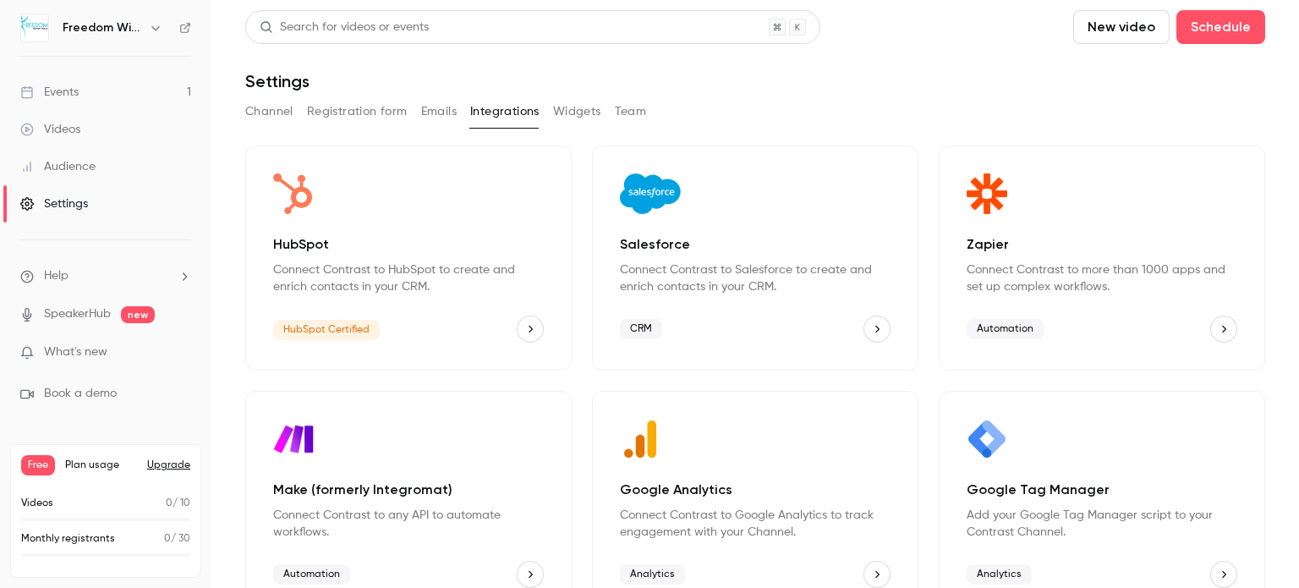
click at [565, 120] on button "Widgets" at bounding box center [577, 111] width 48 height 27
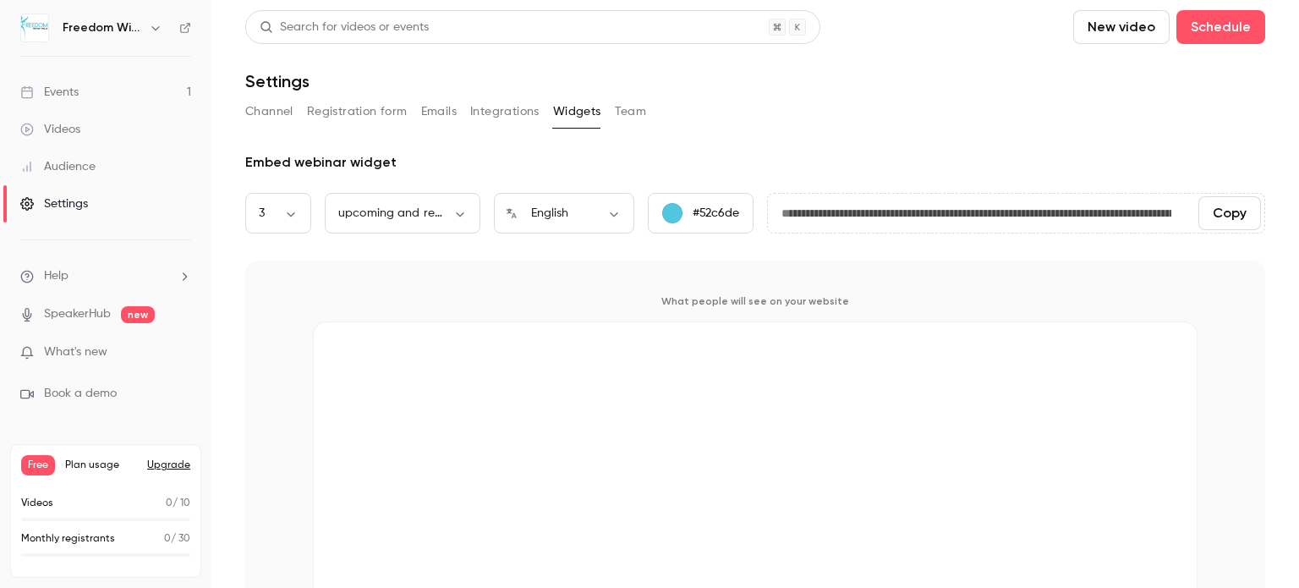
click at [627, 116] on button "Team" at bounding box center [631, 111] width 32 height 27
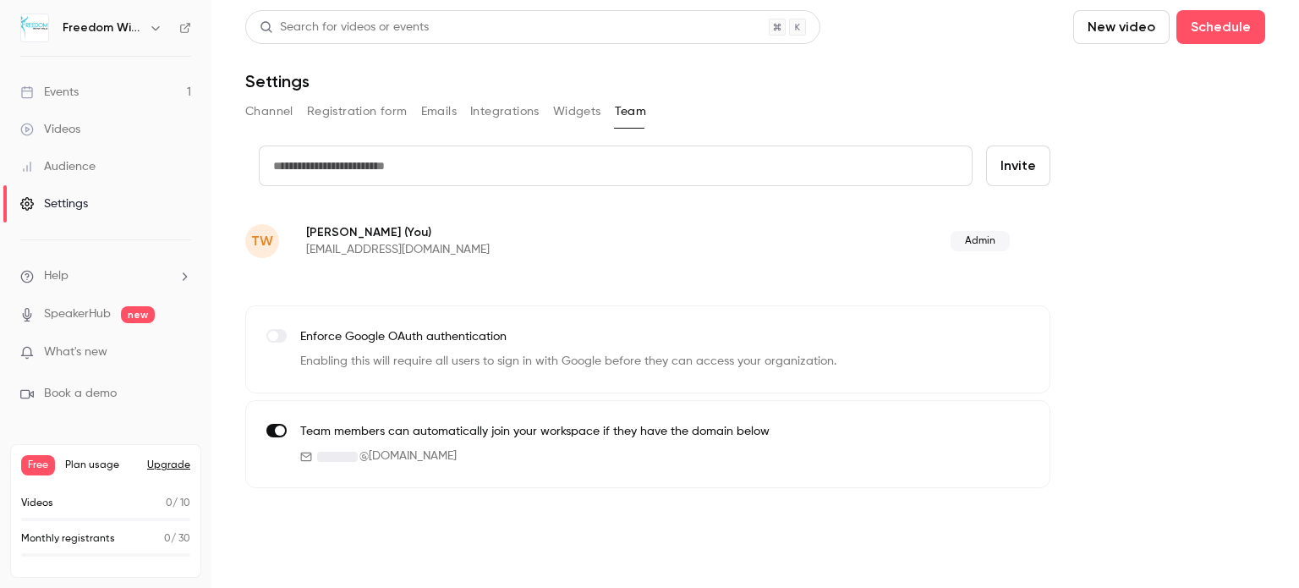
click at [759, 161] on input "text" at bounding box center [616, 165] width 714 height 41
click at [257, 103] on button "Channel" at bounding box center [269, 111] width 48 height 27
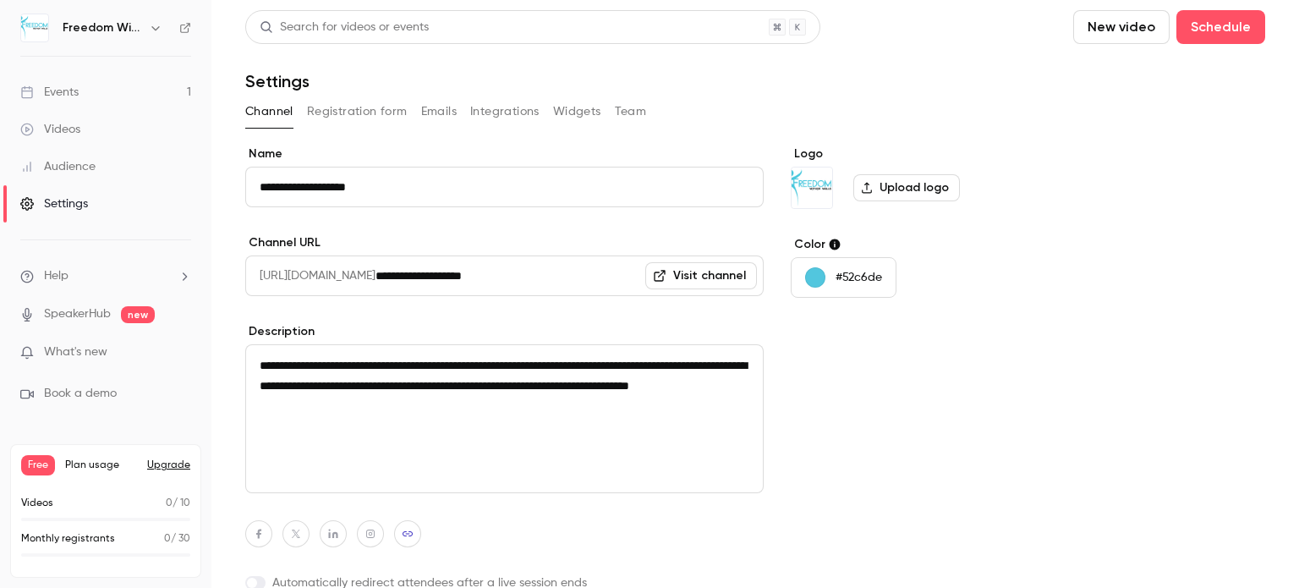
click at [82, 83] on link "Events 1" at bounding box center [105, 92] width 211 height 37
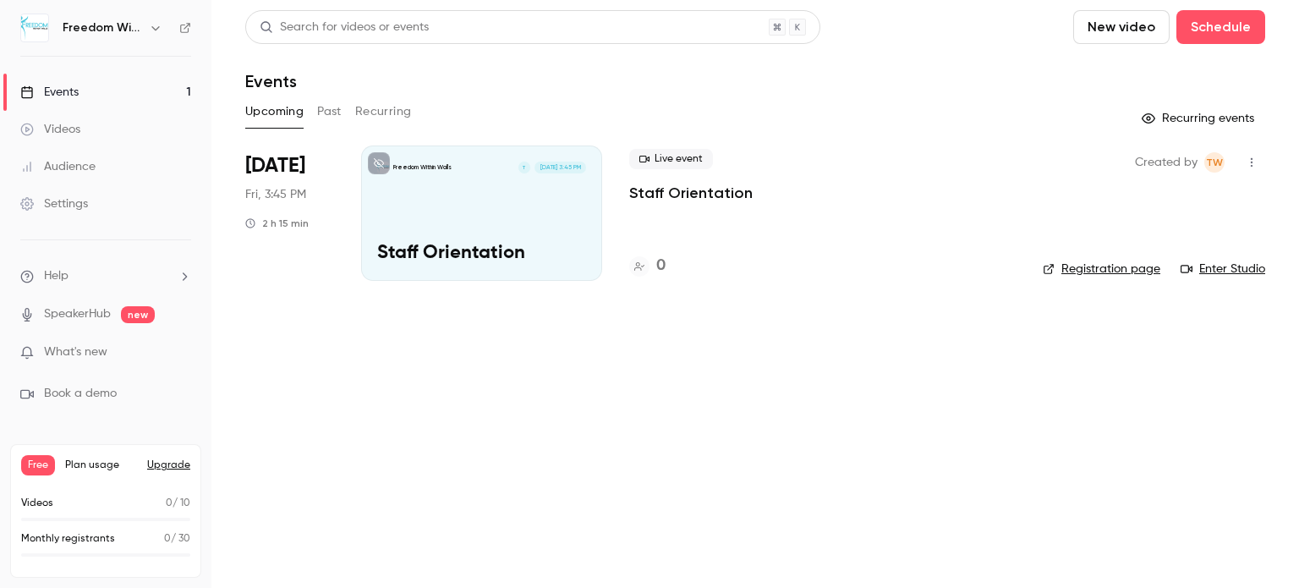
click at [382, 164] on icon at bounding box center [379, 163] width 10 height 10
click at [74, 200] on div "Settings" at bounding box center [54, 203] width 68 height 17
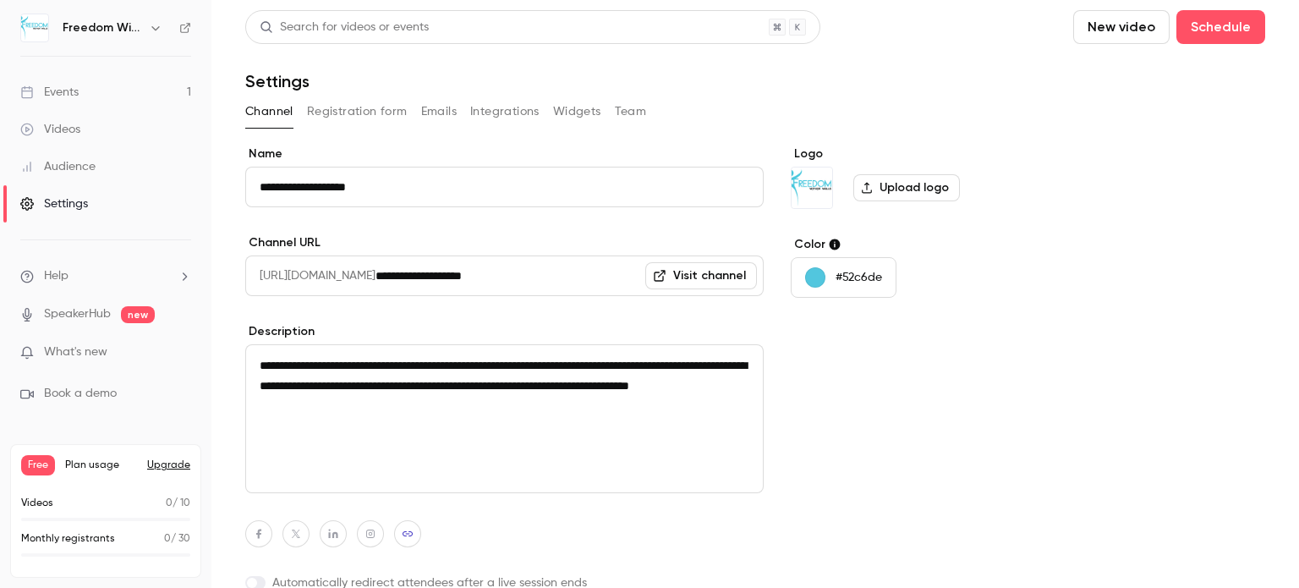
click at [706, 282] on link "Visit channel" at bounding box center [701, 275] width 112 height 27
click at [81, 96] on link "Events 1" at bounding box center [105, 92] width 211 height 37
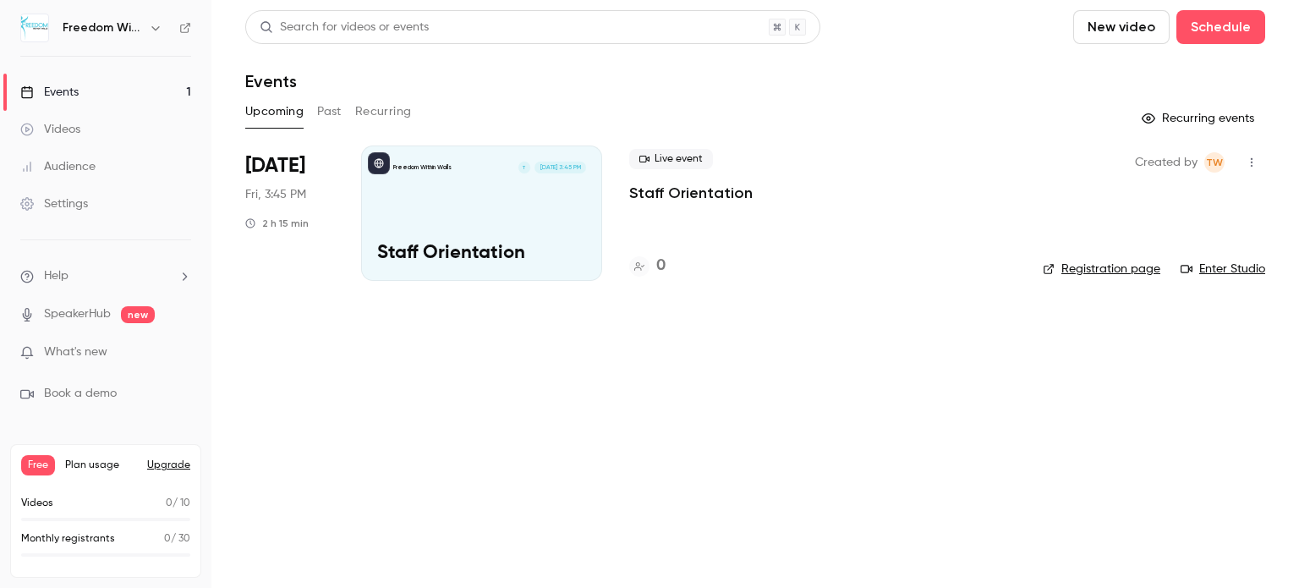
click at [1251, 171] on button "button" at bounding box center [1251, 162] width 27 height 27
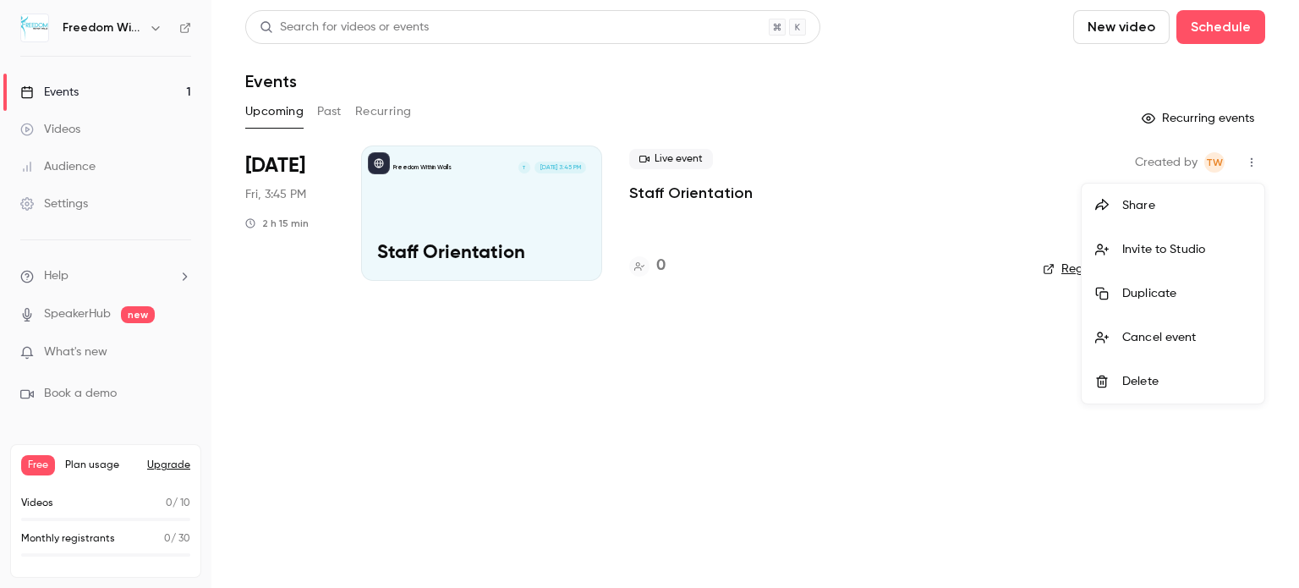
click at [960, 376] on div at bounding box center [649, 294] width 1299 height 588
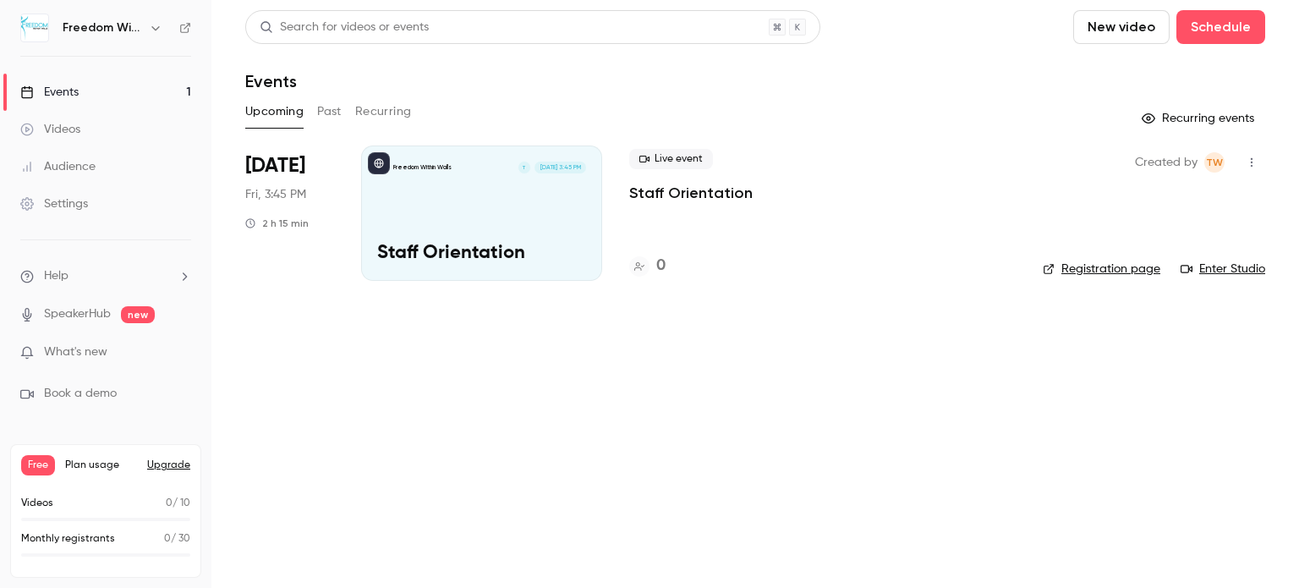
click at [1087, 263] on link "Registration page" at bounding box center [1101, 268] width 118 height 17
click at [460, 421] on main "Search for videos or events New video Schedule Events Upcoming Past Recurring R…" at bounding box center [754, 294] width 1087 height 588
click at [366, 379] on main "Search for videos or events New video Schedule Events Upcoming Past Recurring R…" at bounding box center [754, 294] width 1087 height 588
click at [75, 209] on div "Settings" at bounding box center [54, 203] width 68 height 17
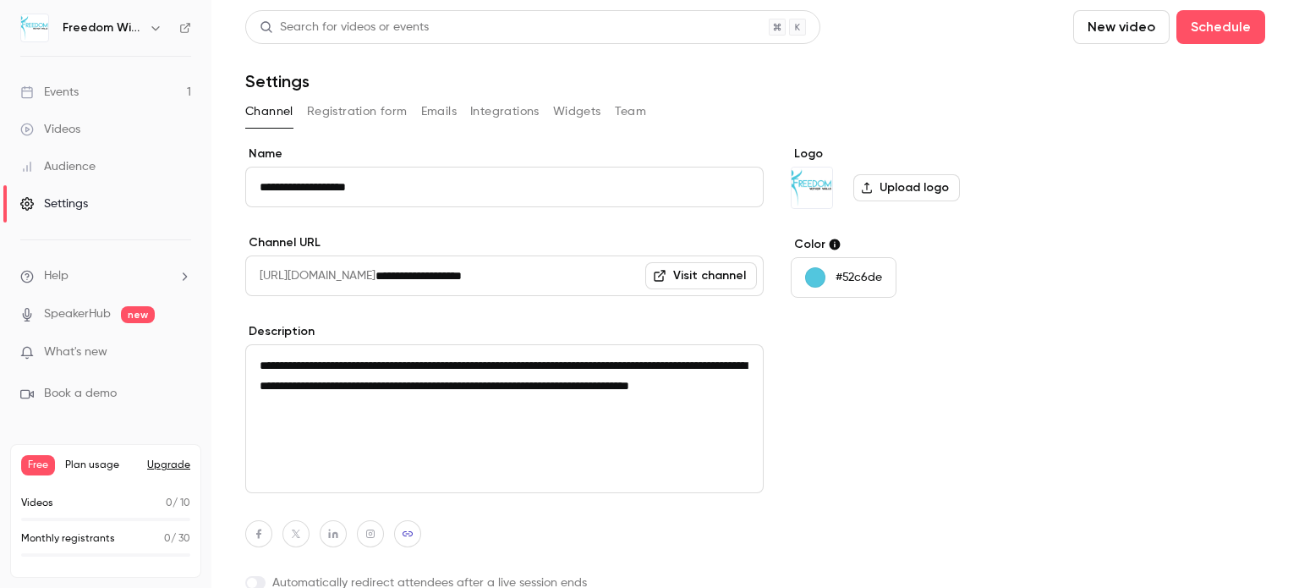
click at [447, 114] on button "Emails" at bounding box center [439, 111] width 36 height 27
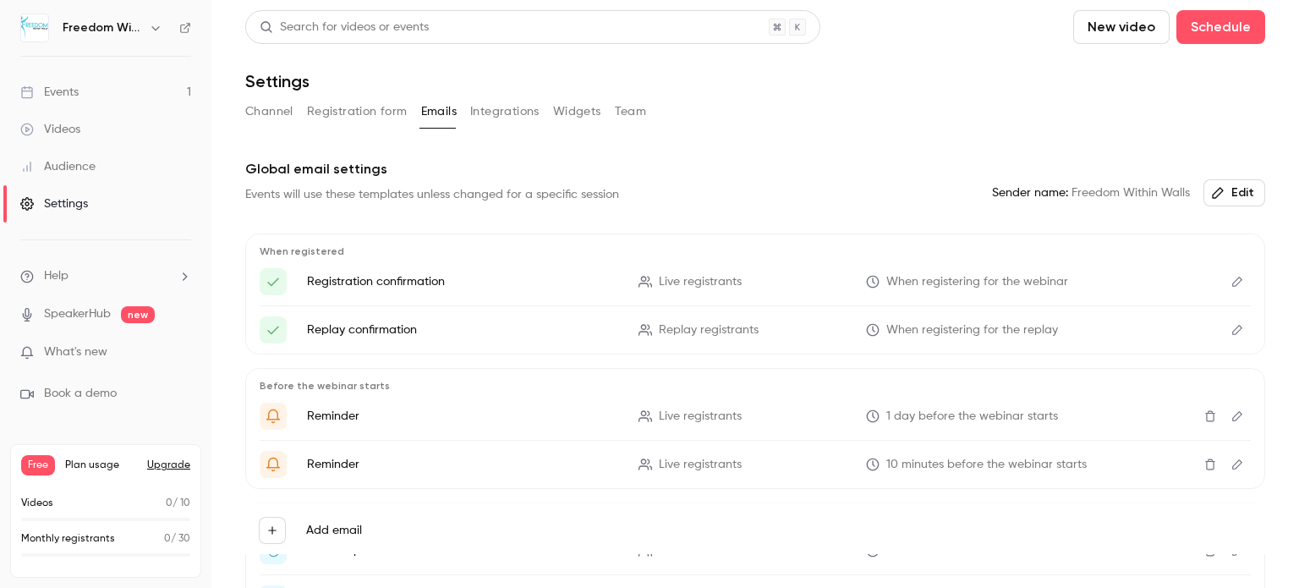
click at [615, 100] on button "Team" at bounding box center [631, 111] width 32 height 27
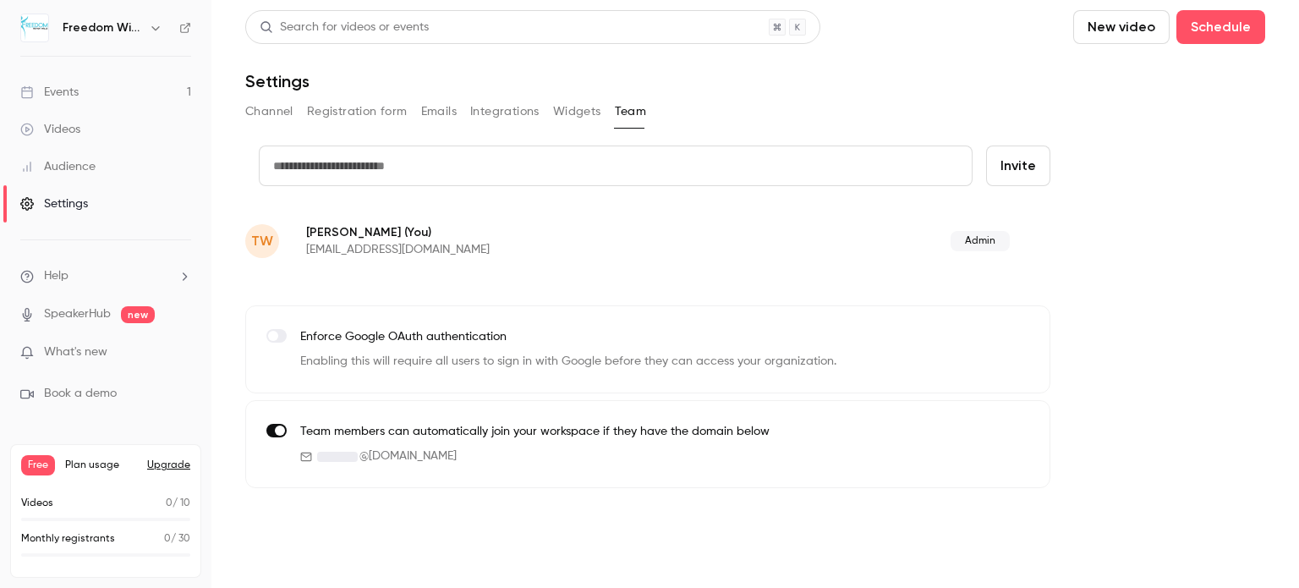
click at [517, 173] on input "text" at bounding box center [616, 165] width 714 height 41
type input "**********"
click at [1018, 163] on button "Invite" at bounding box center [1018, 165] width 64 height 41
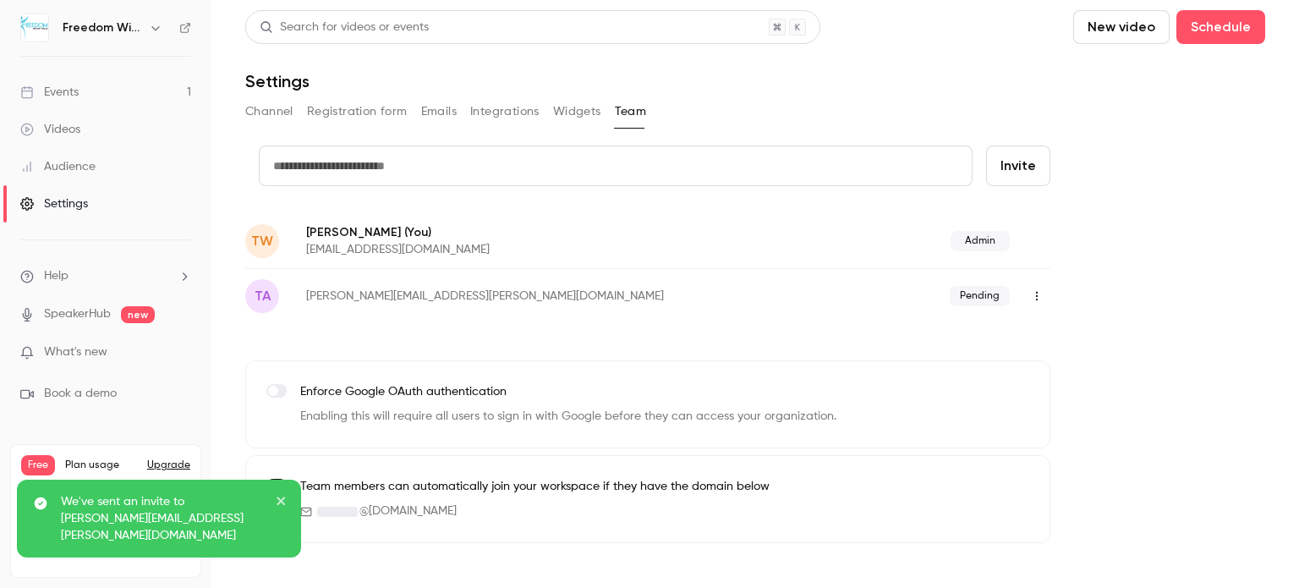
click at [77, 99] on div "Events" at bounding box center [49, 92] width 58 height 17
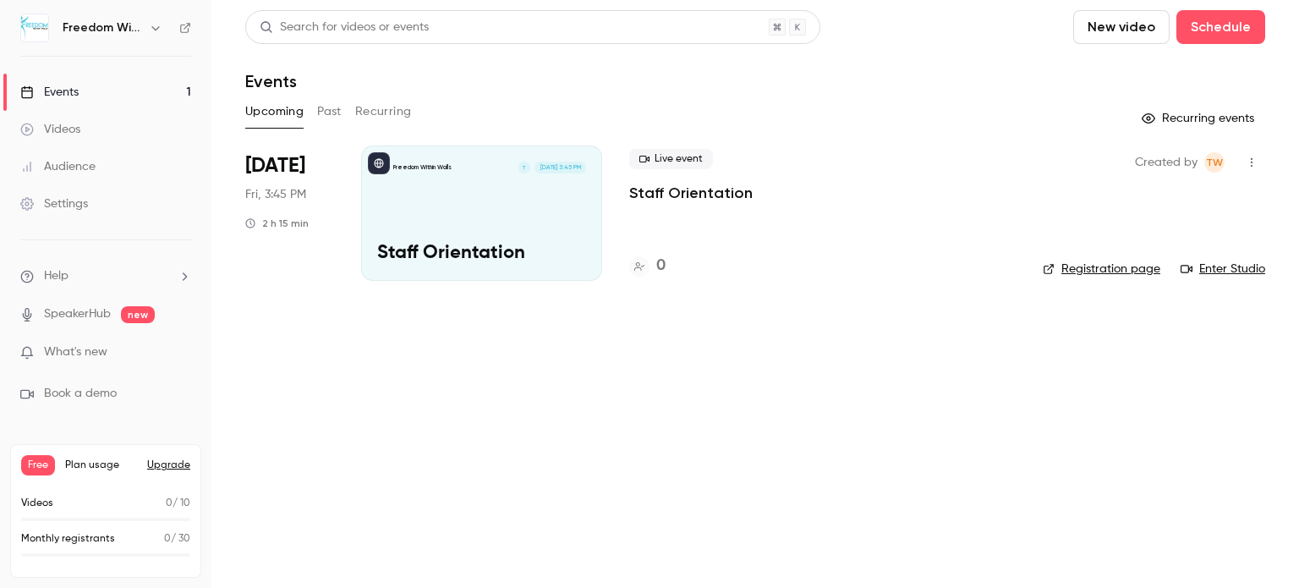
click at [1117, 275] on link "Registration page" at bounding box center [1101, 268] width 118 height 17
click at [488, 429] on main "Search for videos or events New video Schedule Events Upcoming Past Recurring R…" at bounding box center [754, 294] width 1087 height 588
